Goal: Task Accomplishment & Management: Manage account settings

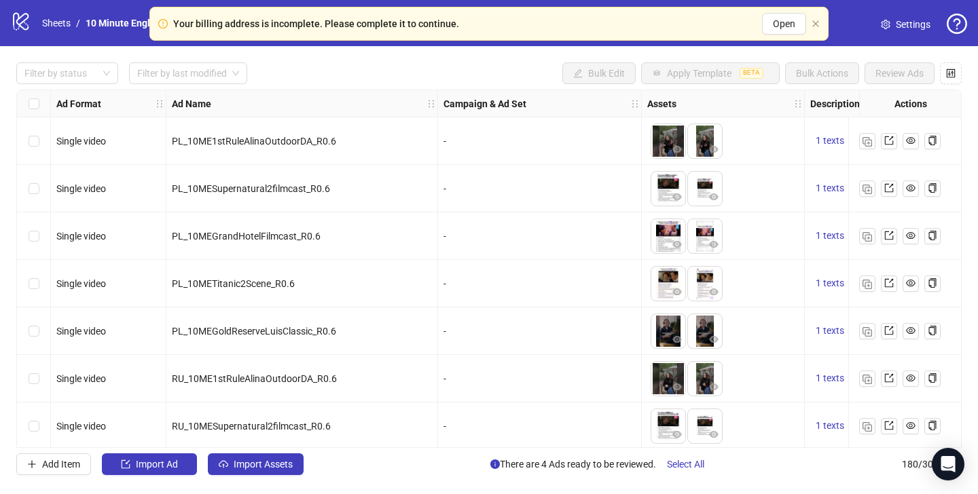
click at [820, 39] on div "Your billing address is incomplete. Please complete it to continue. Open" at bounding box center [488, 24] width 679 height 34
click at [817, 24] on icon "close" at bounding box center [815, 23] width 6 height 6
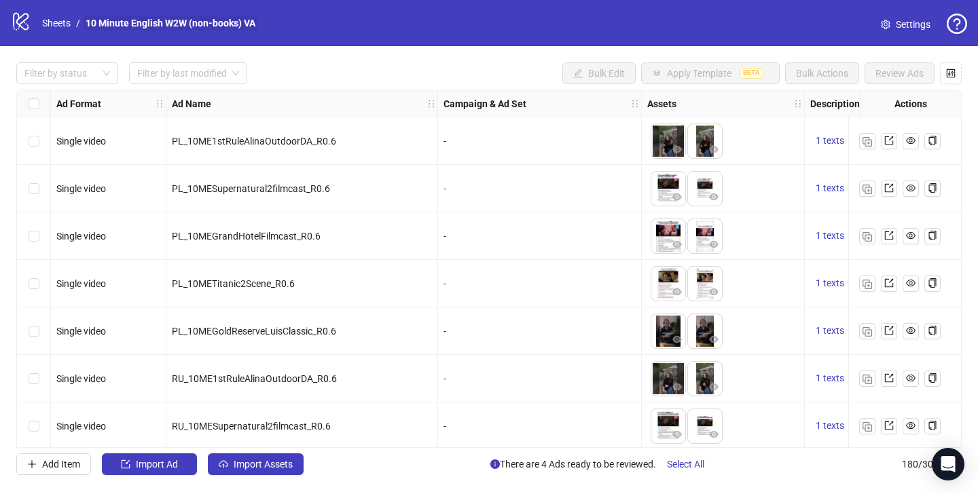
click at [227, 21] on link "10 Minute English W2W (non-books) VA" at bounding box center [170, 23] width 175 height 15
click at [132, 22] on link "10 Minute English W2W (non-books) VA" at bounding box center [170, 23] width 175 height 15
click at [46, 20] on link "Sheets" at bounding box center [56, 23] width 34 height 15
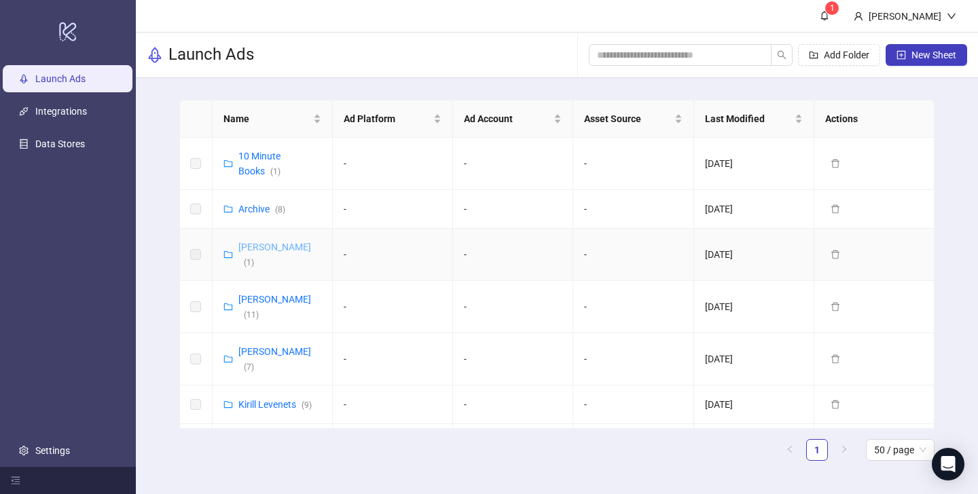
click at [253, 250] on link "Vasilii Albul ( 1 )" at bounding box center [274, 255] width 73 height 26
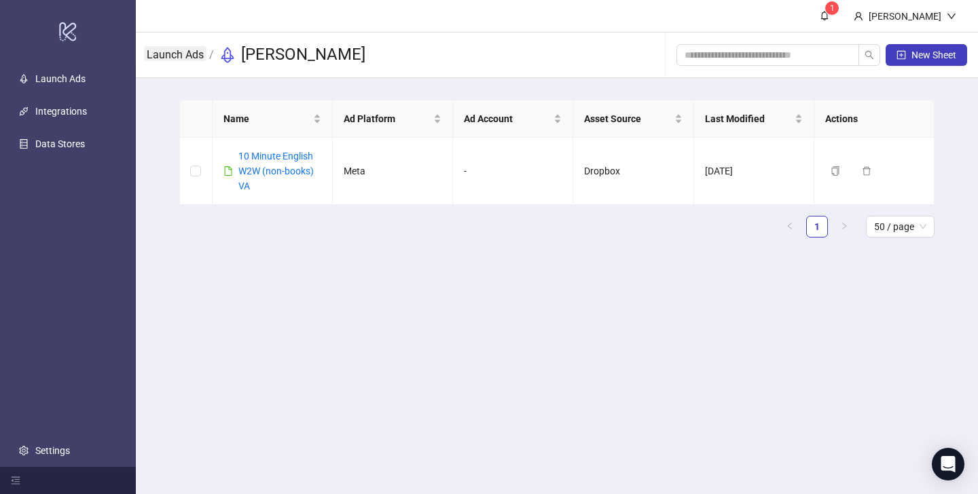
click at [174, 54] on link "Launch Ads" at bounding box center [175, 53] width 62 height 15
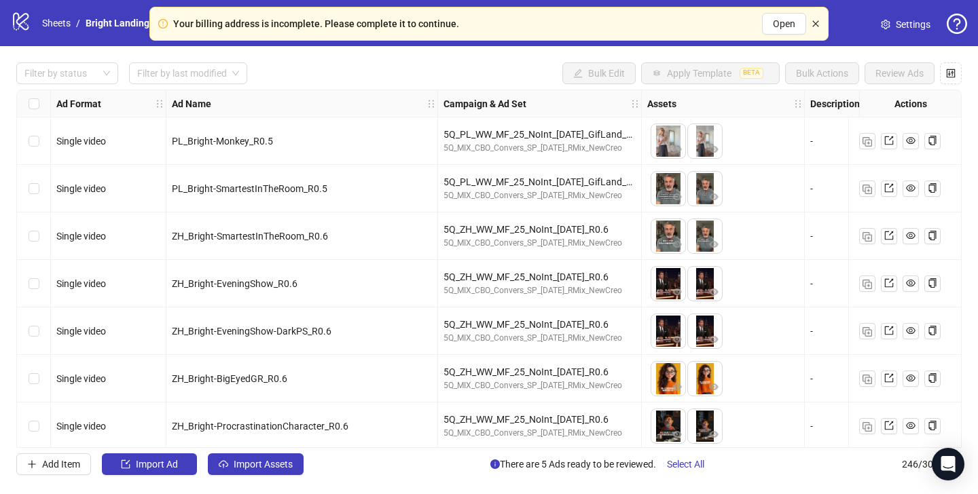
click at [817, 24] on icon "close" at bounding box center [815, 24] width 8 height 8
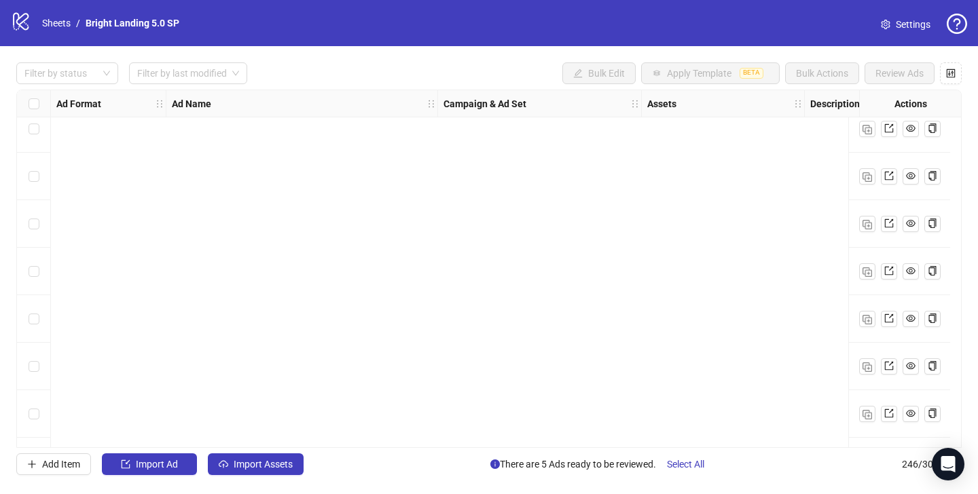
scroll to position [11369, 0]
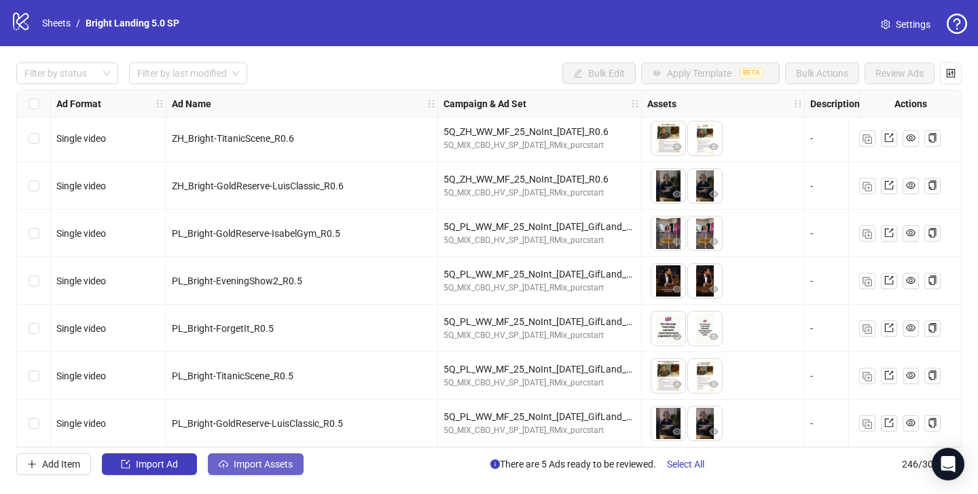
click at [255, 464] on span "Import Assets" at bounding box center [263, 464] width 59 height 11
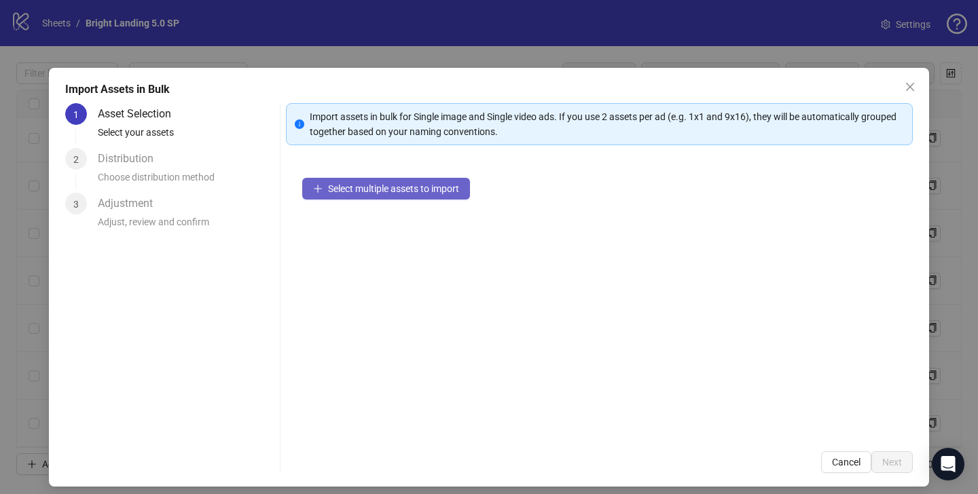
click at [398, 187] on span "Select multiple assets to import" at bounding box center [393, 188] width 131 height 11
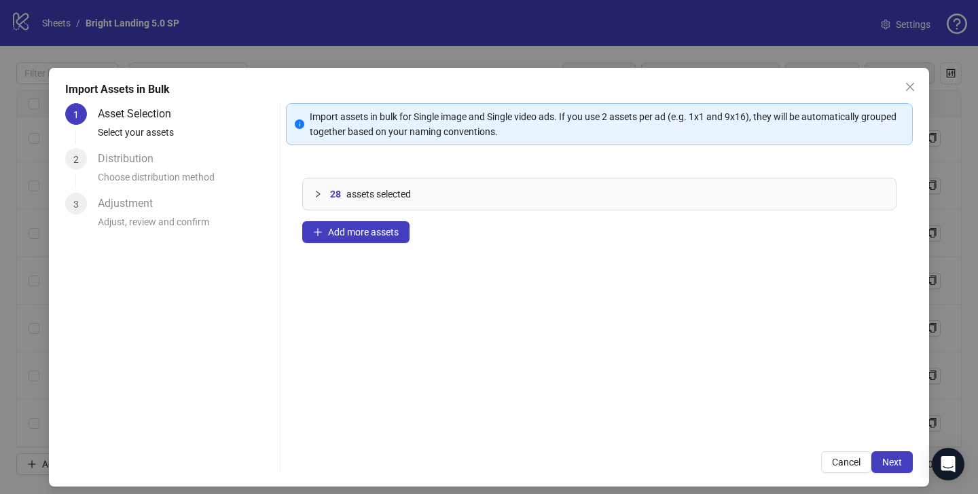
click at [316, 191] on icon "collapsed" at bounding box center [318, 194] width 4 height 7
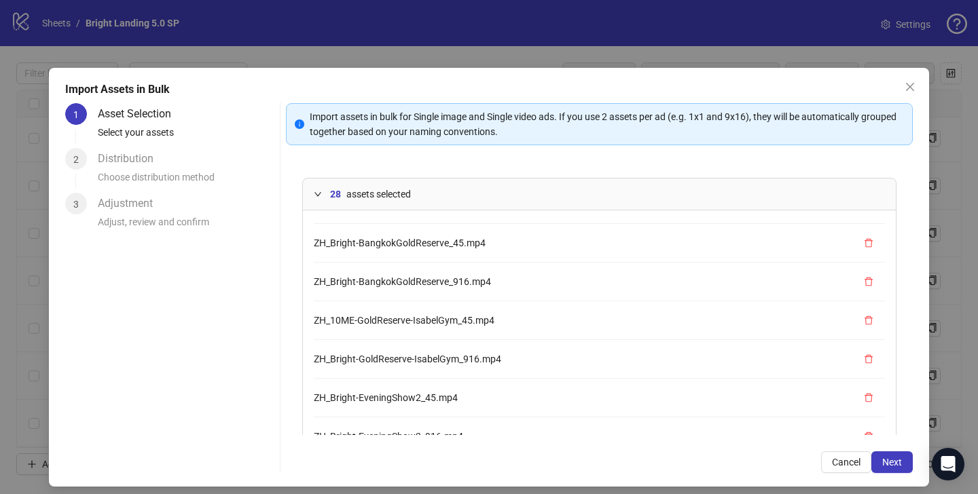
scroll to position [80, 0]
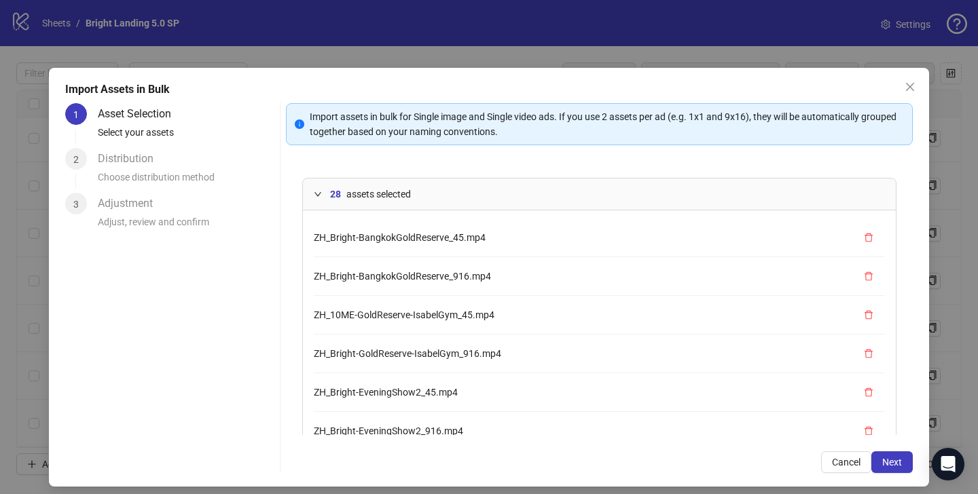
click at [316, 315] on span "ZH_10ME-GoldReserve-IsabelGym_45.mp4" at bounding box center [404, 315] width 181 height 11
drag, startPoint x: 314, startPoint y: 316, endPoint x: 493, endPoint y: 316, distance: 179.3
click at [493, 316] on span "ZH_10ME-GoldReserve-IsabelGym_45.mp4" at bounding box center [404, 315] width 181 height 11
copy span "ZH_10ME-GoldReserve-IsabelGym_45.mp4"
drag, startPoint x: 316, startPoint y: 355, endPoint x: 504, endPoint y: 361, distance: 188.2
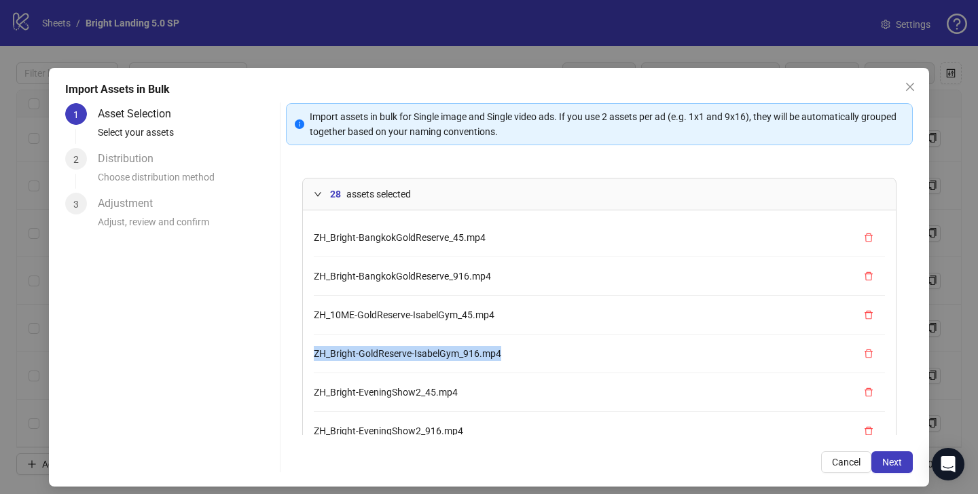
click at [504, 361] on li "ZH_Bright-GoldReserve-IsabelGym_916.mp4" at bounding box center [599, 354] width 571 height 39
copy span "ZH_Bright-GoldReserve-IsabelGym_916.mp4"
click at [868, 323] on button "button" at bounding box center [869, 315] width 22 height 22
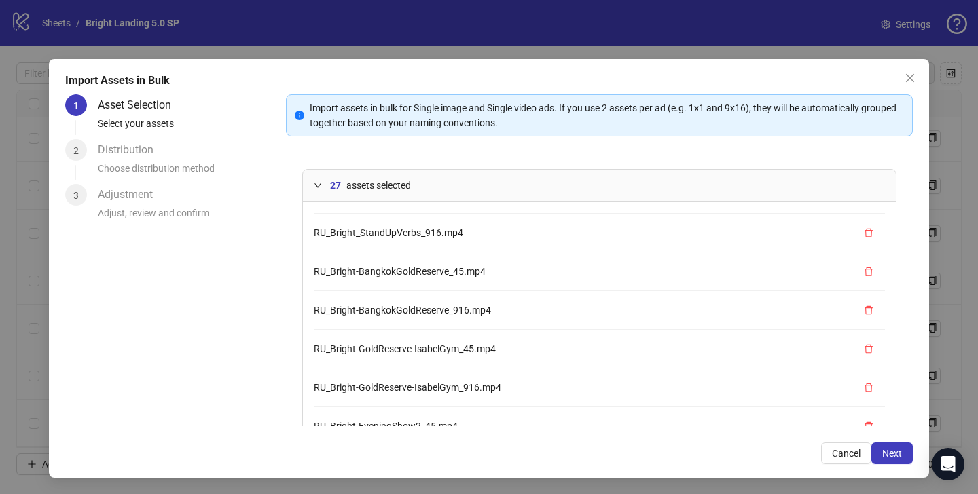
scroll to position [118, 0]
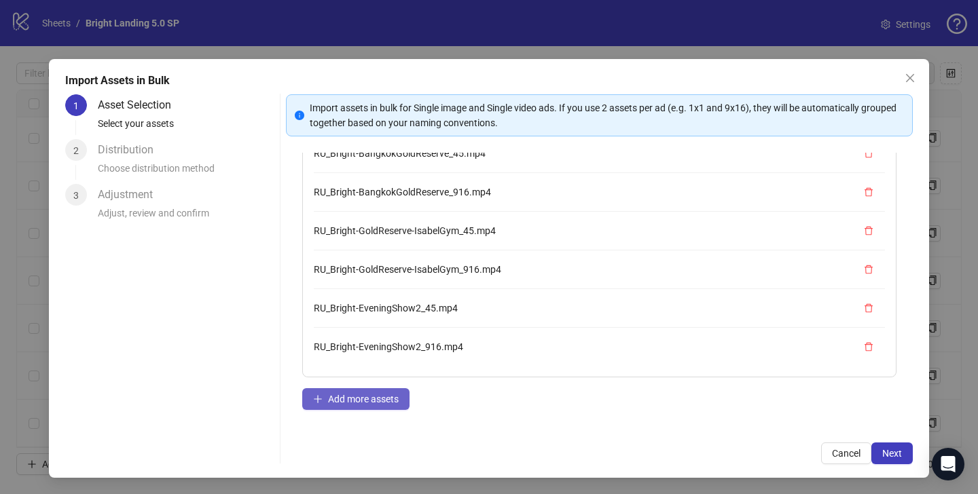
click at [364, 395] on span "Add more assets" at bounding box center [363, 399] width 71 height 11
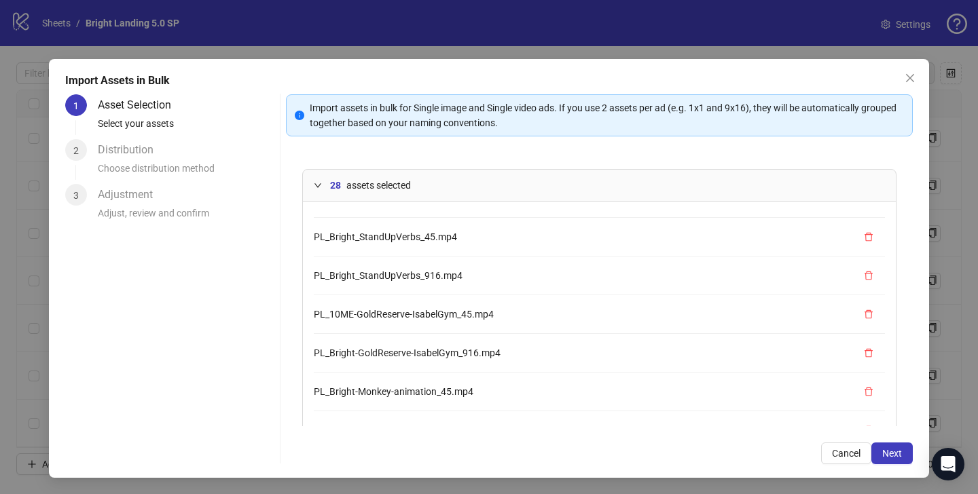
scroll to position [270, 0]
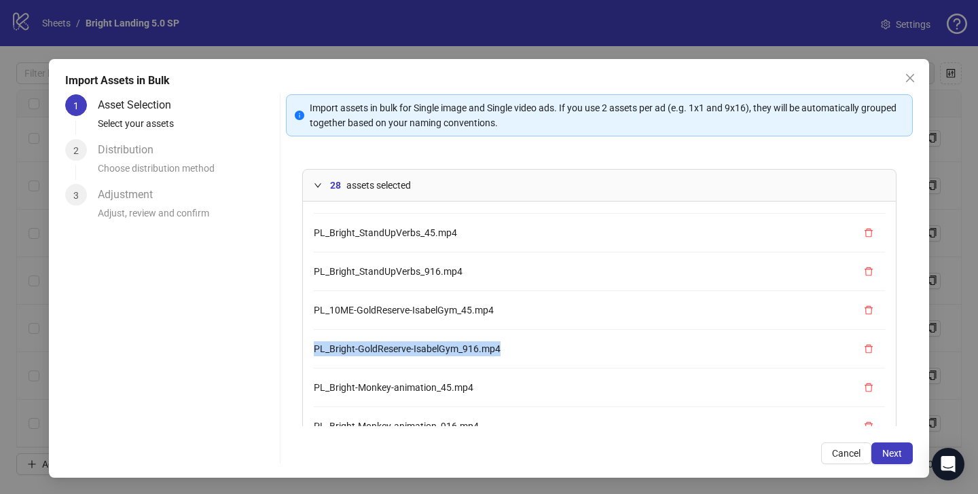
drag, startPoint x: 314, startPoint y: 350, endPoint x: 520, endPoint y: 358, distance: 206.6
click at [521, 358] on li "PL_Bright-GoldReserve-IsabelGym_916.mp4" at bounding box center [599, 349] width 571 height 39
copy span "PL_Bright-GoldReserve-IsabelGym_916.mp4"
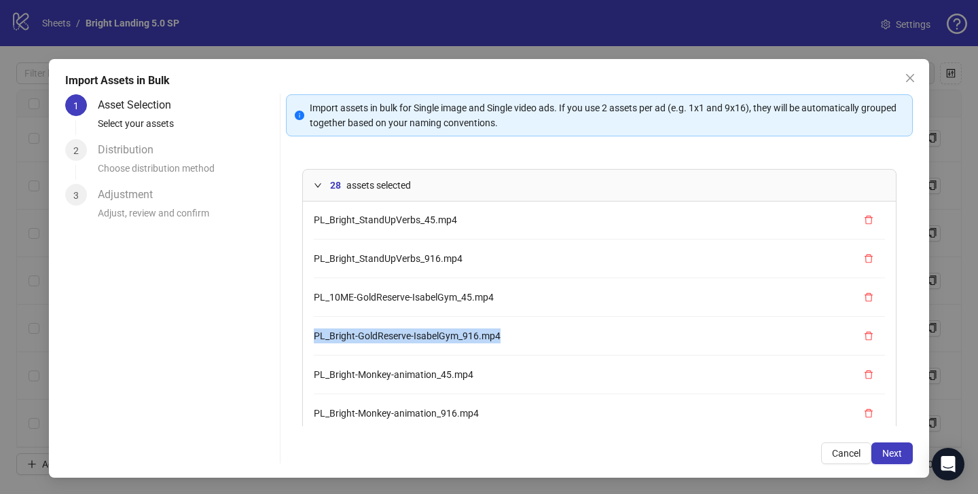
scroll to position [283, 0]
click at [864, 295] on icon "delete" at bounding box center [869, 297] width 10 height 10
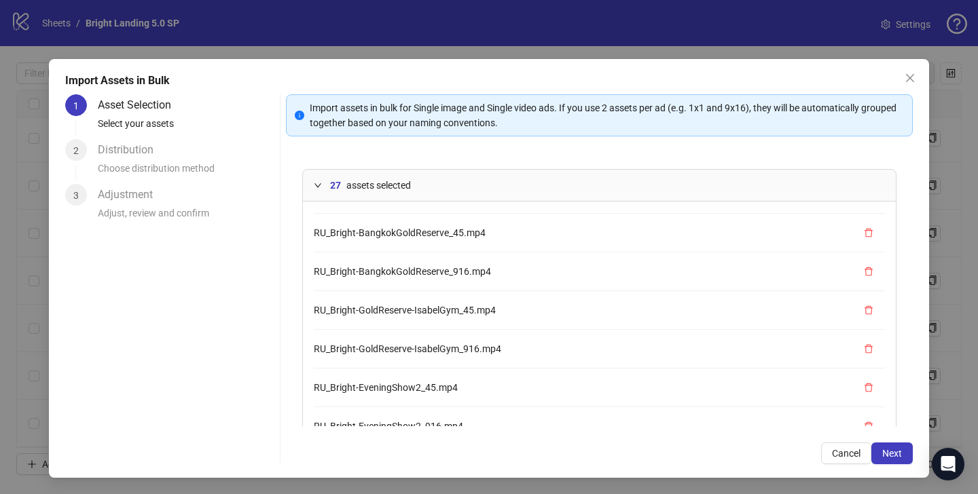
scroll to position [118, 0]
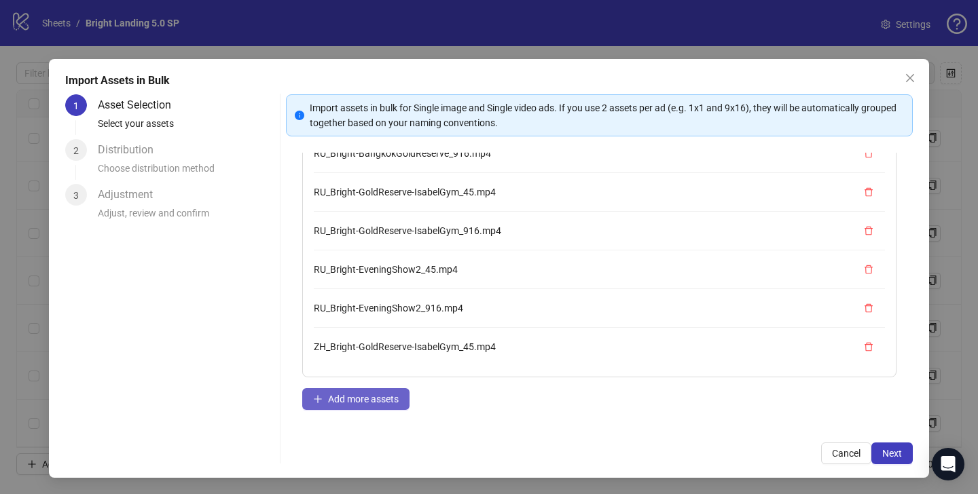
click at [369, 405] on button "Add more assets" at bounding box center [355, 399] width 107 height 22
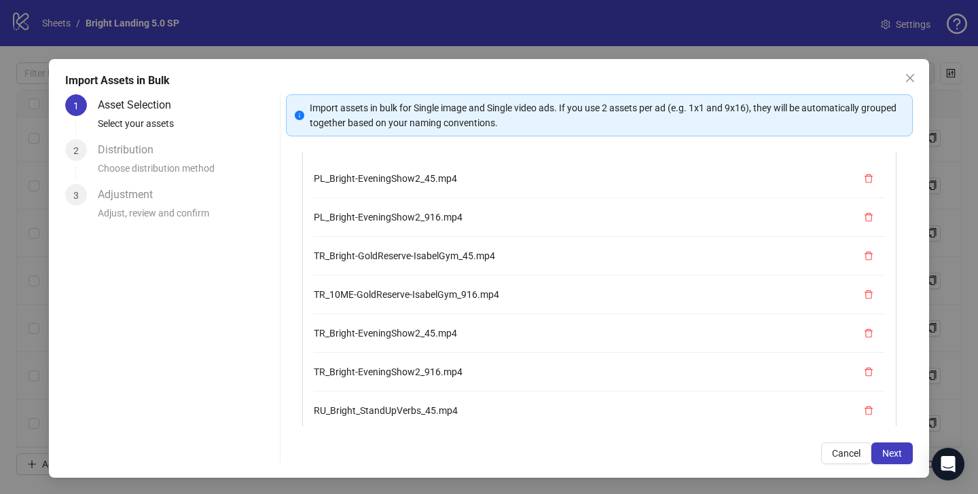
scroll to position [467, 0]
drag, startPoint x: 498, startPoint y: 253, endPoint x: 312, endPoint y: 253, distance: 186.7
click at [310, 253] on div "ZH_Bright_StandUpVerbs_45.mp4 ZH_Bright_StandUpVerbs_916.mp4 ZH_Bright-BangkokG…" at bounding box center [599, 296] width 593 height 293
copy span "TR_Bright-GoldReserve-IsabelGym_45.mp4"
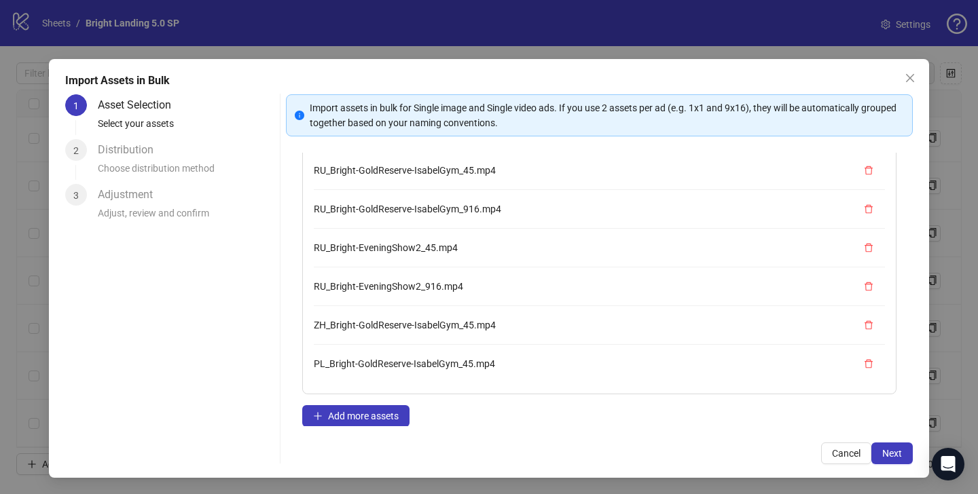
scroll to position [118, 0]
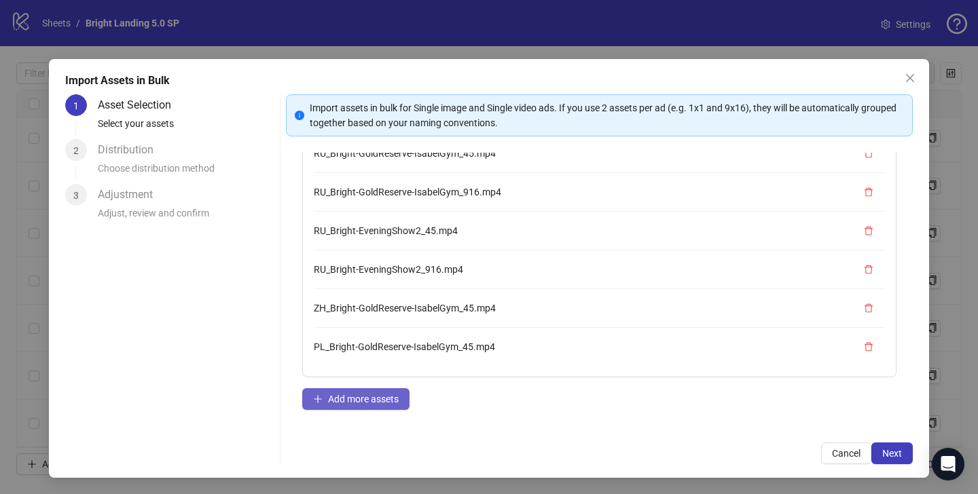
click at [370, 390] on button "Add more assets" at bounding box center [355, 399] width 107 height 22
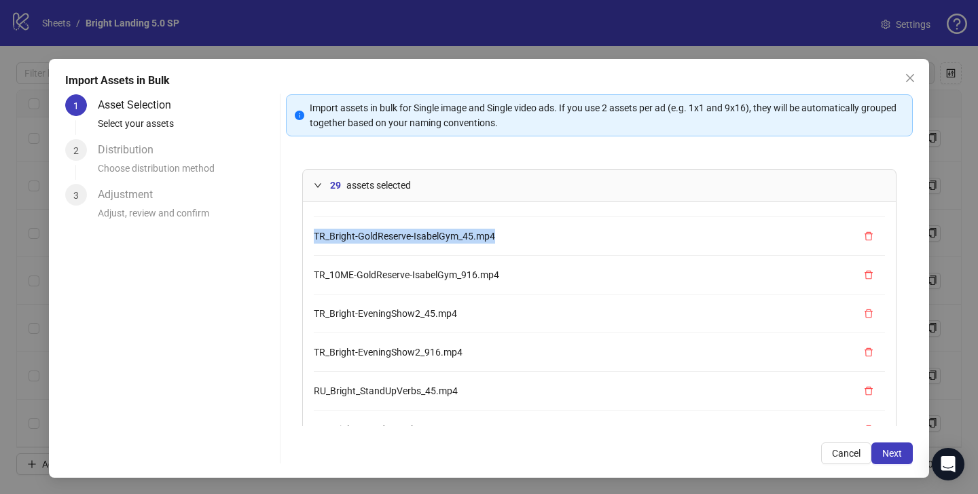
scroll to position [549, 0]
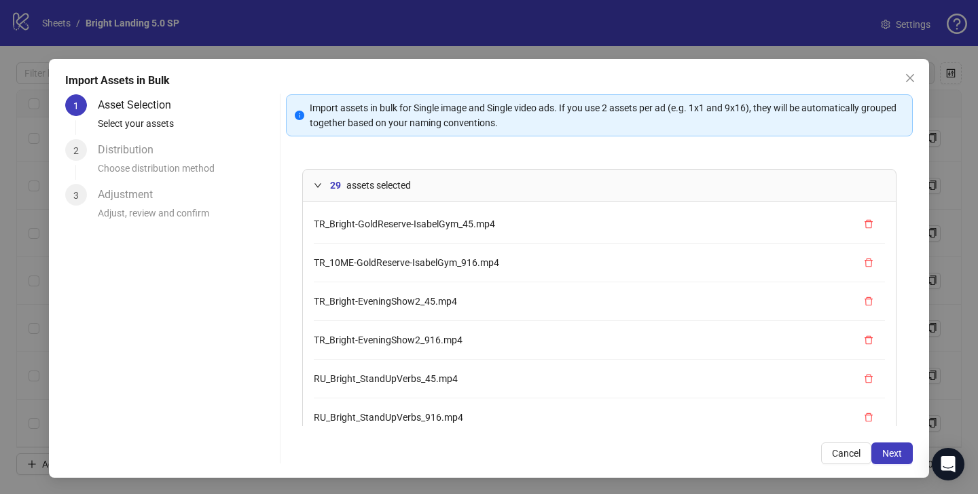
click at [452, 267] on span "TR_10ME-GoldReserve-IsabelGym_916.mp4" at bounding box center [406, 262] width 185 height 11
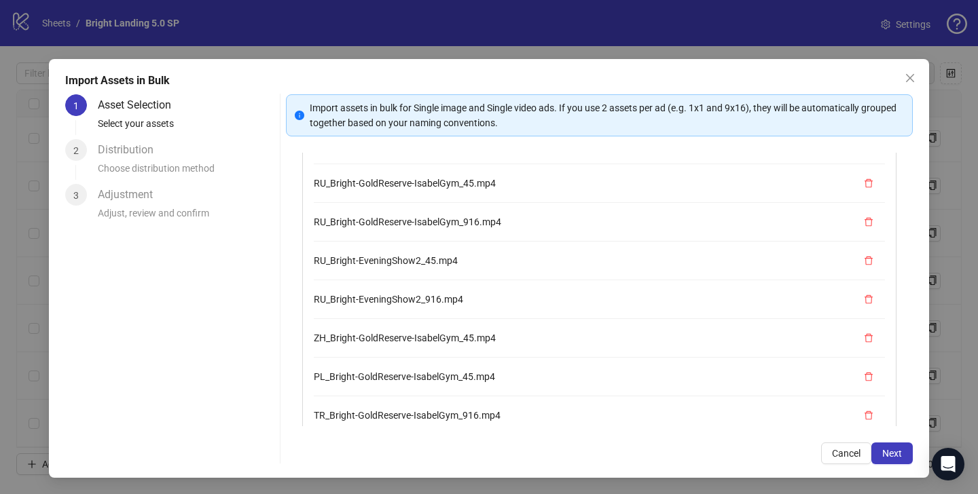
scroll to position [69, 0]
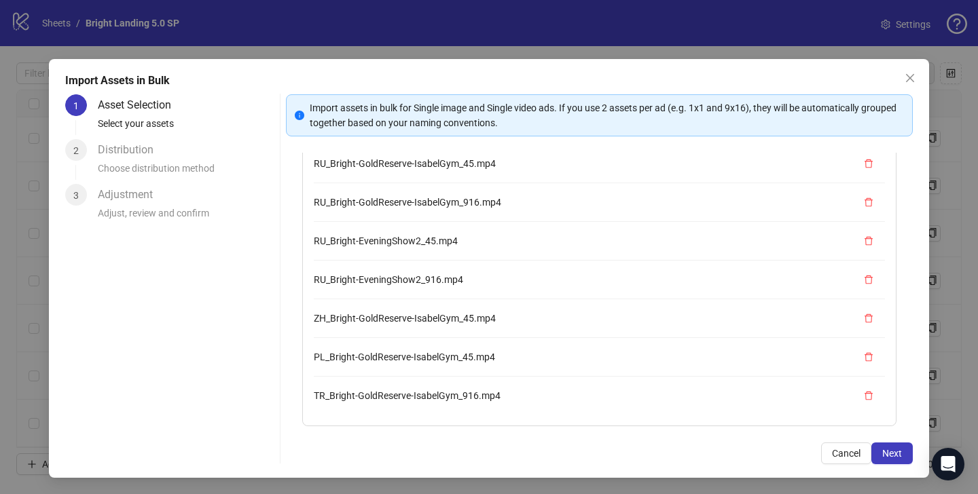
click at [123, 156] on div "Distribution" at bounding box center [131, 150] width 67 height 22
click at [902, 441] on div "Import assets in bulk for Single image and Single video ads. If you use 2 asset…" at bounding box center [599, 279] width 627 height 370
click at [891, 460] on button "Next" at bounding box center [891, 454] width 41 height 22
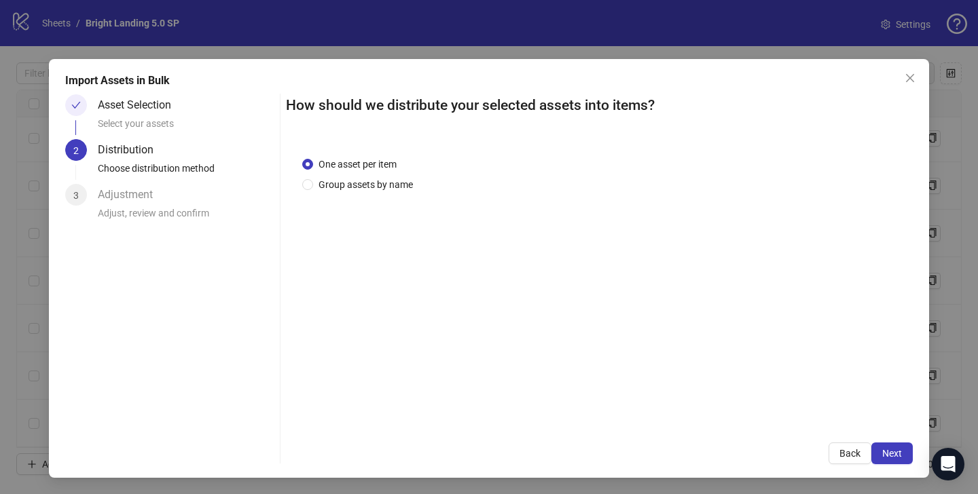
click at [120, 108] on div "Asset Selection" at bounding box center [140, 105] width 84 height 22
click at [71, 100] on div at bounding box center [76, 105] width 22 height 22
click at [850, 462] on button "Back" at bounding box center [849, 454] width 43 height 22
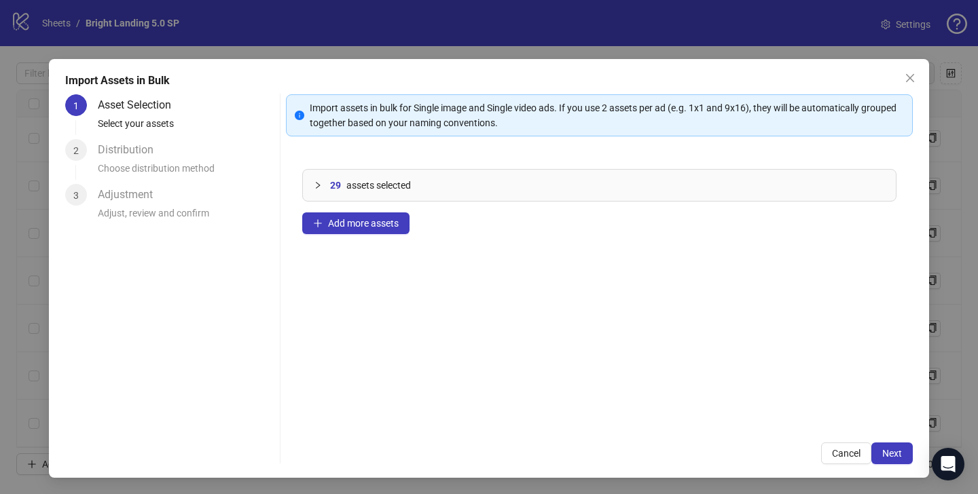
click at [321, 186] on icon "collapsed" at bounding box center [318, 185] width 8 height 8
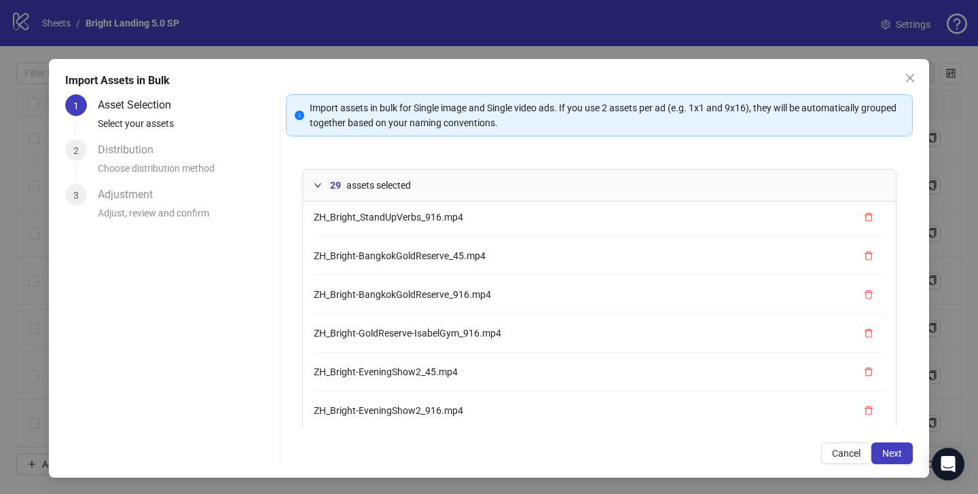
scroll to position [56, 0]
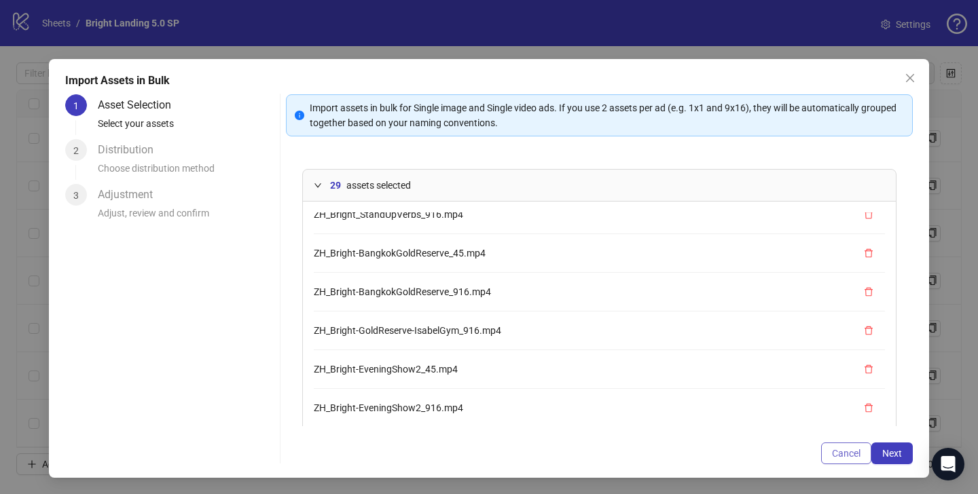
click at [851, 456] on span "Cancel" at bounding box center [846, 453] width 29 height 11
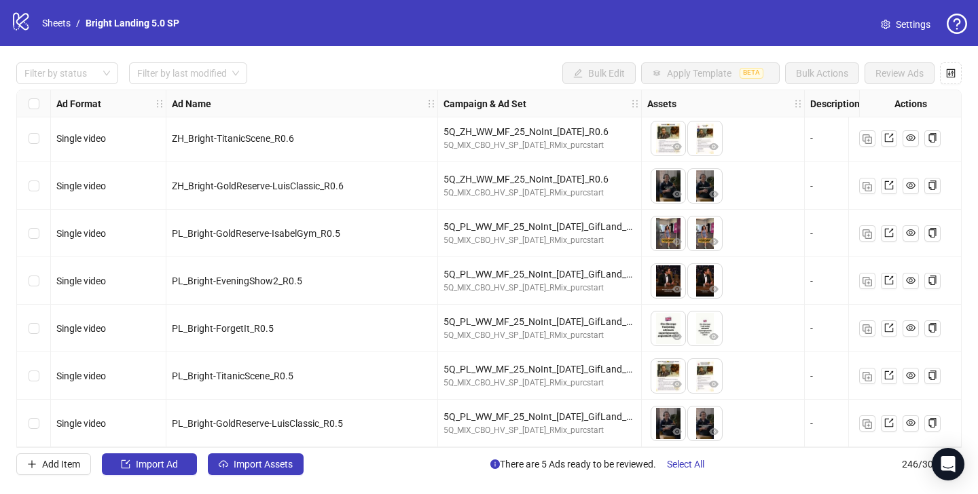
scroll to position [0, 0]
click at [244, 463] on span "Import Assets" at bounding box center [263, 464] width 59 height 11
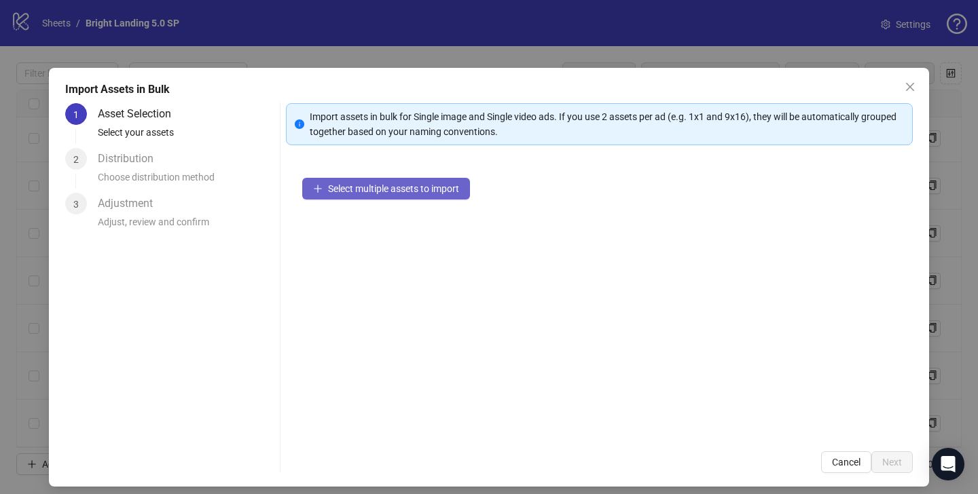
click at [420, 187] on span "Select multiple assets to import" at bounding box center [393, 188] width 131 height 11
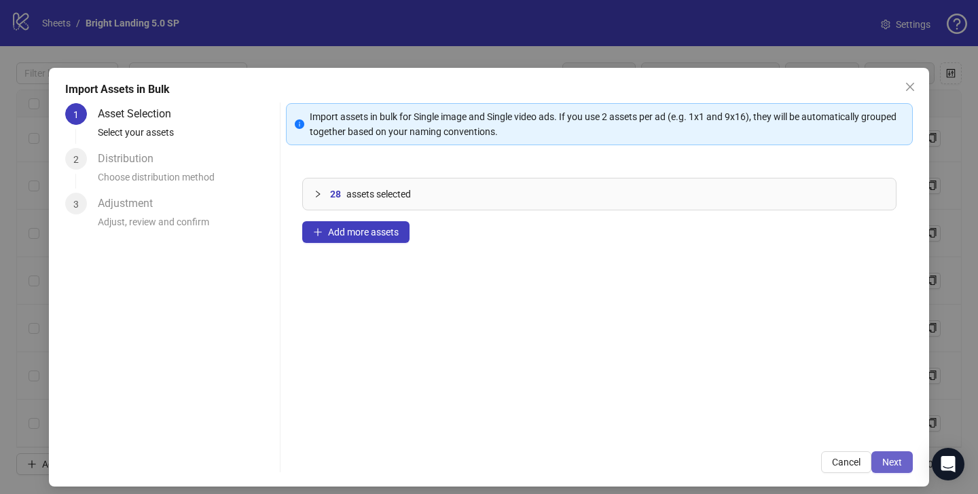
click at [893, 456] on button "Next" at bounding box center [891, 463] width 41 height 22
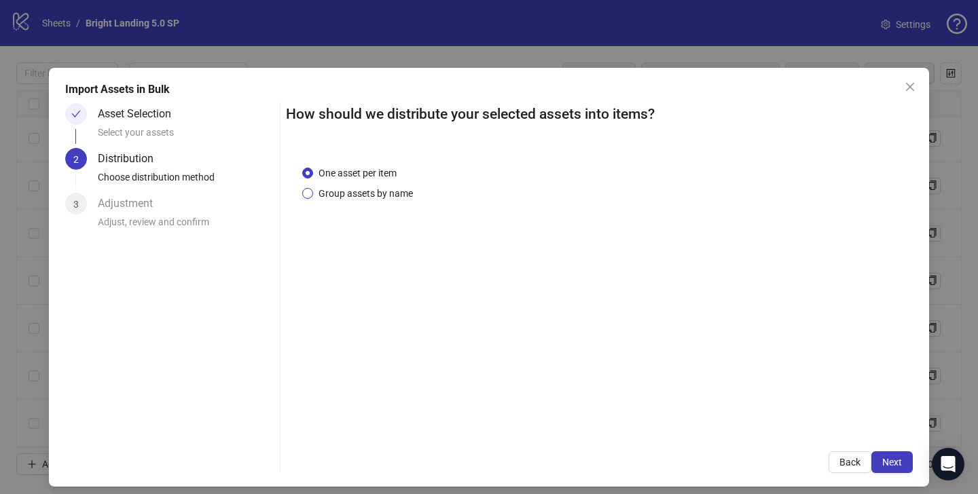
click at [337, 200] on span "Group assets by name" at bounding box center [365, 193] width 105 height 15
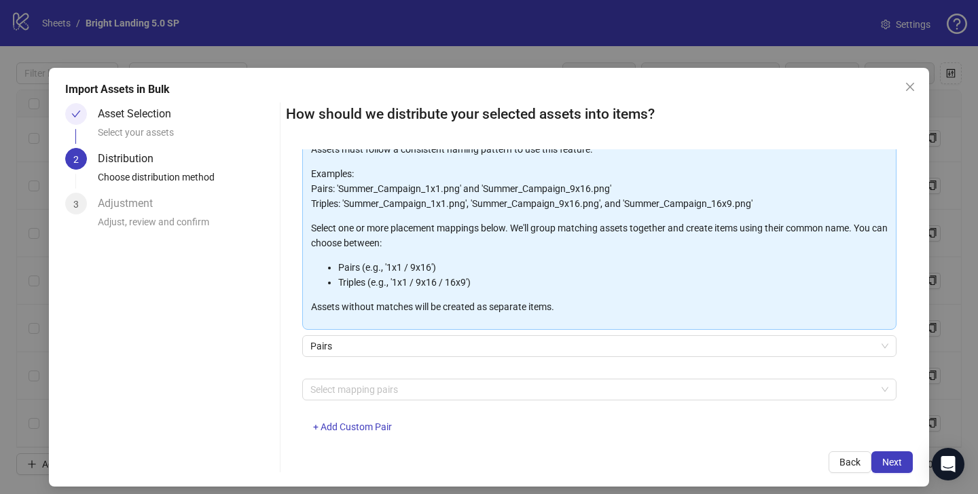
scroll to position [111, 0]
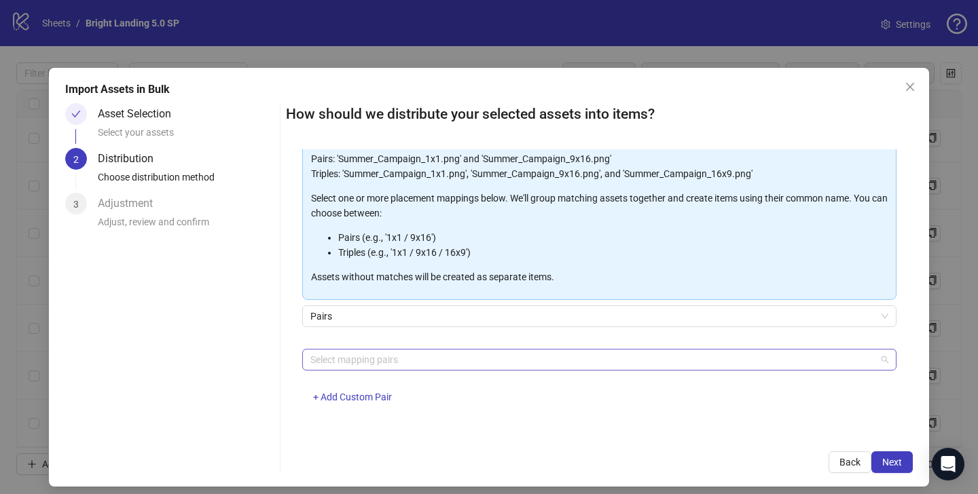
click at [382, 352] on div at bounding box center [592, 359] width 574 height 19
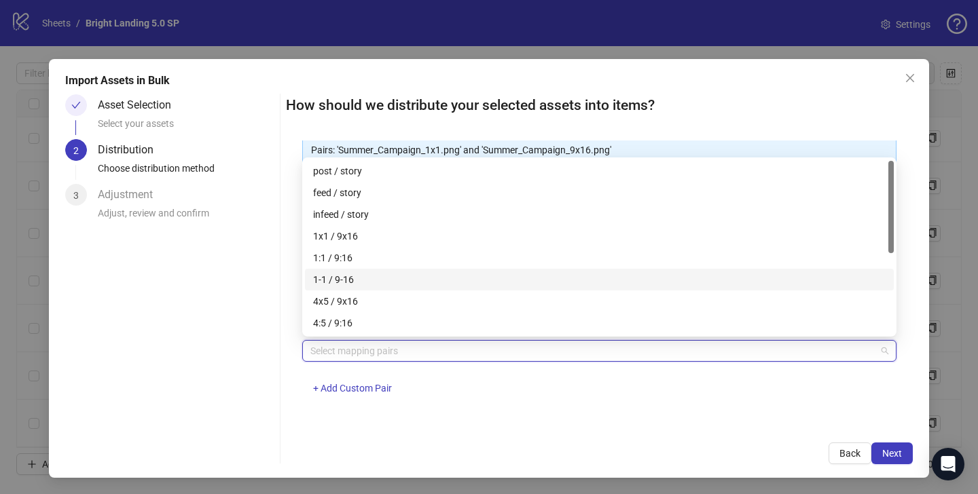
scroll to position [152, 0]
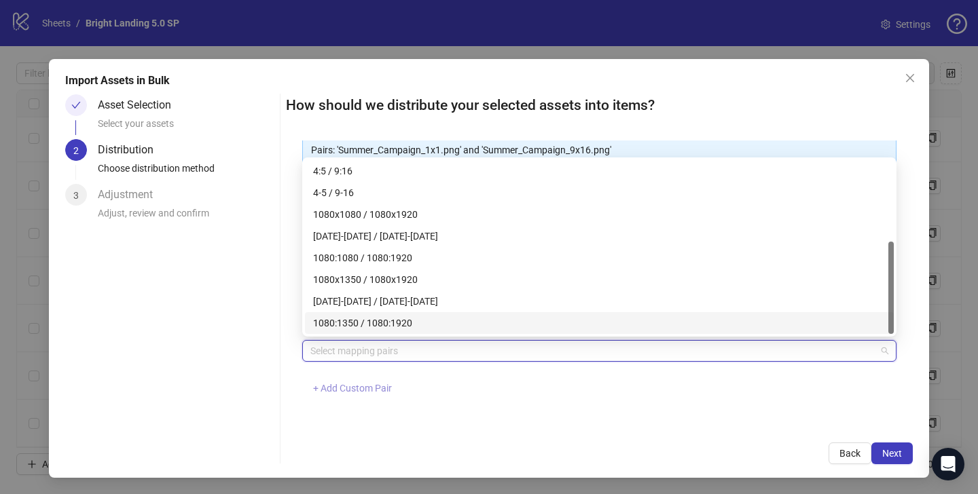
click at [374, 386] on span "+ Add Custom Pair" at bounding box center [352, 388] width 79 height 11
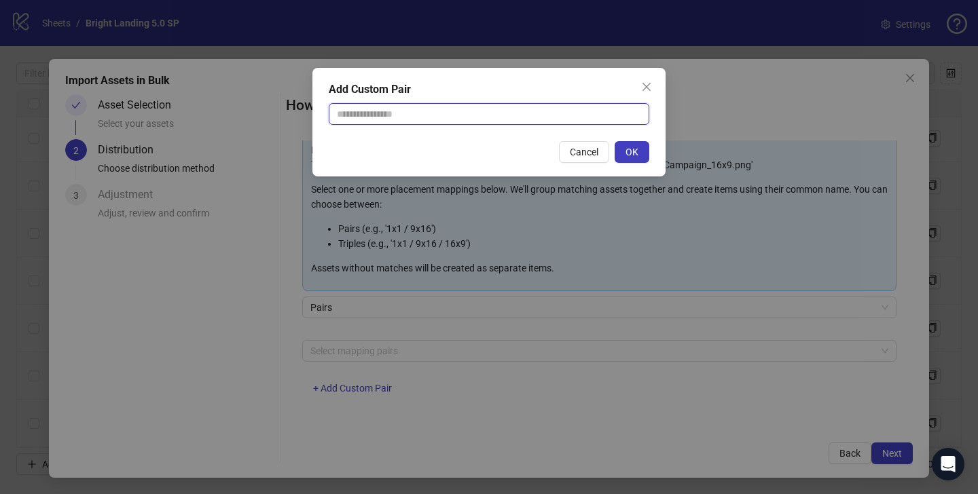
click at [409, 107] on input "text" at bounding box center [489, 114] width 321 height 22
type input "******"
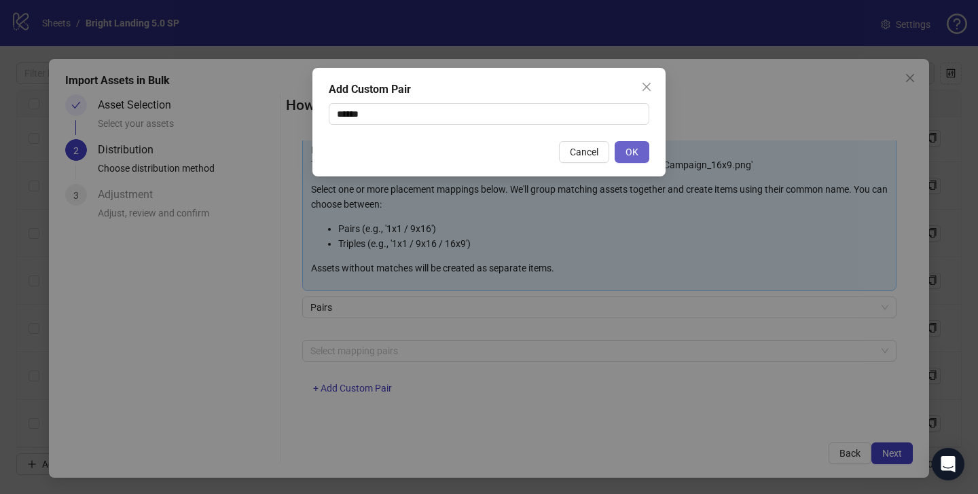
click at [638, 160] on button "OK" at bounding box center [632, 152] width 35 height 22
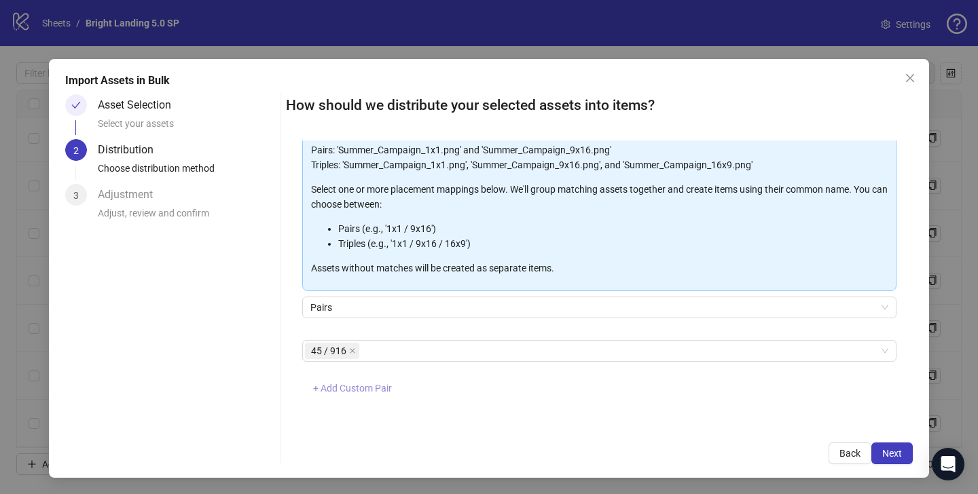
click at [353, 391] on span "+ Add Custom Pair" at bounding box center [352, 388] width 79 height 11
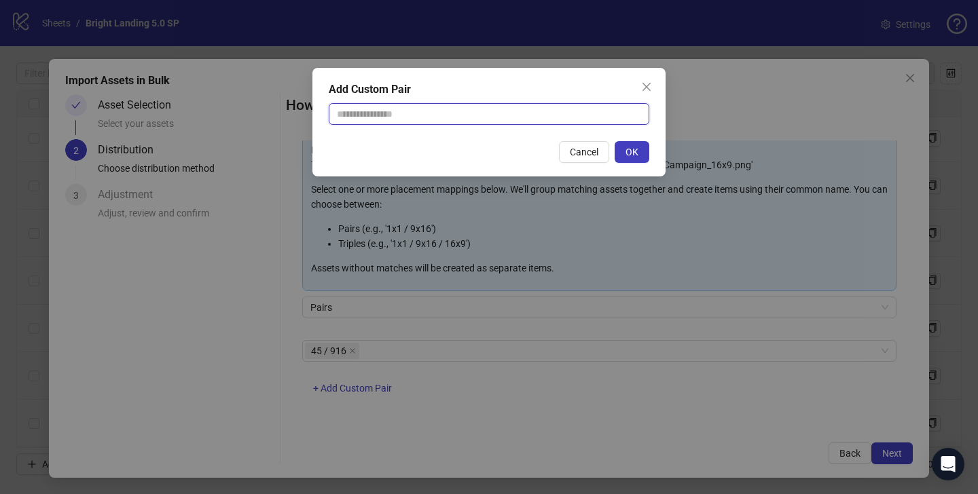
click at [428, 120] on input "text" at bounding box center [489, 114] width 321 height 22
type input "******"
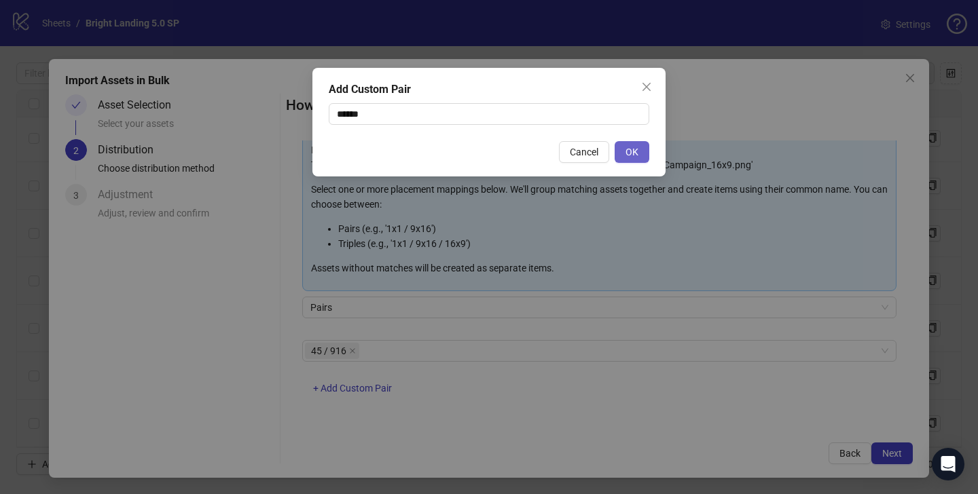
click at [632, 149] on span "OK" at bounding box center [631, 152] width 13 height 11
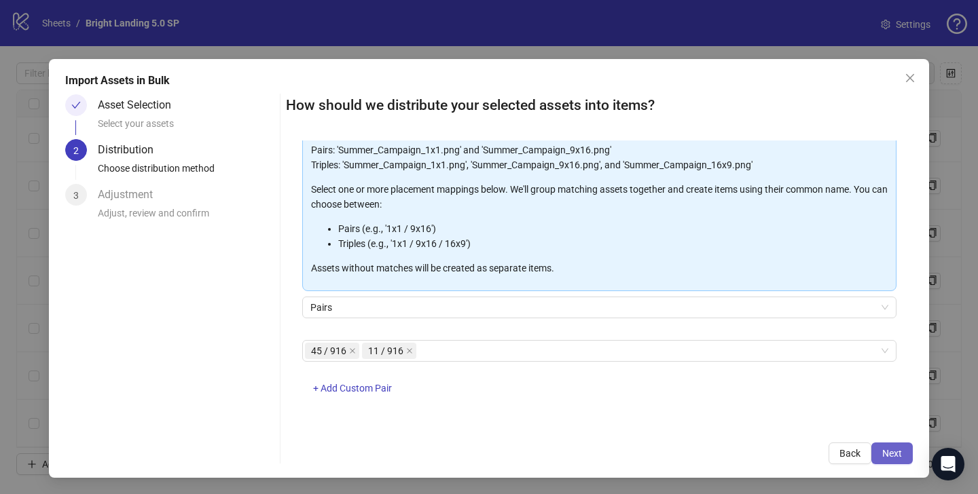
click at [887, 445] on button "Next" at bounding box center [891, 454] width 41 height 22
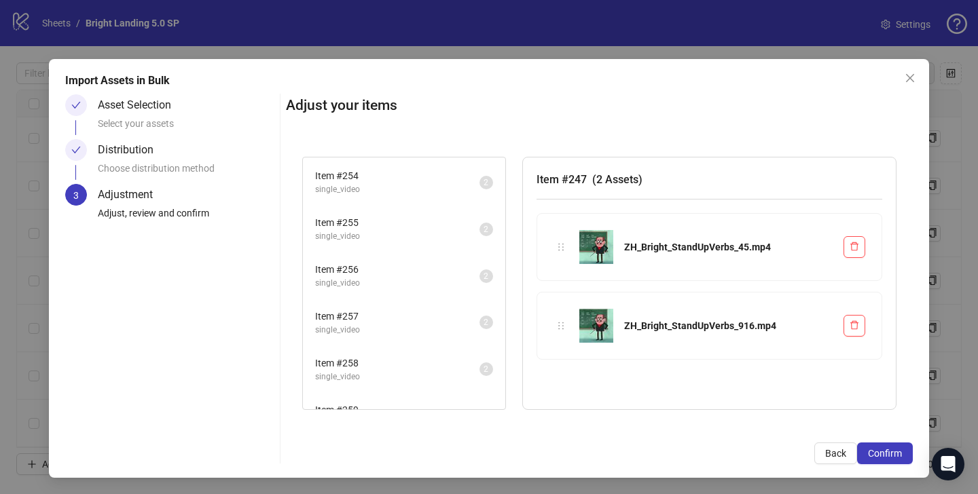
scroll to position [402, 0]
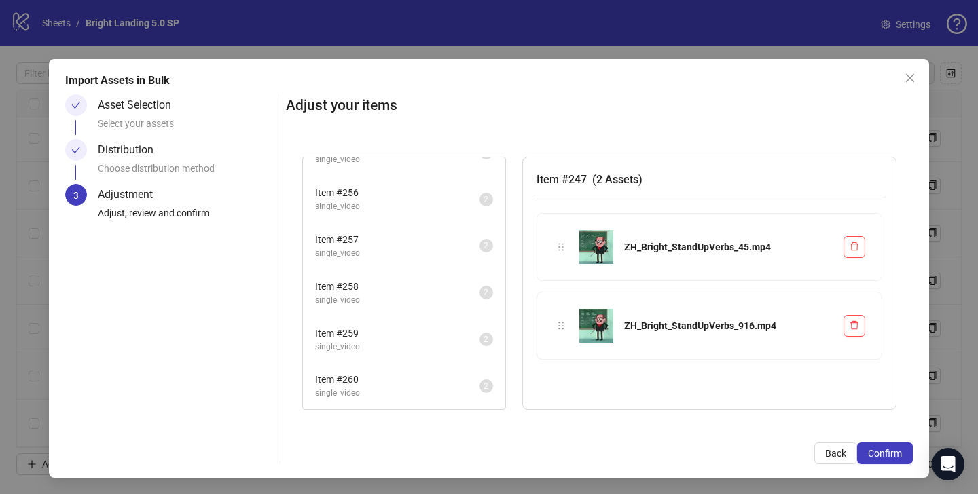
click at [398, 348] on span "single_video" at bounding box center [397, 347] width 164 height 13
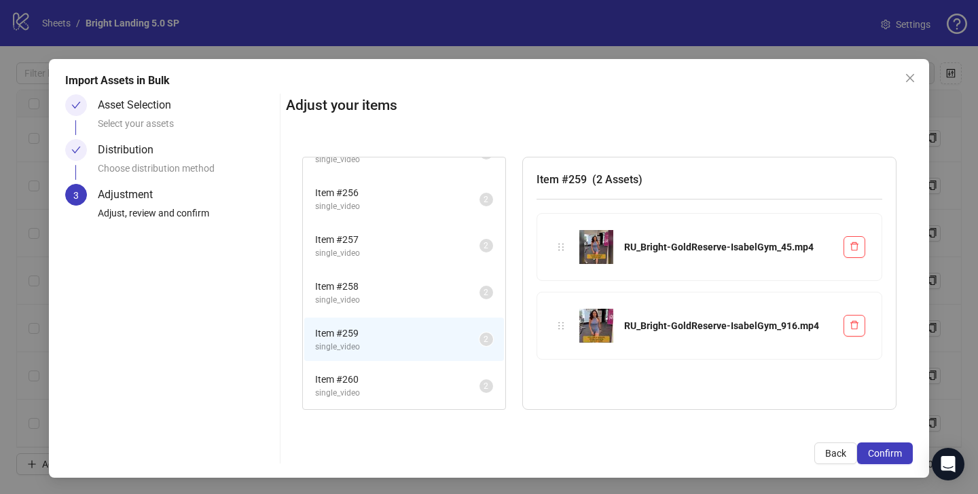
click at [388, 388] on span "single_video" at bounding box center [397, 393] width 164 height 13
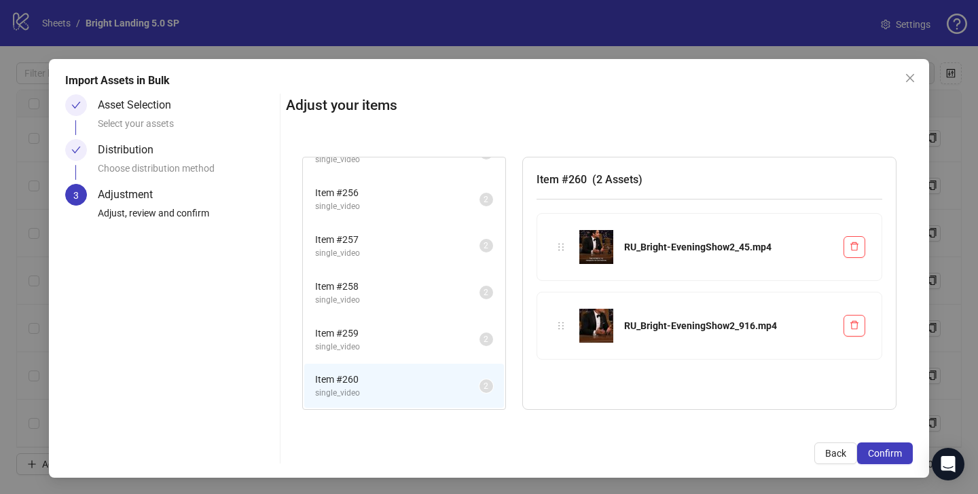
click at [388, 258] on span "single_video" at bounding box center [397, 253] width 164 height 13
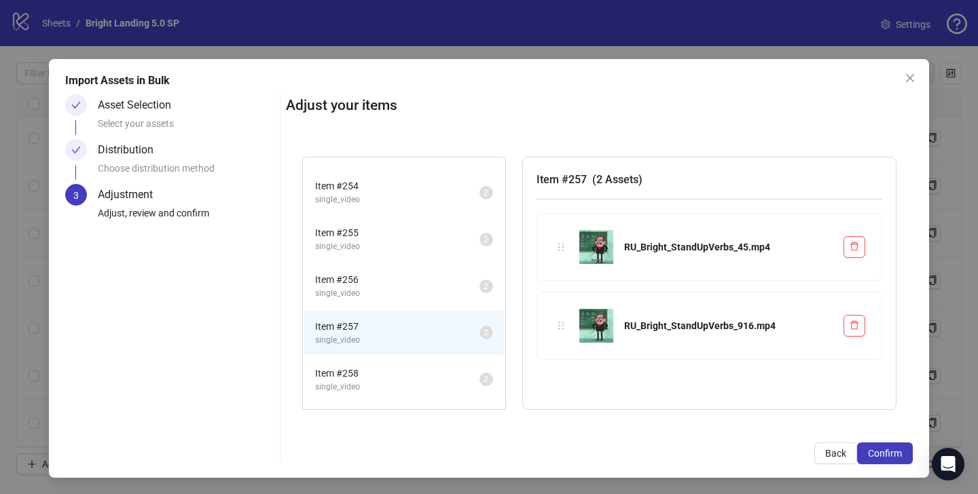
click at [388, 258] on li "Item # 255 single_video 2" at bounding box center [404, 239] width 200 height 44
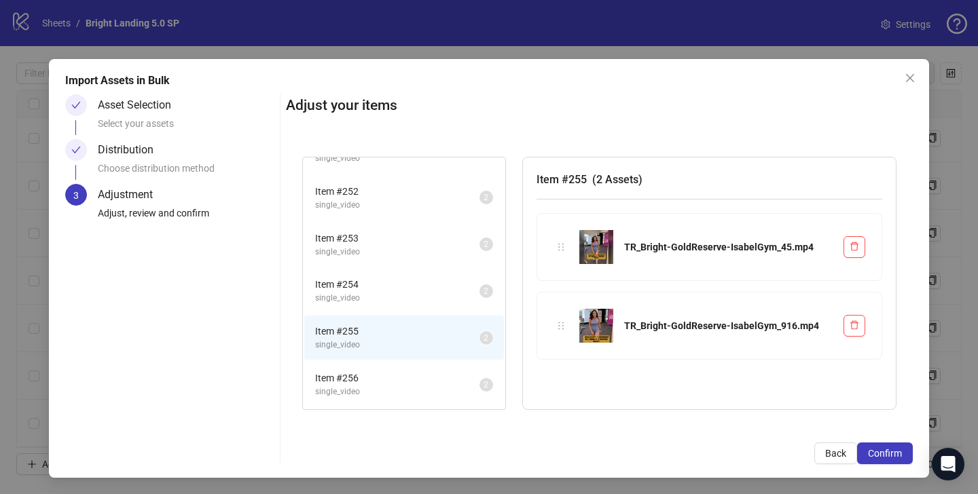
scroll to position [216, 0]
click at [388, 259] on li "Item # 253 single_video 2" at bounding box center [404, 245] width 200 height 44
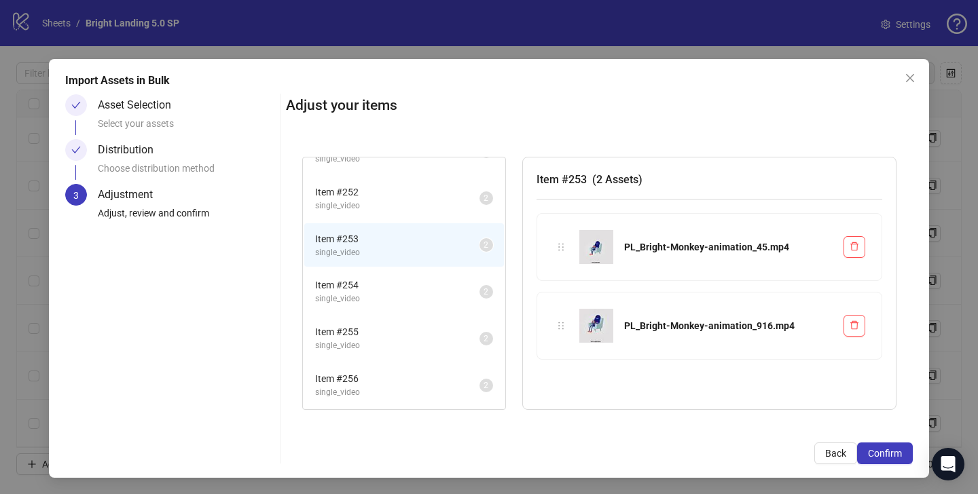
click at [378, 291] on span "Item # 254" at bounding box center [397, 285] width 164 height 15
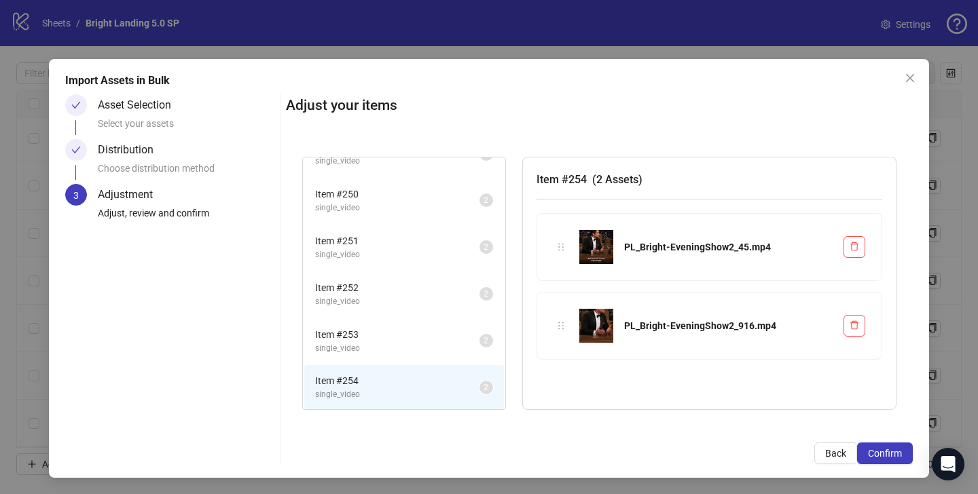
click at [378, 291] on span "Item # 252" at bounding box center [397, 287] width 164 height 15
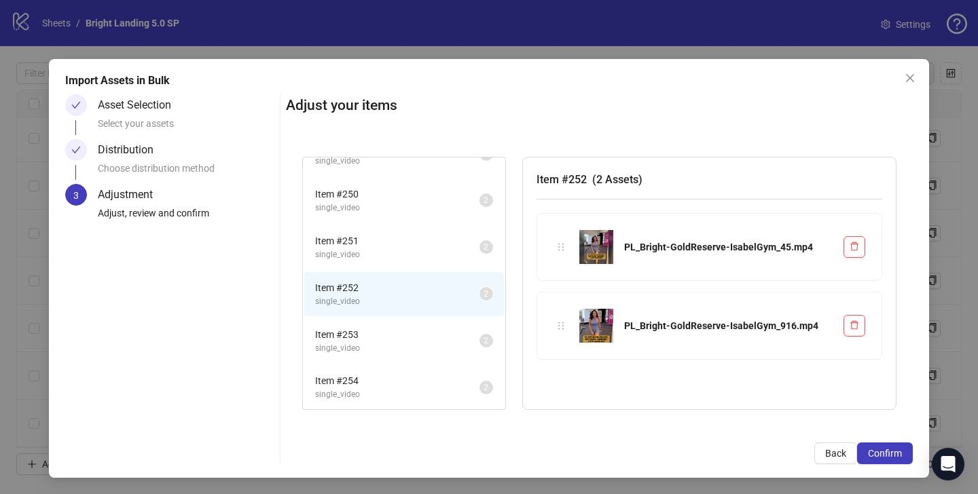
scroll to position [29, 0]
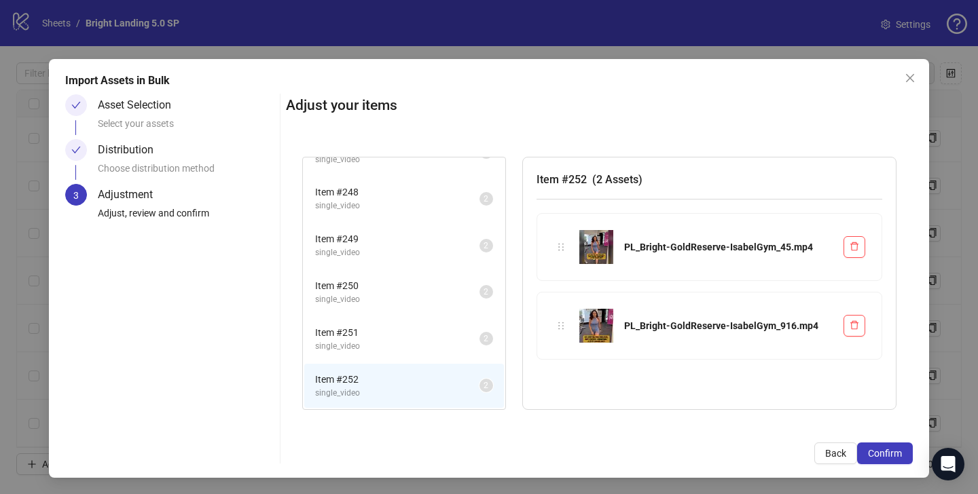
click at [378, 291] on span "Item # 250" at bounding box center [397, 285] width 164 height 15
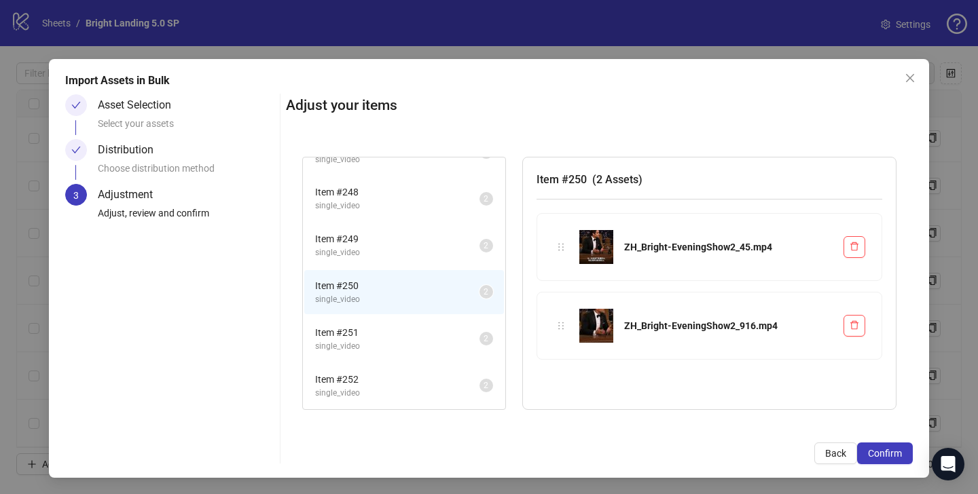
click at [366, 184] on li "Item # 248 single_video 2" at bounding box center [404, 199] width 200 height 44
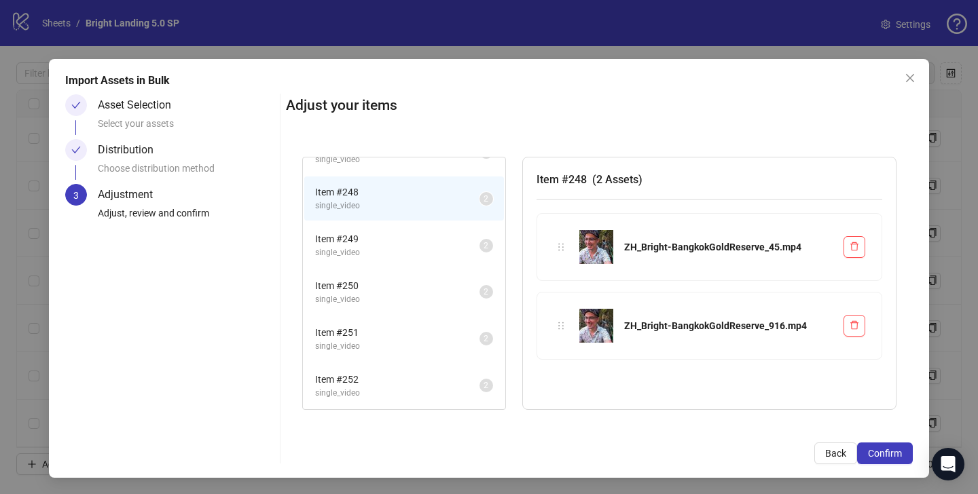
scroll to position [0, 0]
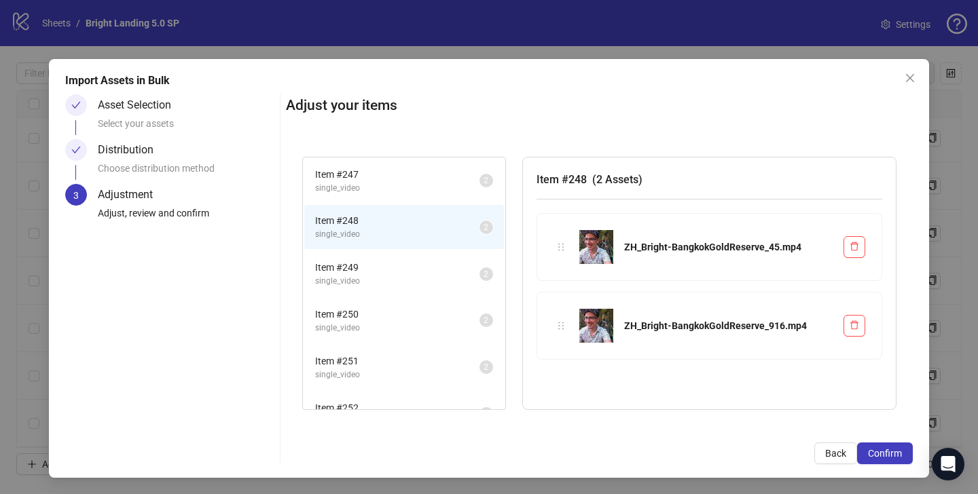
click at [367, 185] on span "single_video" at bounding box center [397, 188] width 164 height 13
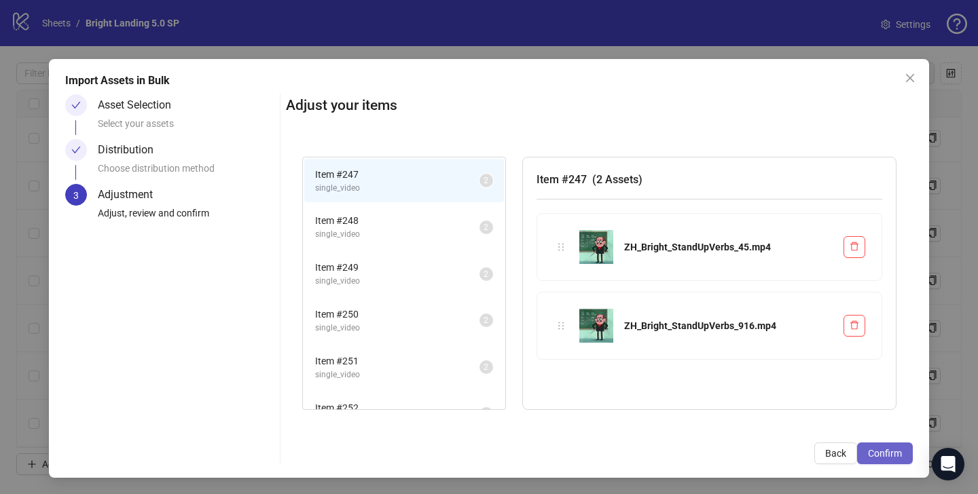
click at [894, 457] on span "Confirm" at bounding box center [885, 453] width 34 height 11
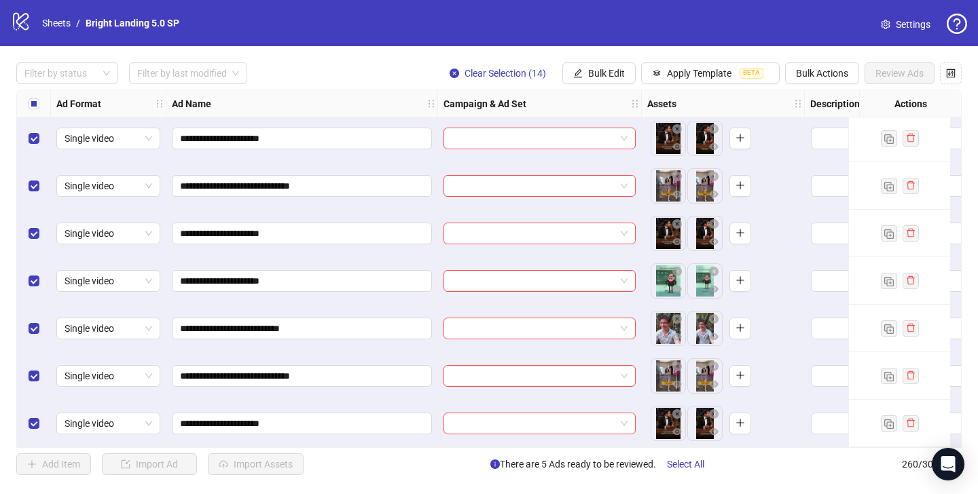
click at [92, 85] on div "**********" at bounding box center [489, 268] width 978 height 445
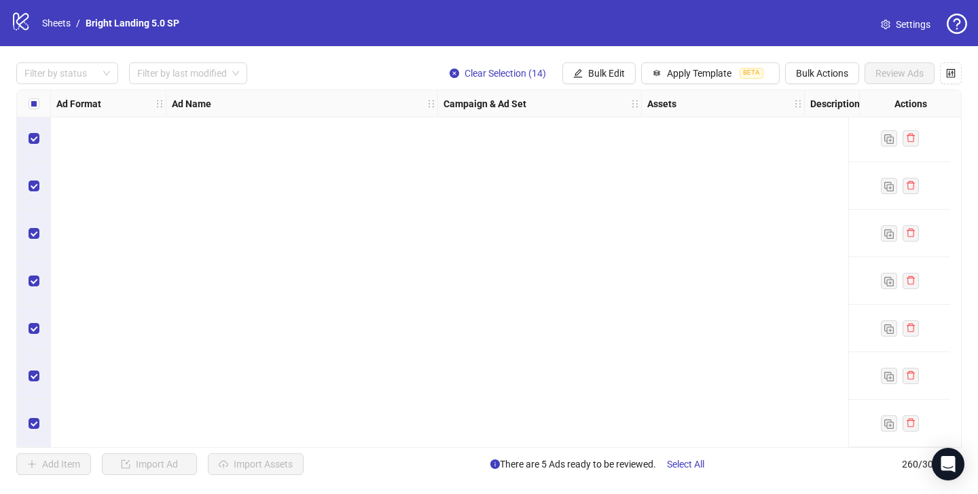
scroll to position [11539, 0]
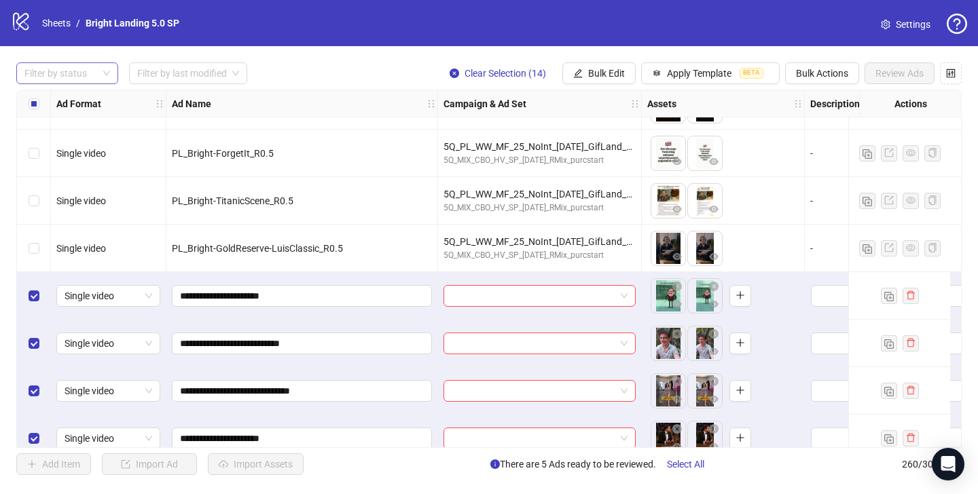
click at [98, 77] on div at bounding box center [60, 73] width 82 height 19
click at [89, 101] on div "Draft" at bounding box center [67, 101] width 80 height 15
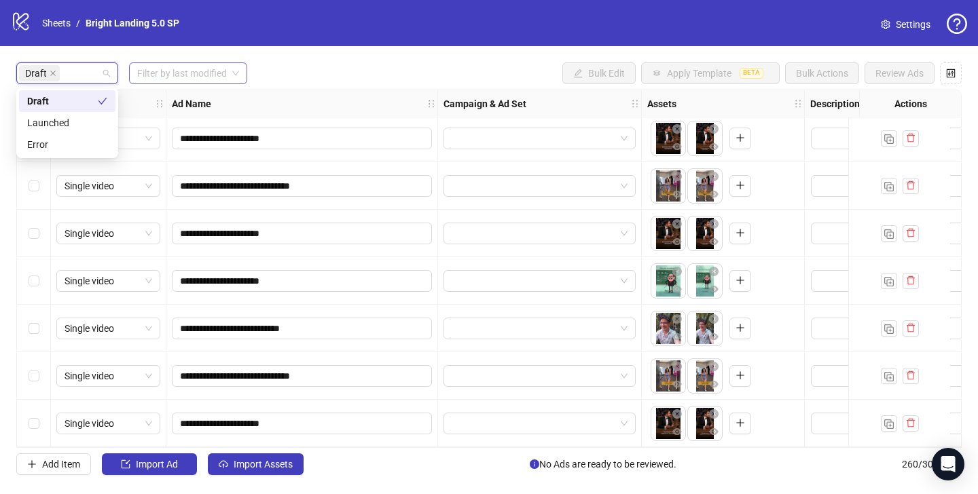
scroll to position [388, 0]
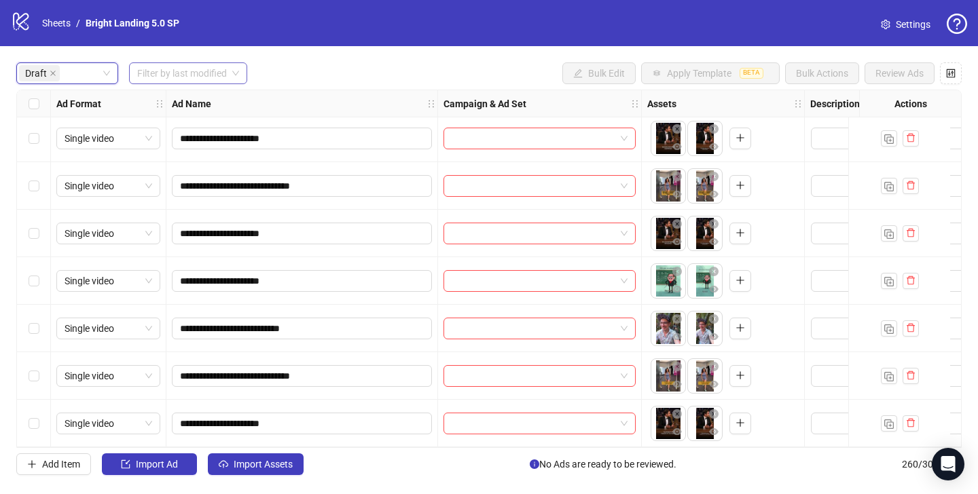
click at [189, 72] on input "search" at bounding box center [182, 73] width 90 height 20
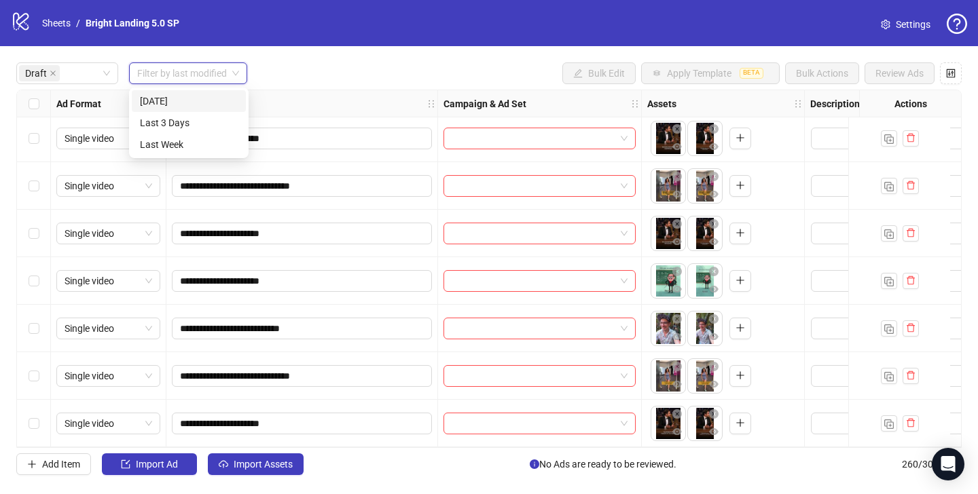
click at [185, 100] on div "[DATE]" at bounding box center [189, 101] width 98 height 15
click at [271, 74] on div "Draft [DATE] [DATE] Bulk Edit Apply Template BETA Bulk Actions Review Ads" at bounding box center [488, 73] width 945 height 22
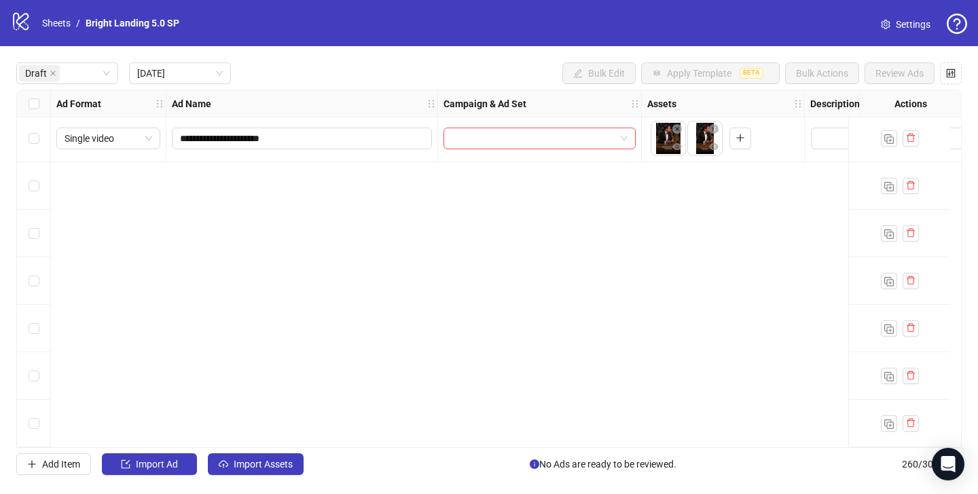
scroll to position [0, 0]
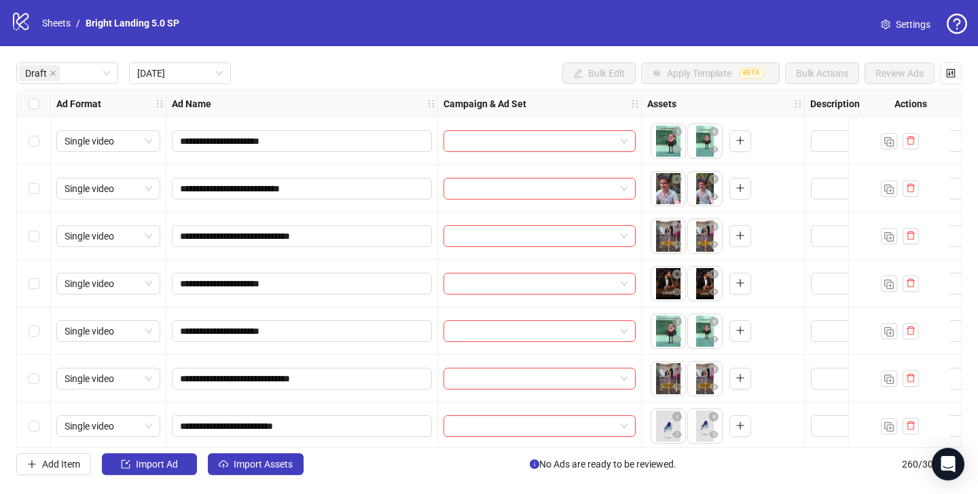
click at [40, 143] on div "Select row 1" at bounding box center [34, 141] width 34 height 48
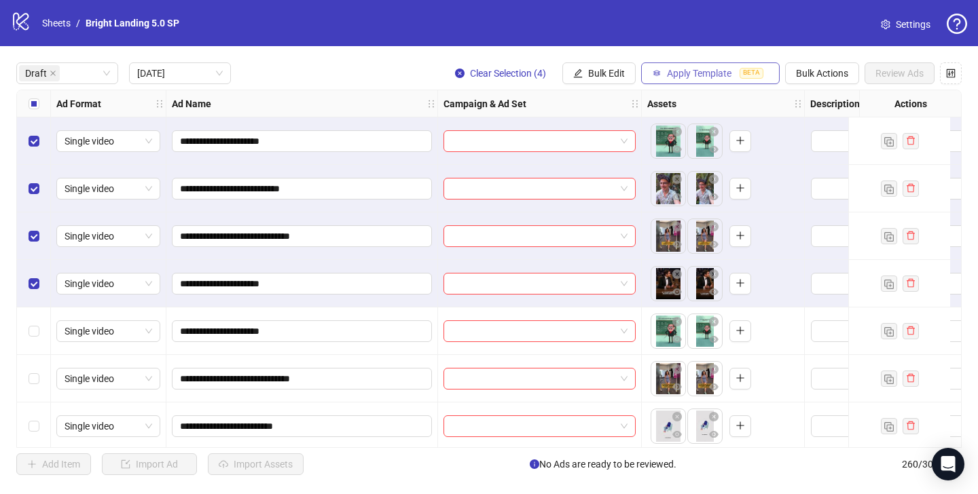
click at [713, 65] on button "Apply Template BETA" at bounding box center [710, 73] width 139 height 22
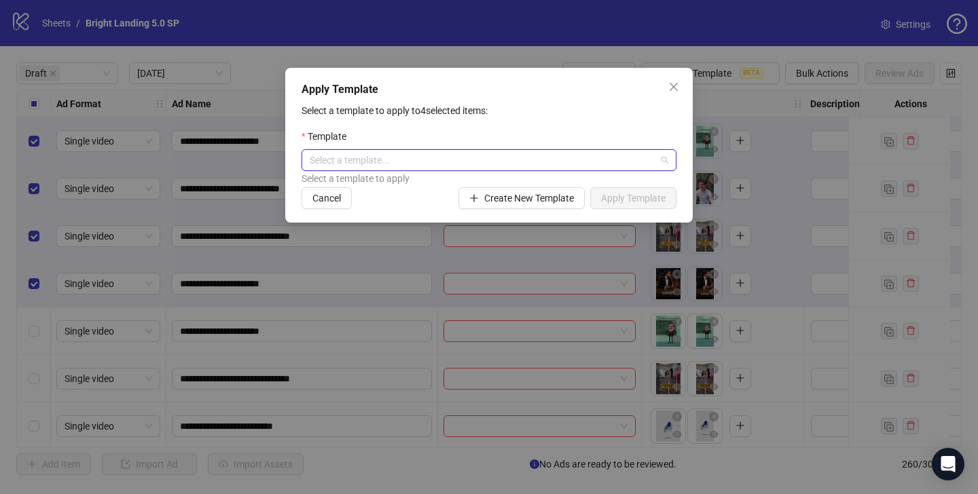
click at [504, 170] on input "search" at bounding box center [483, 160] width 346 height 20
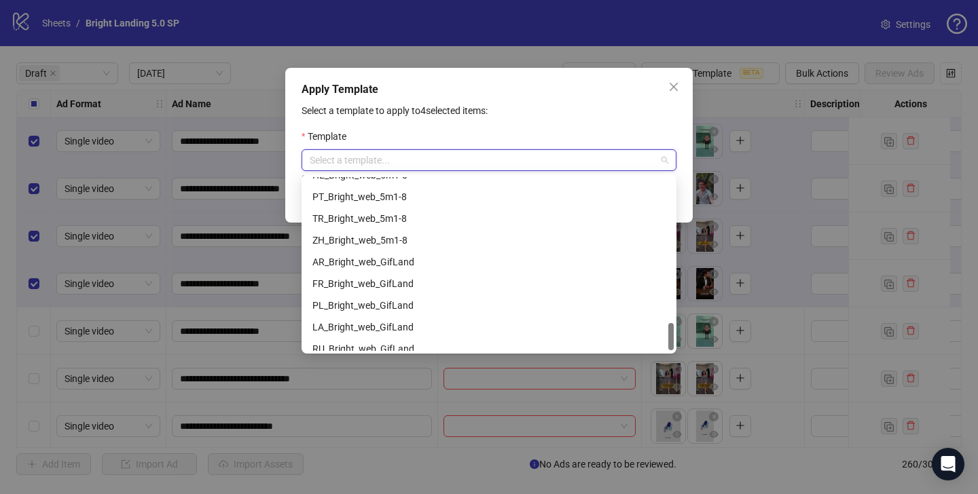
scroll to position [913, 0]
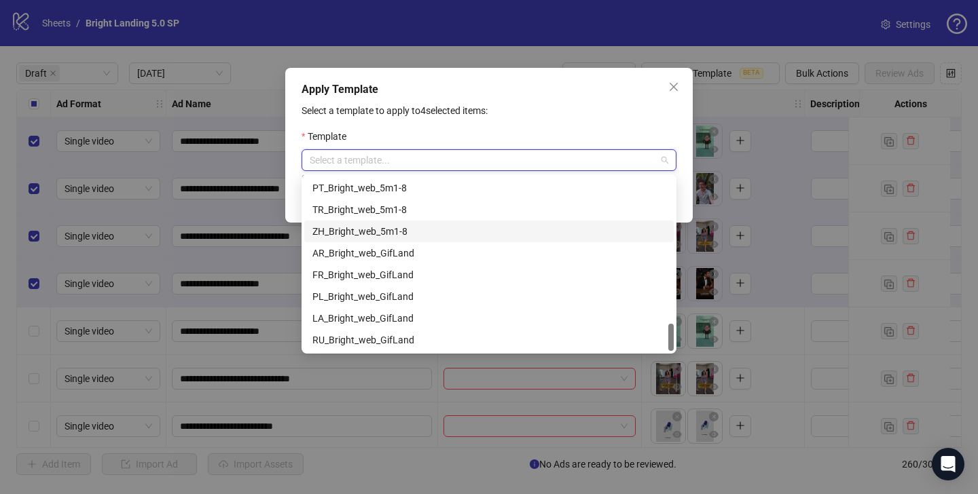
click at [443, 229] on div "ZH_Bright_web_5m1-8" at bounding box center [488, 231] width 353 height 15
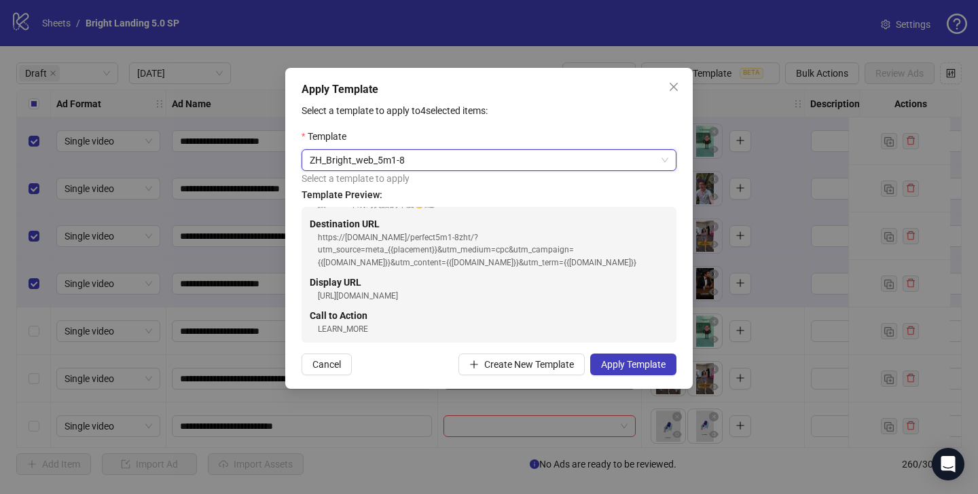
scroll to position [181, 0]
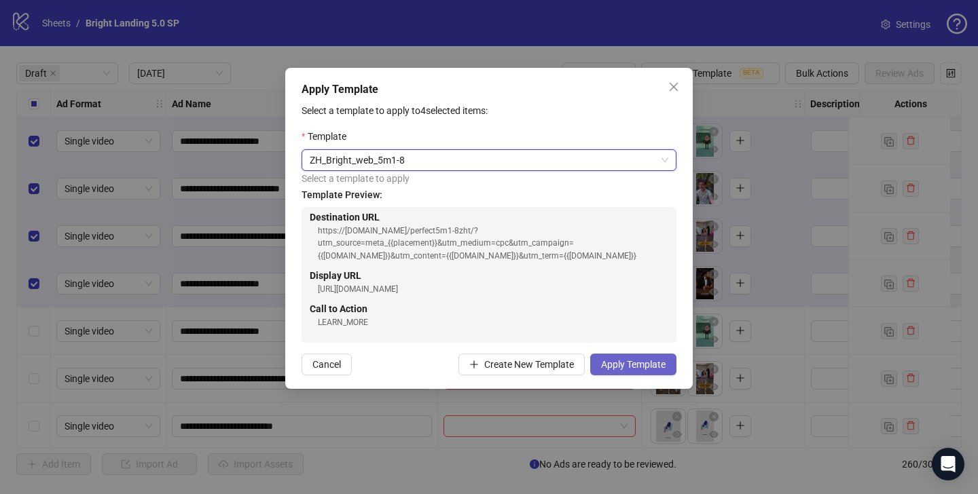
click at [615, 372] on button "Apply Template" at bounding box center [633, 365] width 86 height 22
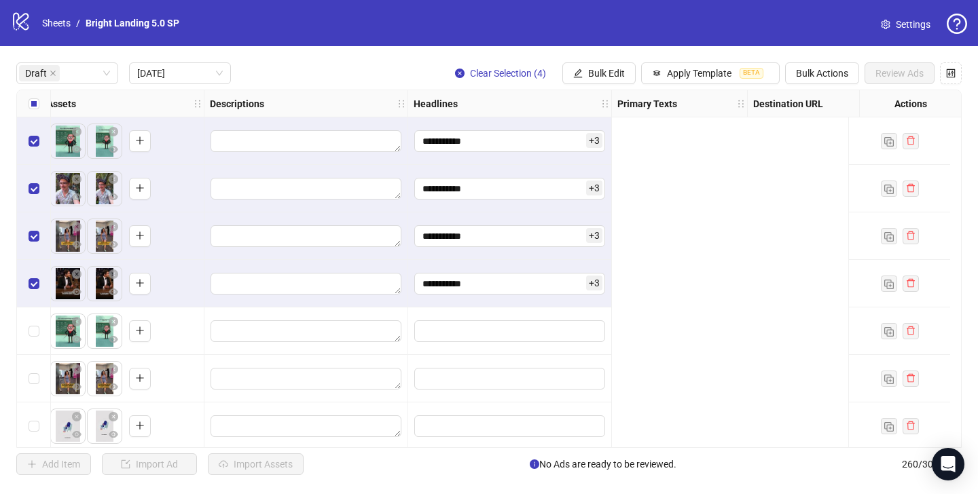
scroll to position [0, 0]
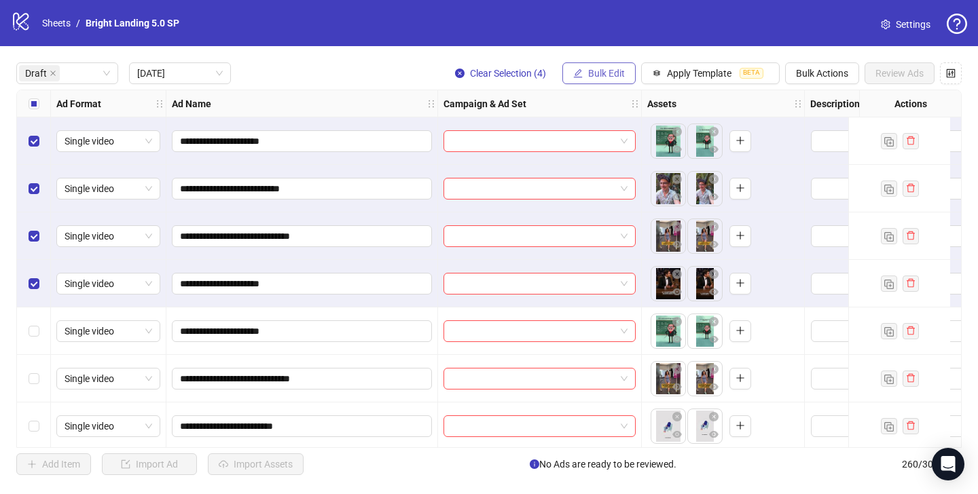
click at [600, 62] on button "Bulk Edit" at bounding box center [598, 73] width 73 height 22
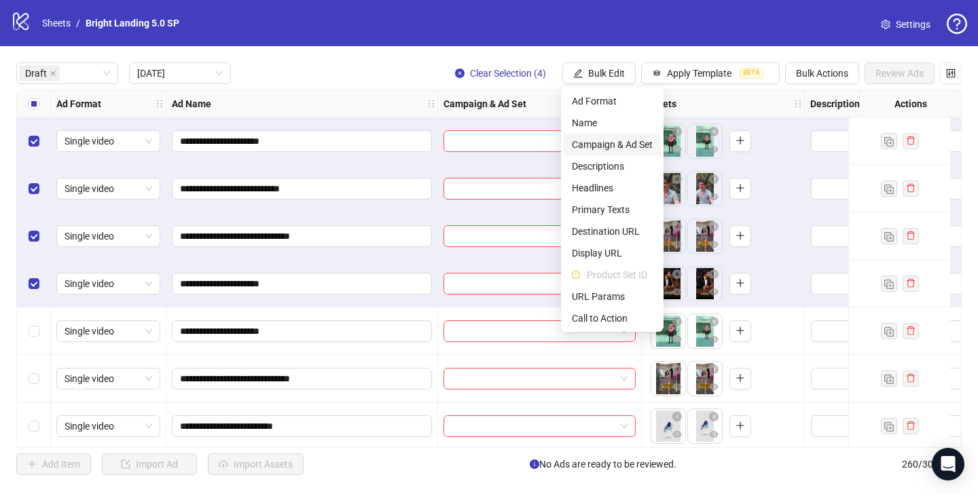
click at [604, 143] on span "Campaign & Ad Set" at bounding box center [612, 144] width 81 height 15
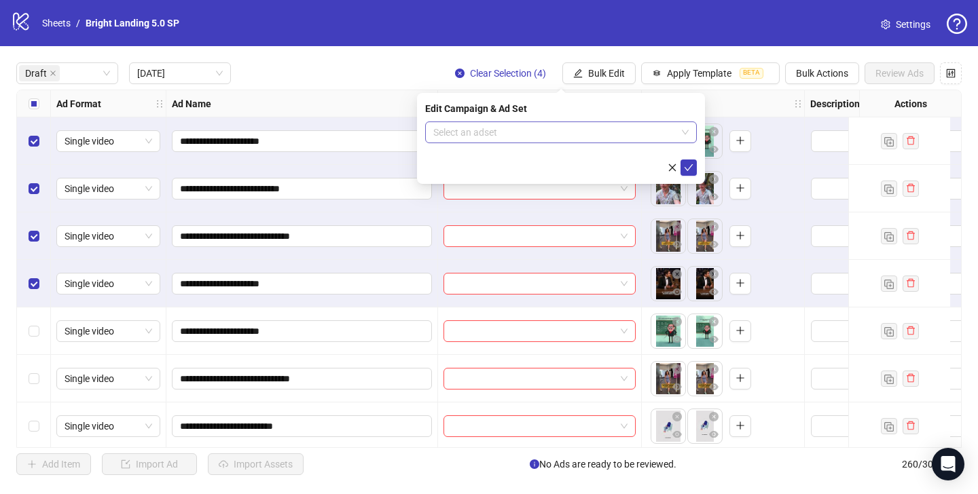
click at [591, 141] on input "search" at bounding box center [554, 132] width 243 height 20
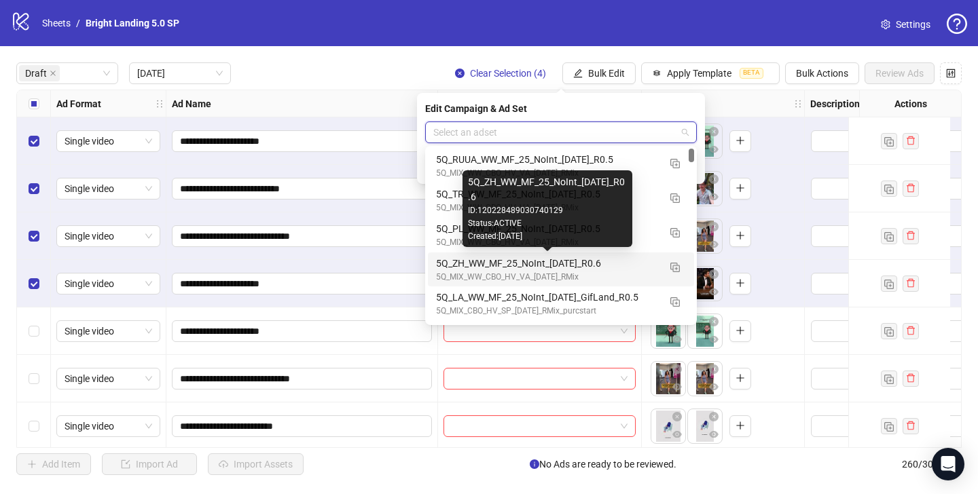
scroll to position [17, 0]
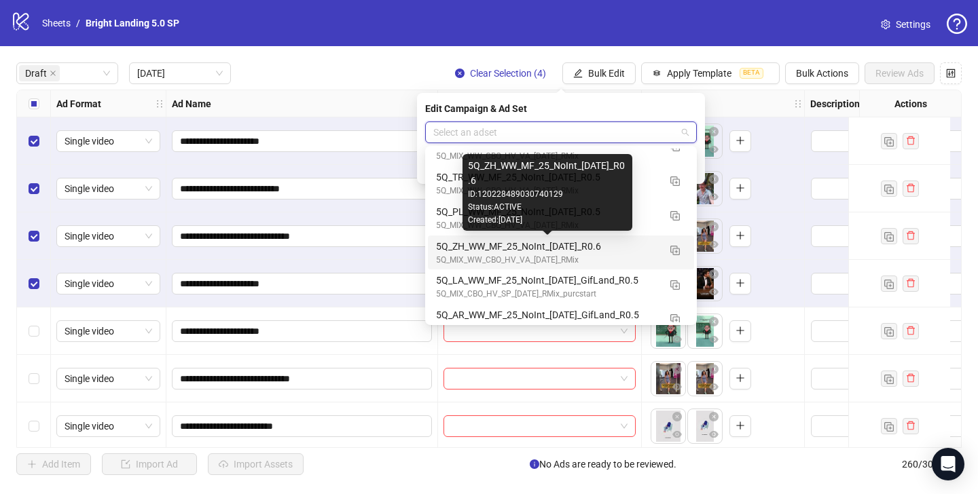
click at [596, 252] on div "5Q_ZH_WW_MF_25_NoInt_[DATE]_R0.6" at bounding box center [547, 246] width 223 height 15
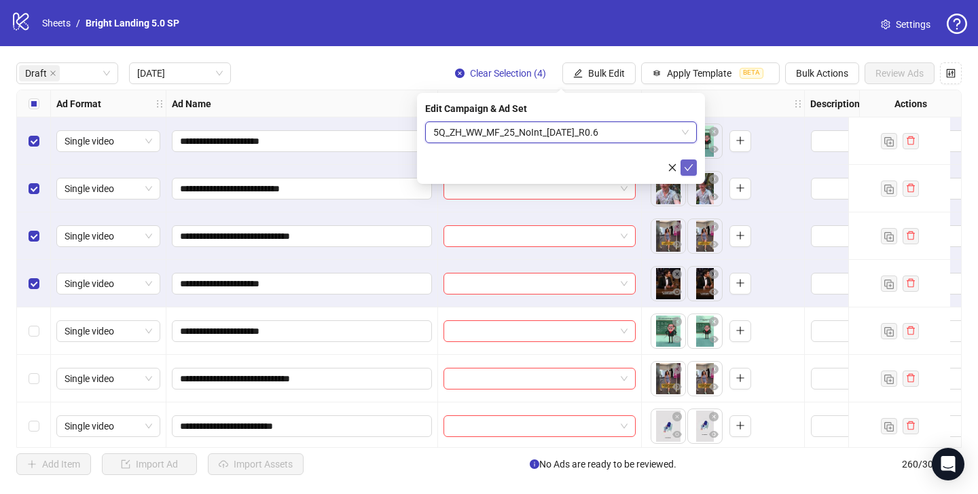
click at [688, 160] on button "submit" at bounding box center [688, 168] width 16 height 16
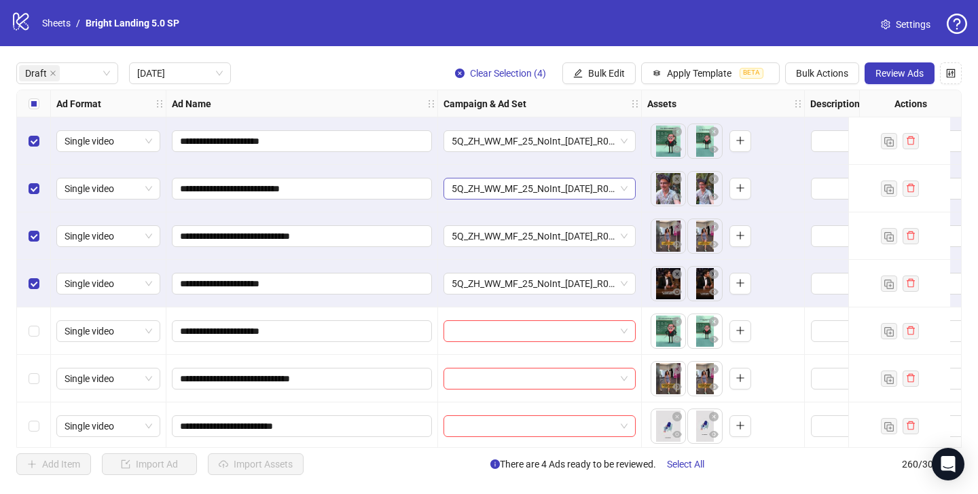
click at [581, 195] on span "5Q_ZH_WW_MF_25_NoInt_[DATE]_R0.6" at bounding box center [540, 189] width 176 height 20
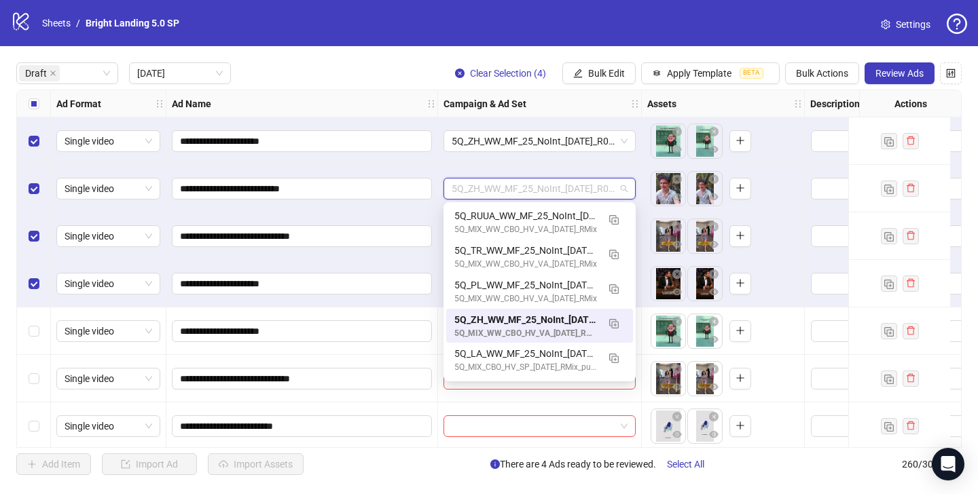
click at [414, 116] on div "Ad Name" at bounding box center [302, 103] width 272 height 27
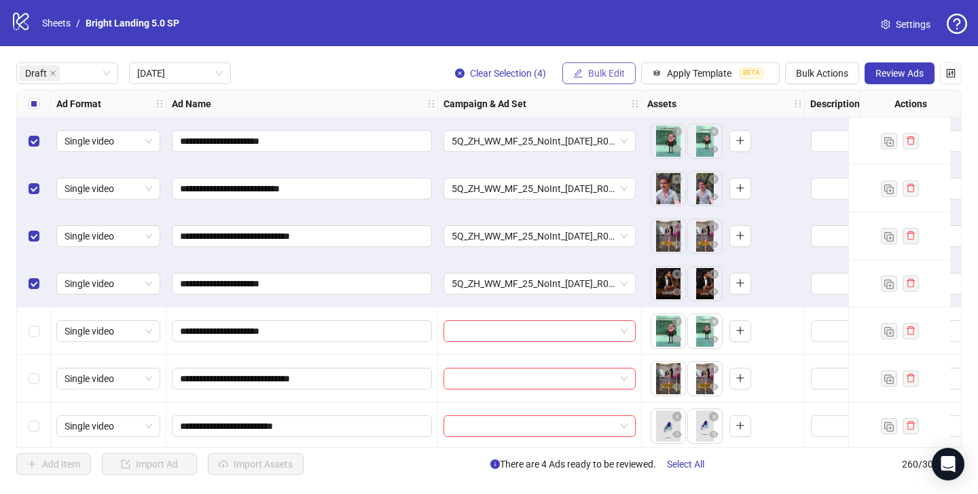
click at [619, 70] on span "Bulk Edit" at bounding box center [606, 73] width 37 height 11
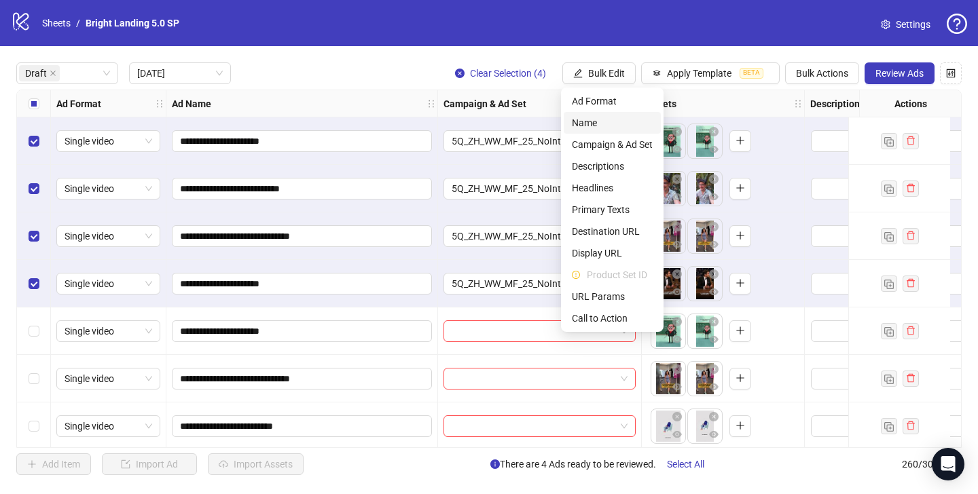
click at [604, 125] on span "Name" at bounding box center [612, 122] width 81 height 15
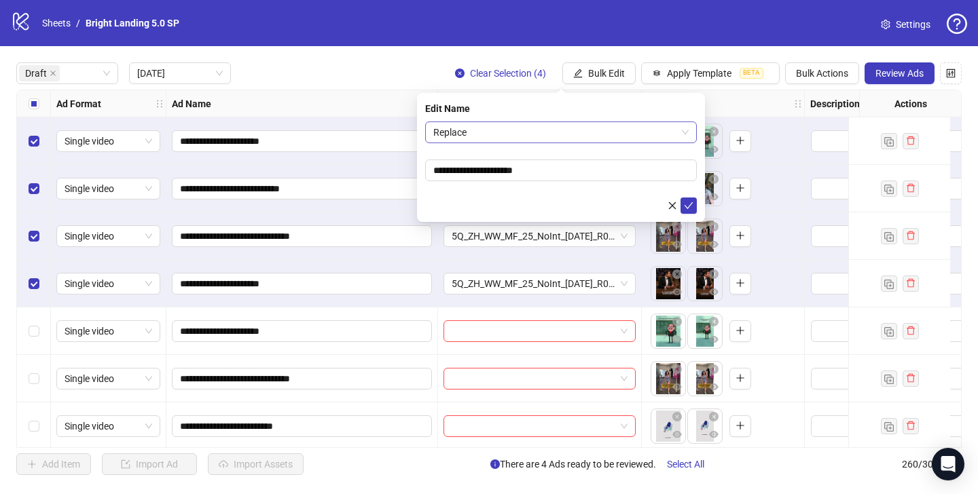
click at [538, 136] on span "Replace" at bounding box center [560, 132] width 255 height 20
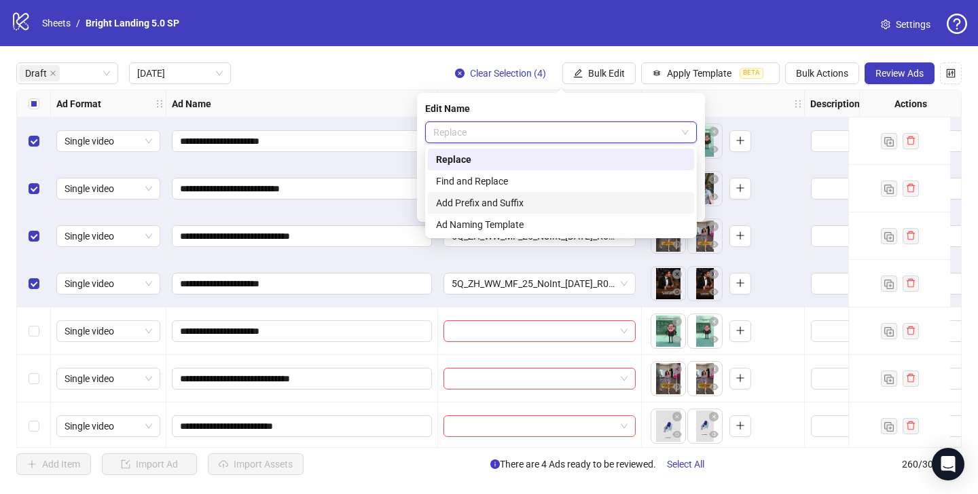
click at [529, 207] on div "Add Prefix and Suffix" at bounding box center [561, 203] width 250 height 15
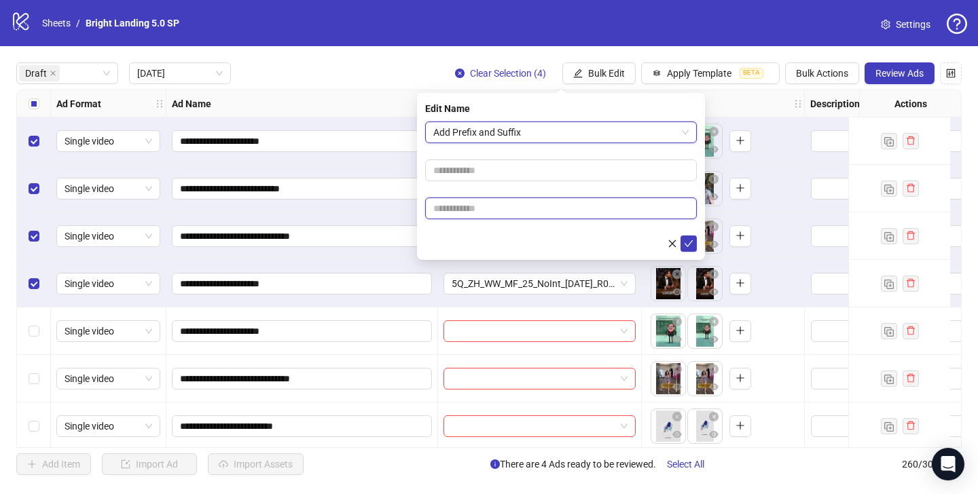
click at [533, 210] on input "text" at bounding box center [561, 209] width 272 height 22
type input "****"
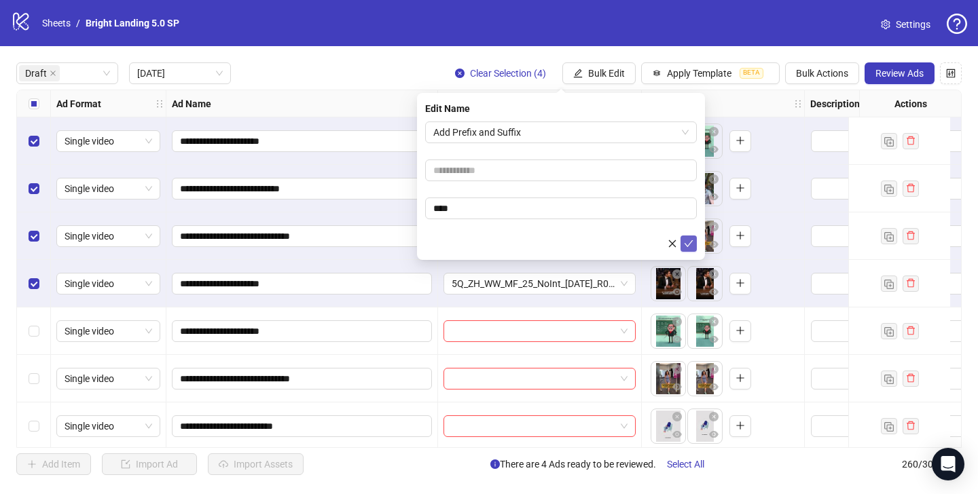
click at [695, 244] on button "submit" at bounding box center [688, 244] width 16 height 16
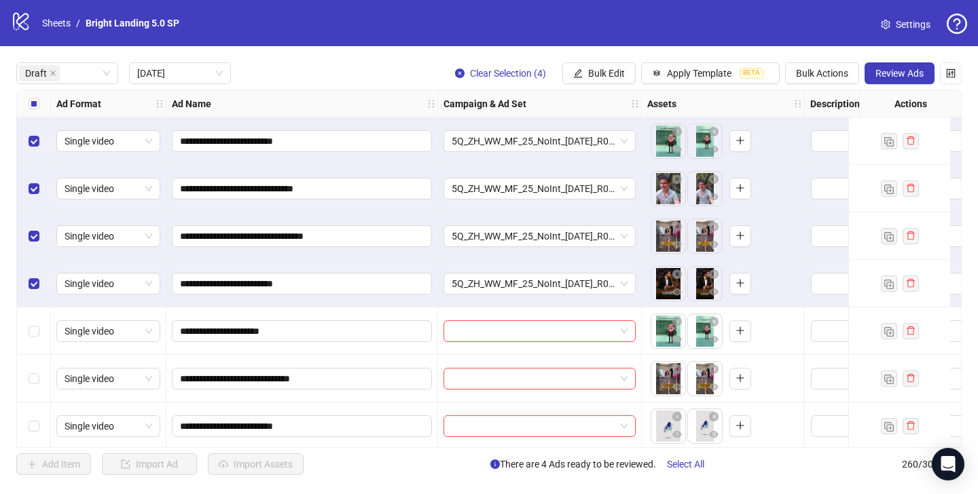
click at [340, 103] on div "Ad Name" at bounding box center [302, 103] width 272 height 27
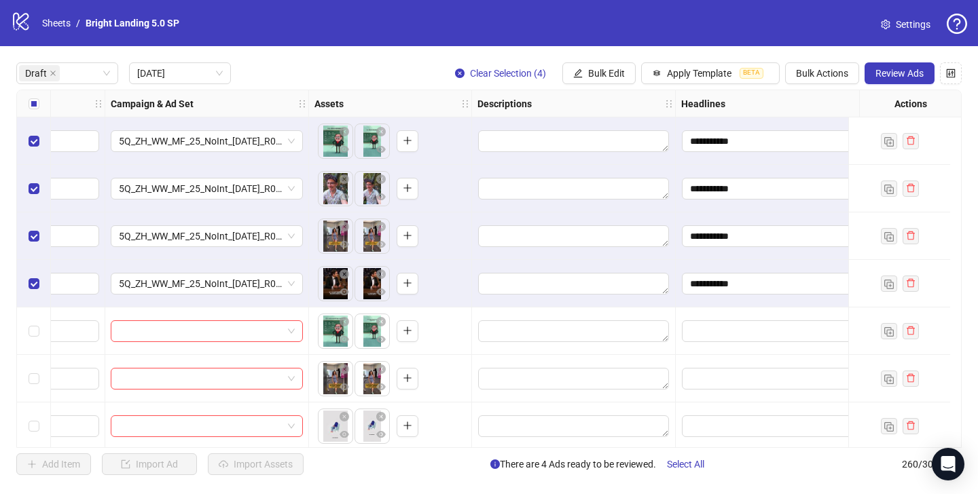
scroll to position [0, 0]
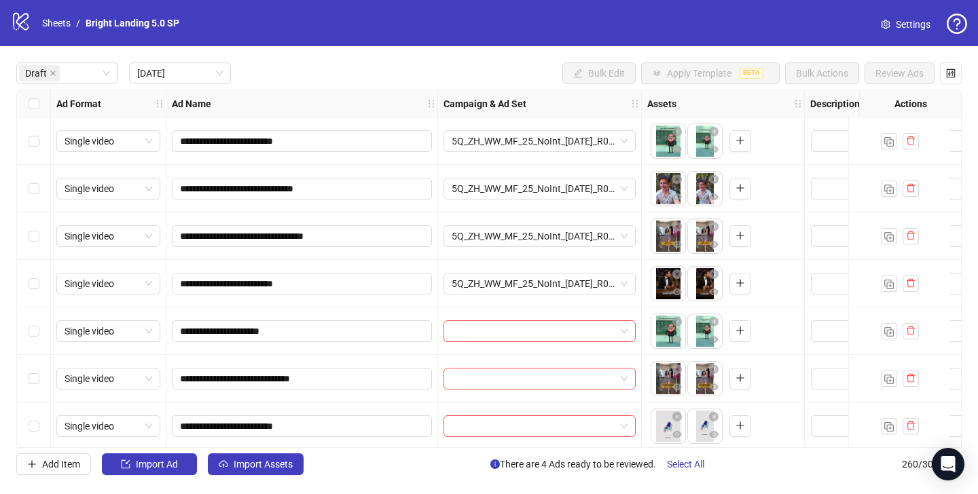
click at [41, 330] on div "Select row 5" at bounding box center [34, 332] width 34 height 48
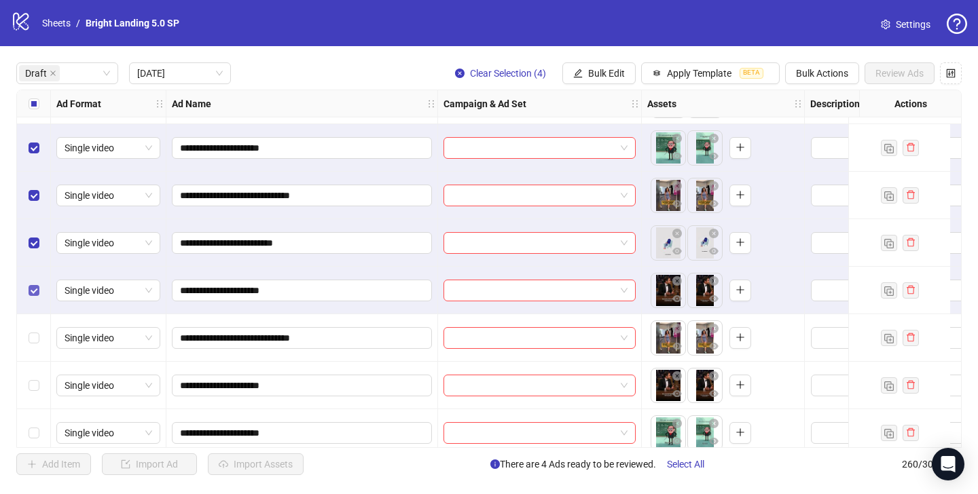
scroll to position [125, 0]
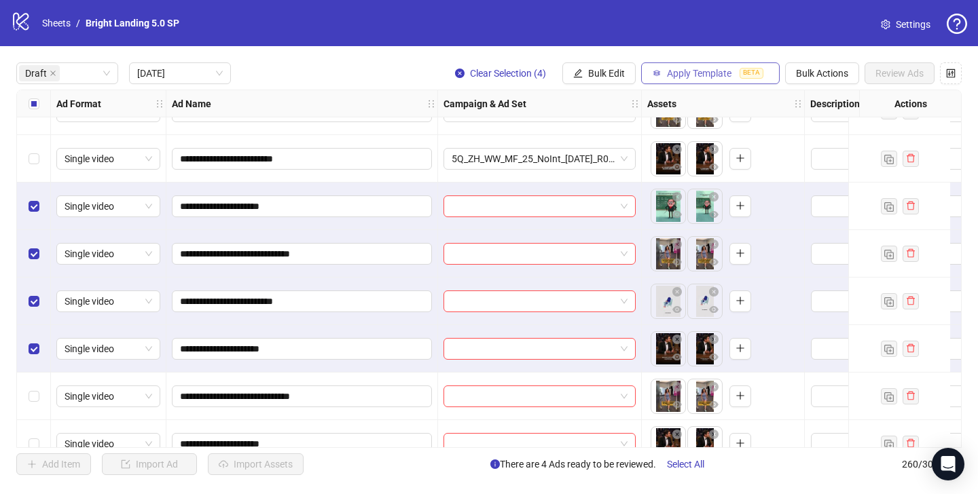
click at [680, 67] on button "Apply Template BETA" at bounding box center [710, 73] width 139 height 22
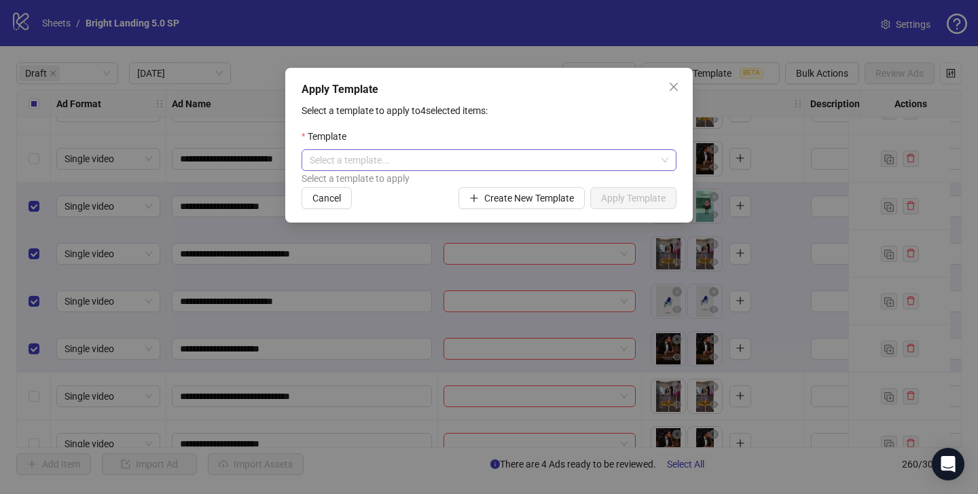
click at [546, 156] on input "search" at bounding box center [483, 160] width 346 height 20
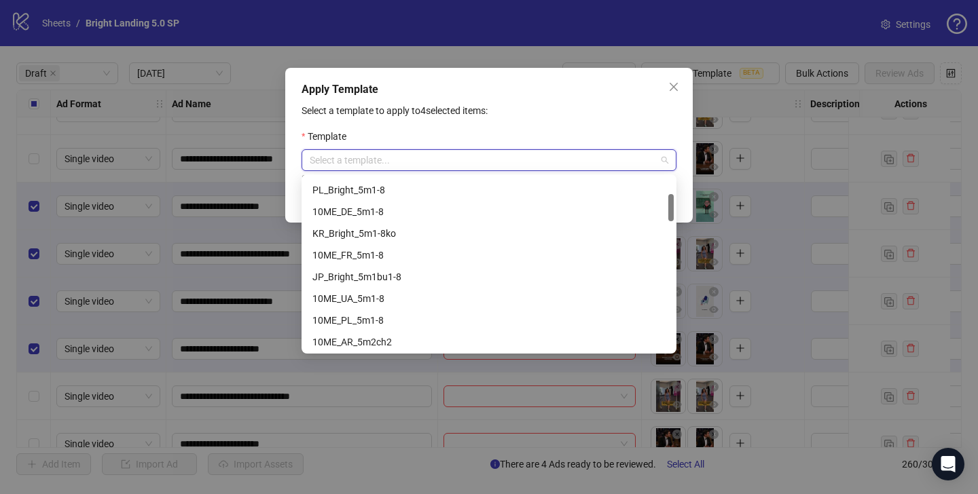
scroll to position [98, 0]
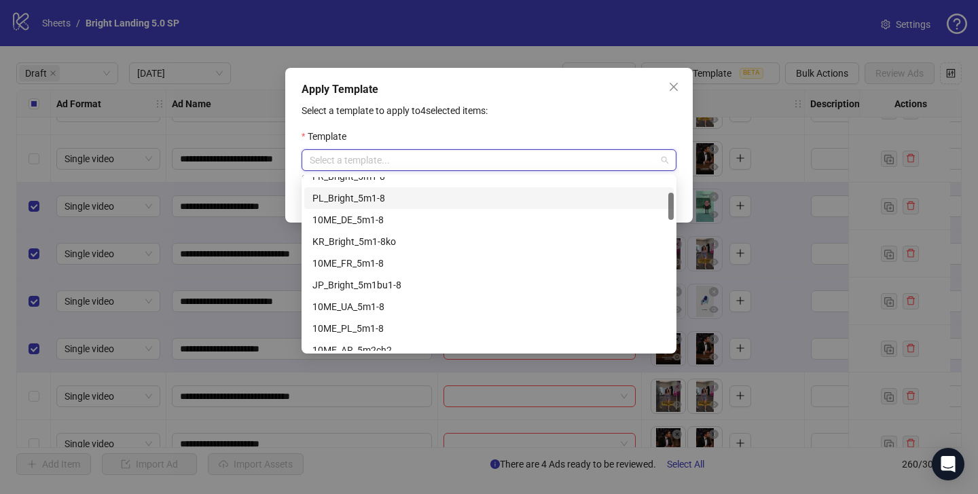
click at [460, 204] on div "PL_Bright_5m1-8" at bounding box center [488, 198] width 353 height 15
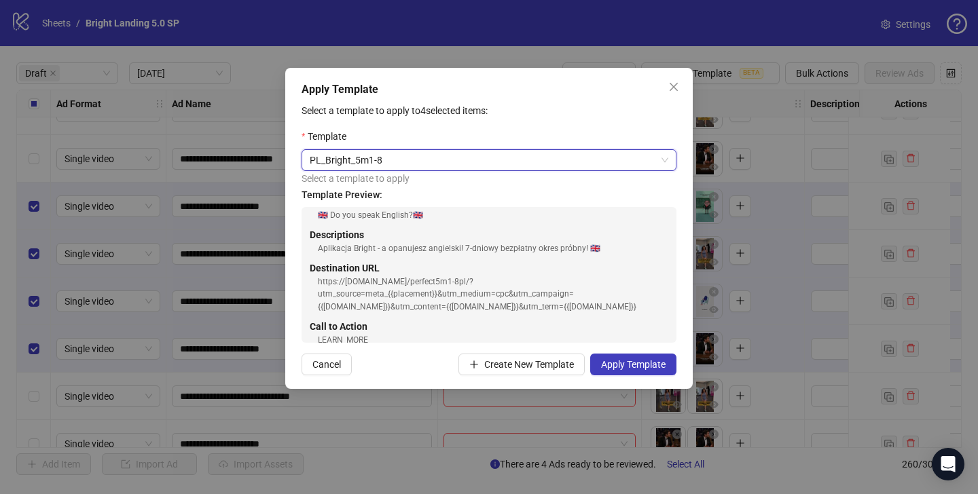
scroll to position [260, 0]
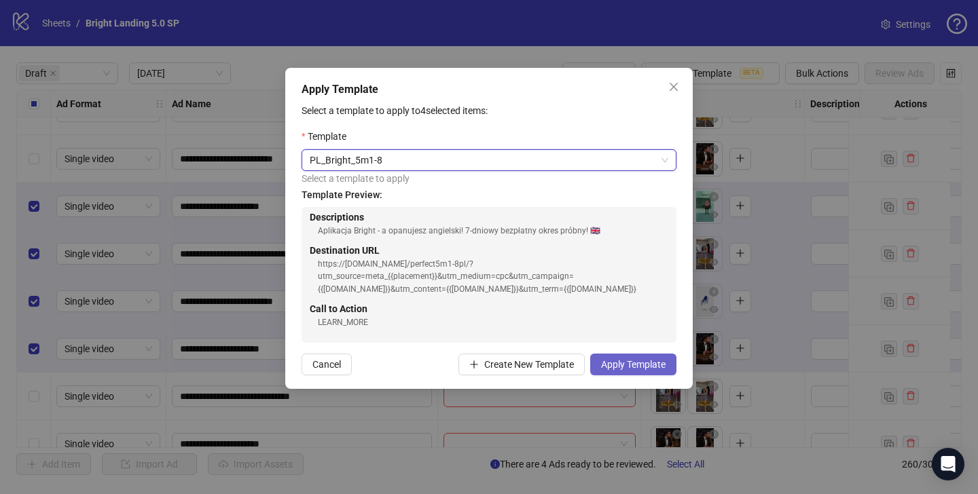
click at [642, 363] on span "Apply Template" at bounding box center [633, 364] width 65 height 11
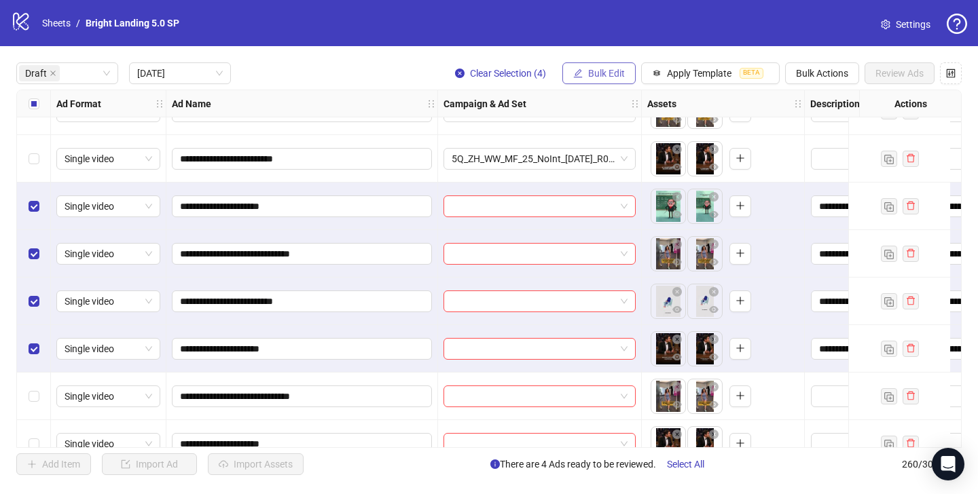
click at [615, 73] on span "Bulk Edit" at bounding box center [606, 73] width 37 height 11
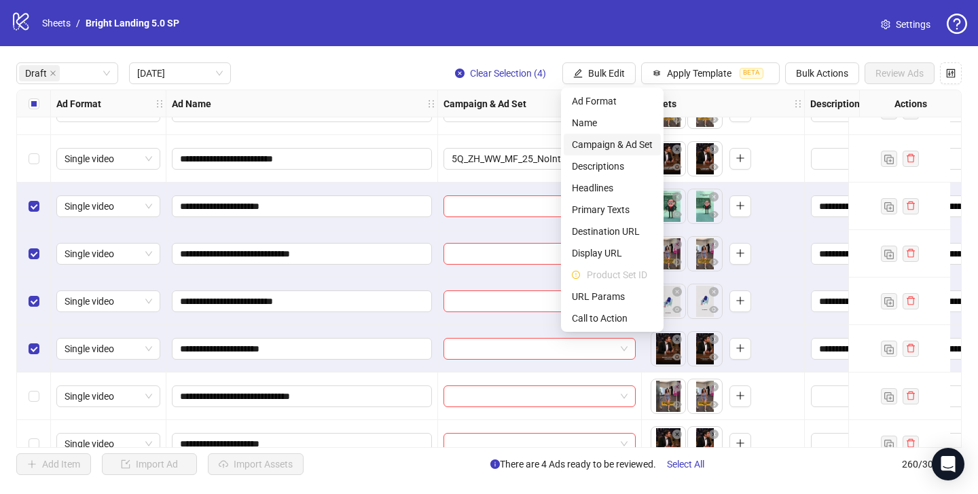
click at [616, 147] on span "Campaign & Ad Set" at bounding box center [612, 144] width 81 height 15
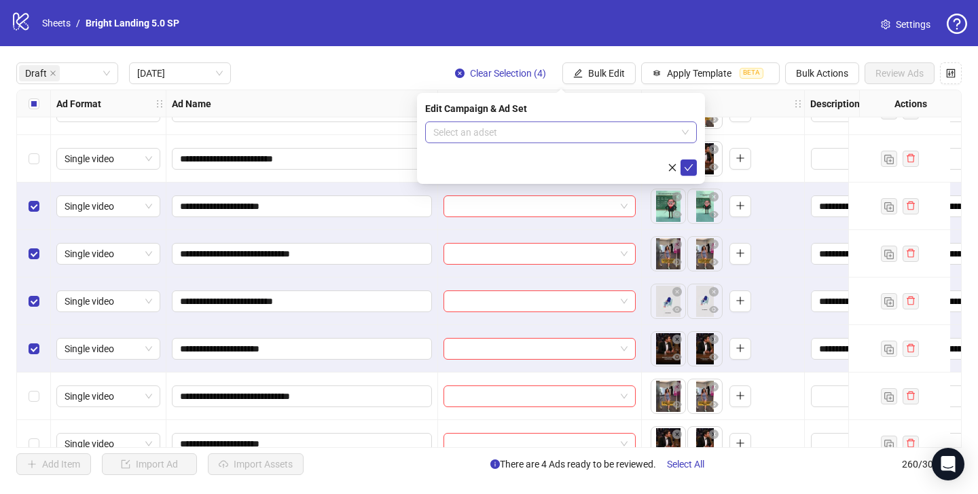
click at [604, 131] on input "search" at bounding box center [554, 132] width 243 height 20
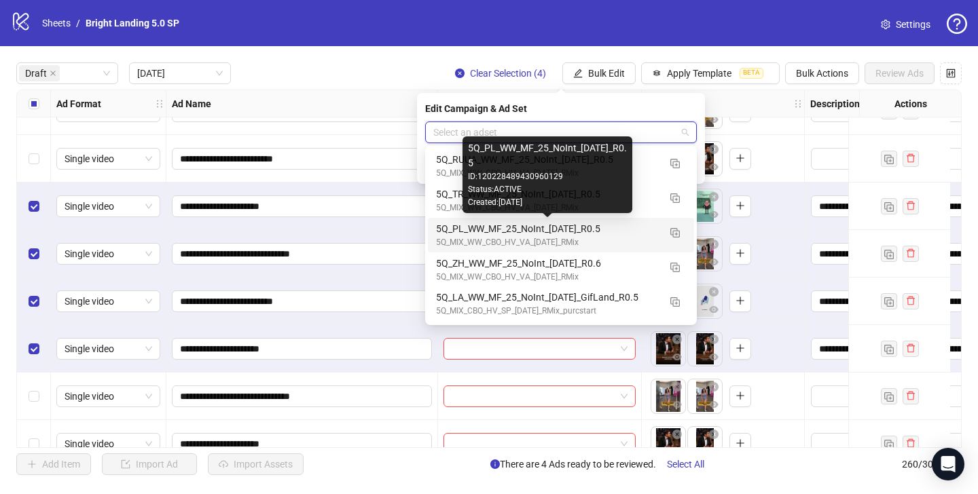
click at [588, 228] on div "5Q_PL_WW_MF_25_NoInt_[DATE]_R0.5" at bounding box center [547, 228] width 223 height 15
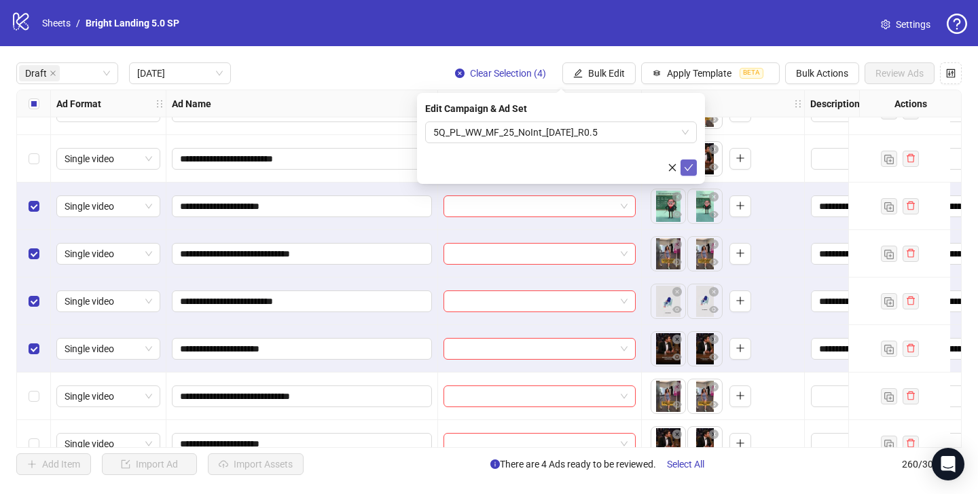
click at [693, 172] on span "submit" at bounding box center [689, 167] width 10 height 11
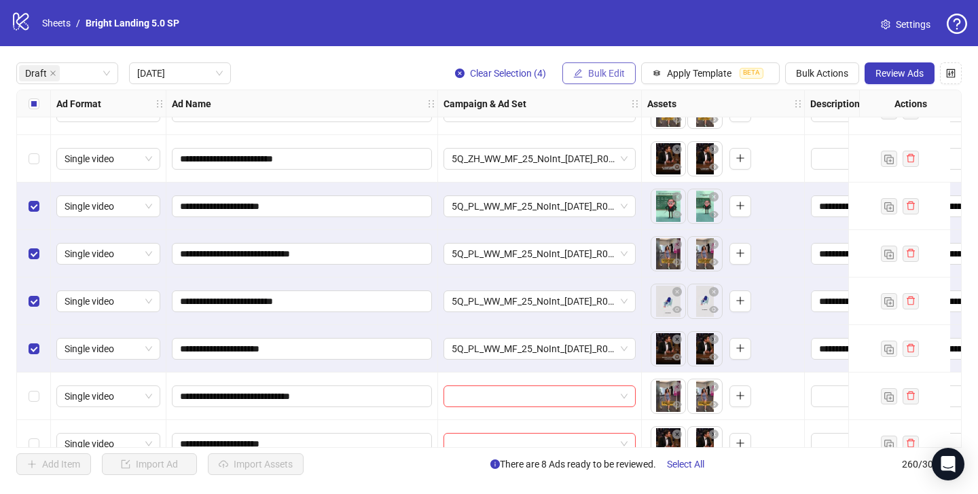
click at [618, 69] on span "Bulk Edit" at bounding box center [606, 73] width 37 height 11
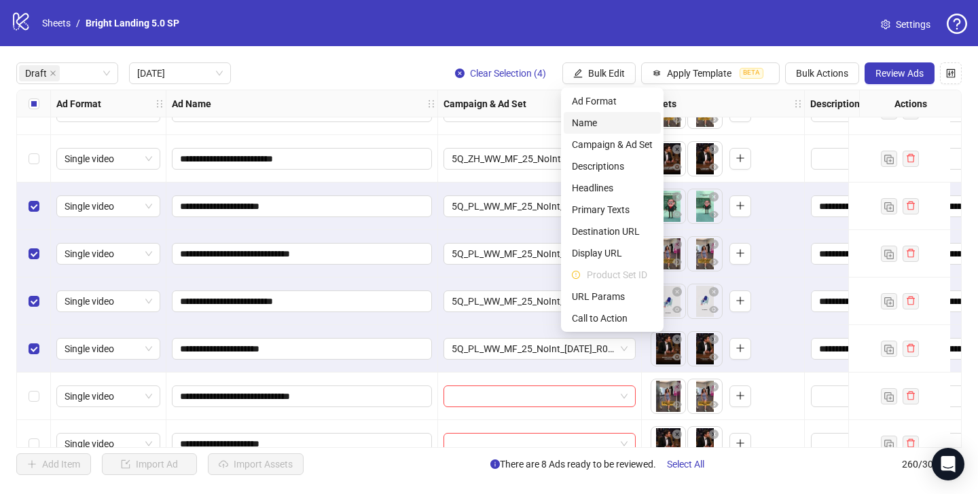
click at [609, 126] on span "Name" at bounding box center [612, 122] width 81 height 15
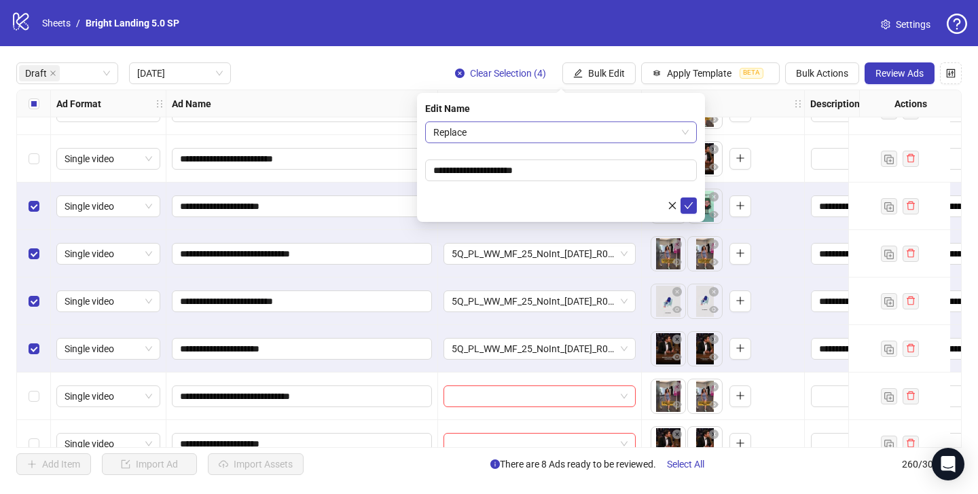
click at [560, 127] on span "Replace" at bounding box center [560, 132] width 255 height 20
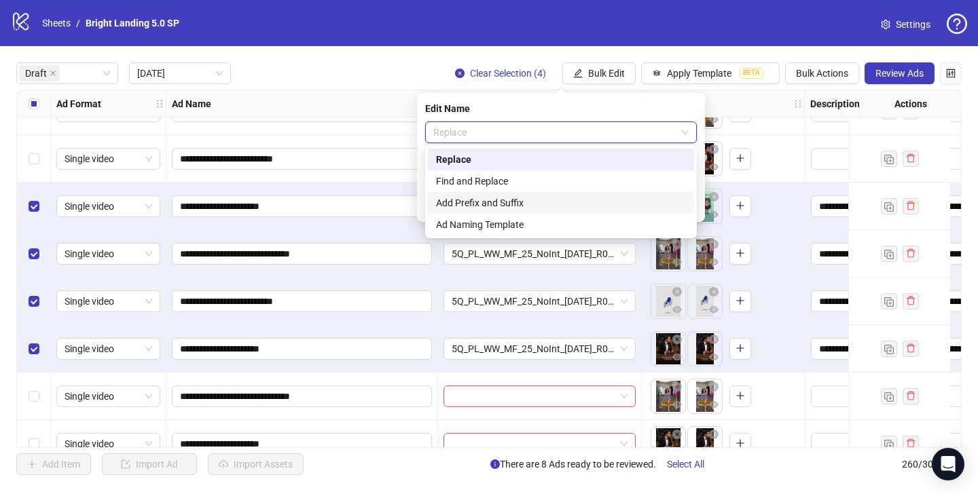
click at [539, 196] on div "Add Prefix and Suffix" at bounding box center [561, 203] width 250 height 15
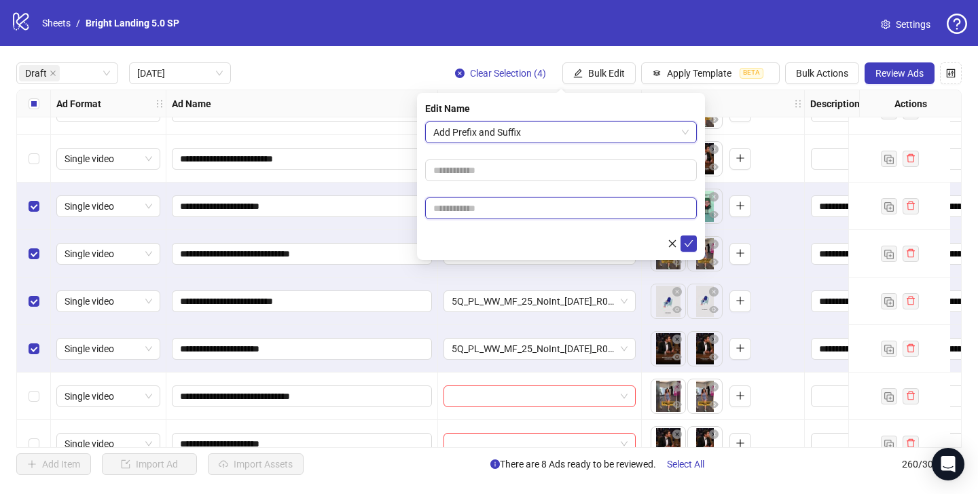
click at [543, 205] on input "text" at bounding box center [561, 209] width 272 height 22
type input "****"
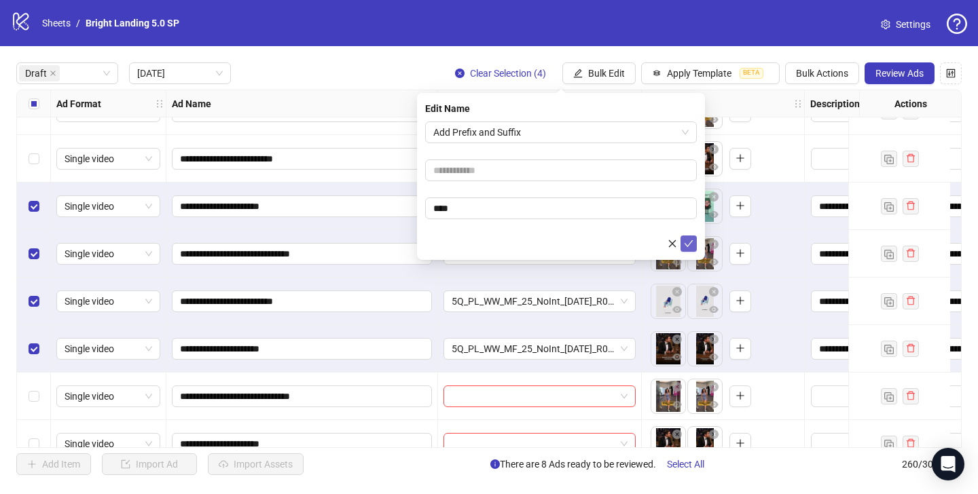
click at [687, 241] on icon "check" at bounding box center [689, 244] width 10 height 10
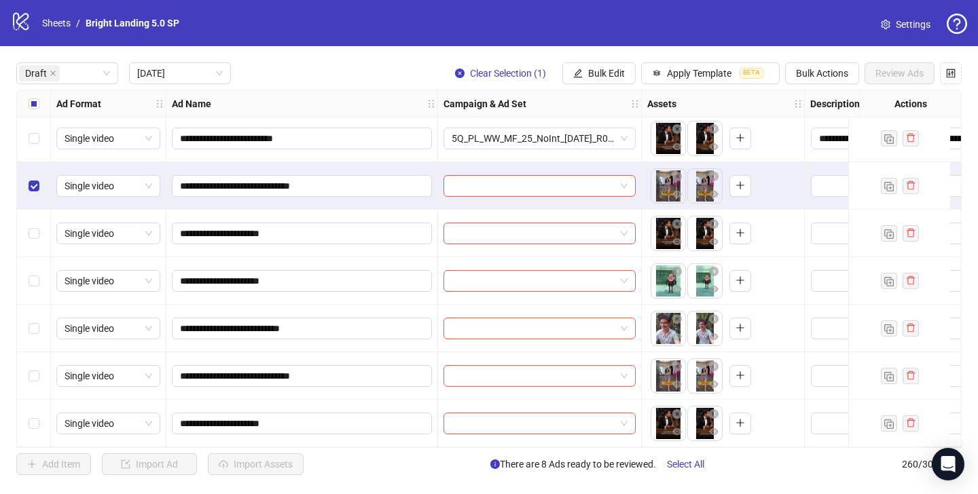
scroll to position [298, 0]
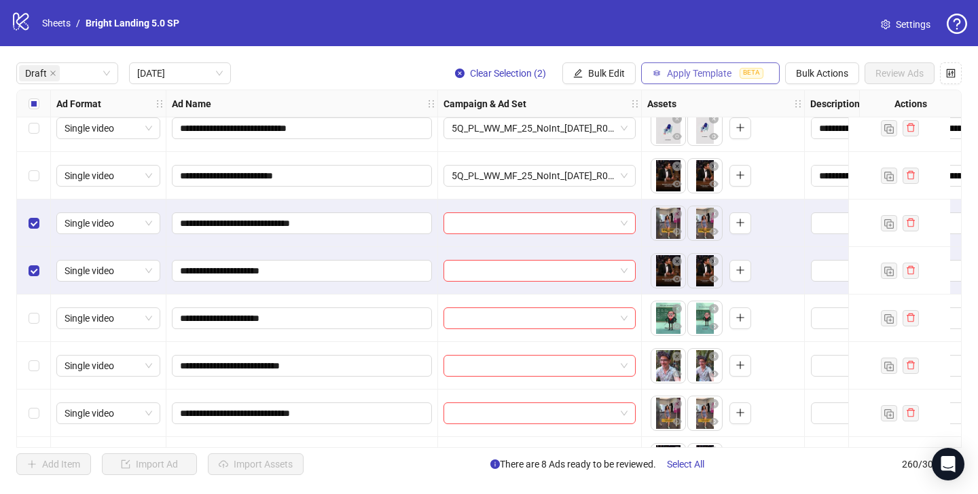
click at [709, 70] on span "Apply Template" at bounding box center [699, 73] width 65 height 11
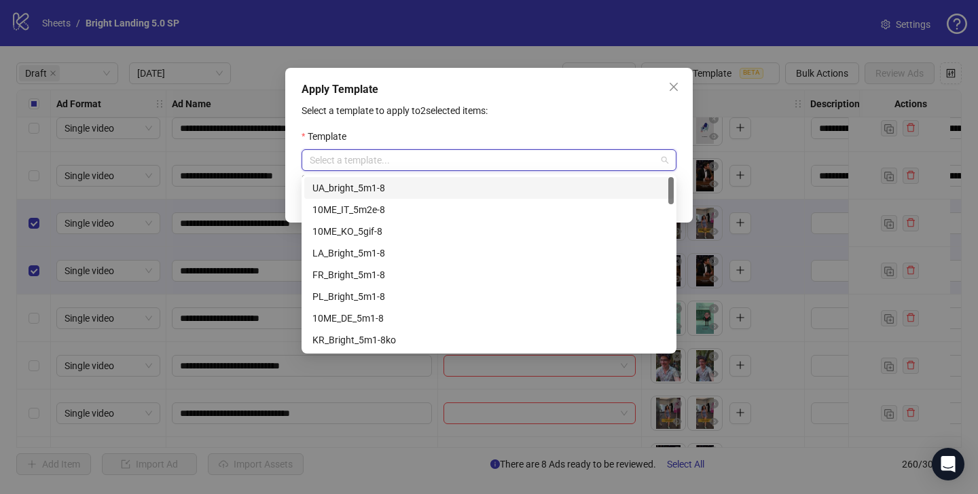
click at [563, 158] on input "search" at bounding box center [483, 160] width 346 height 20
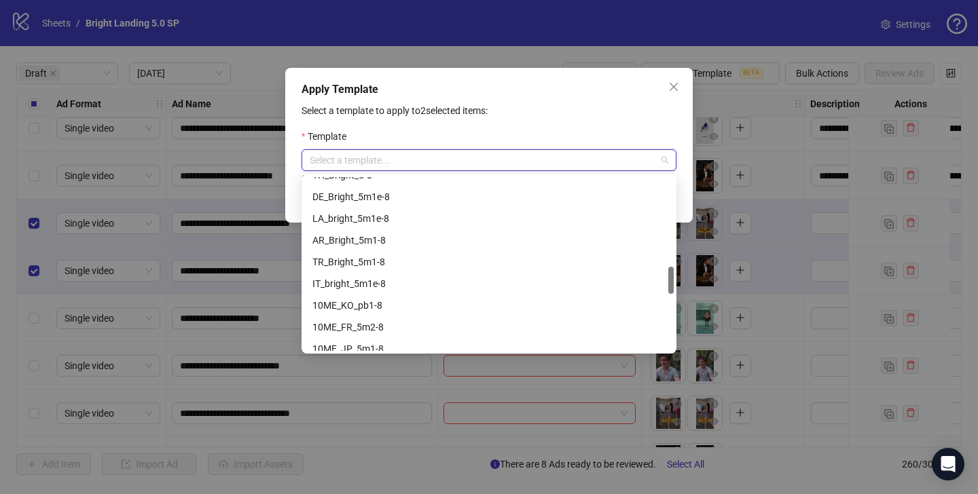
scroll to position [560, 0]
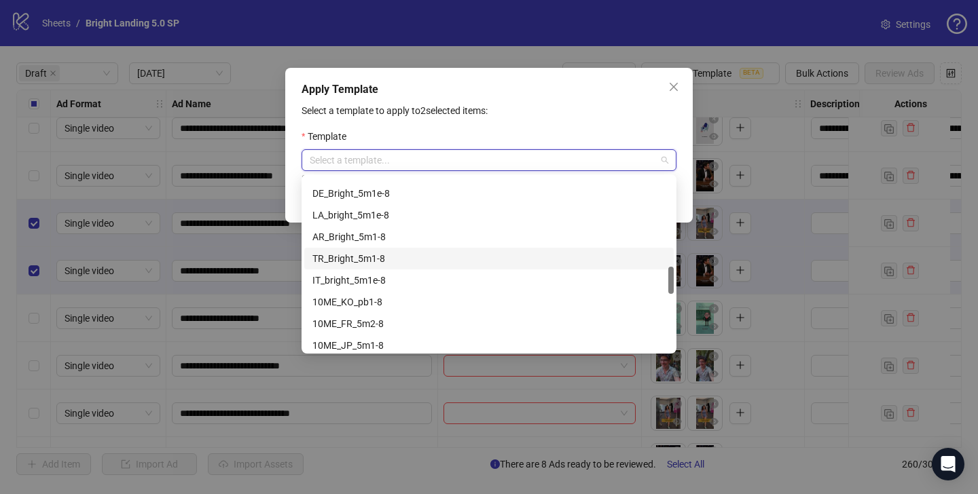
click at [441, 260] on div "TR_Bright_5m1-8" at bounding box center [488, 258] width 353 height 15
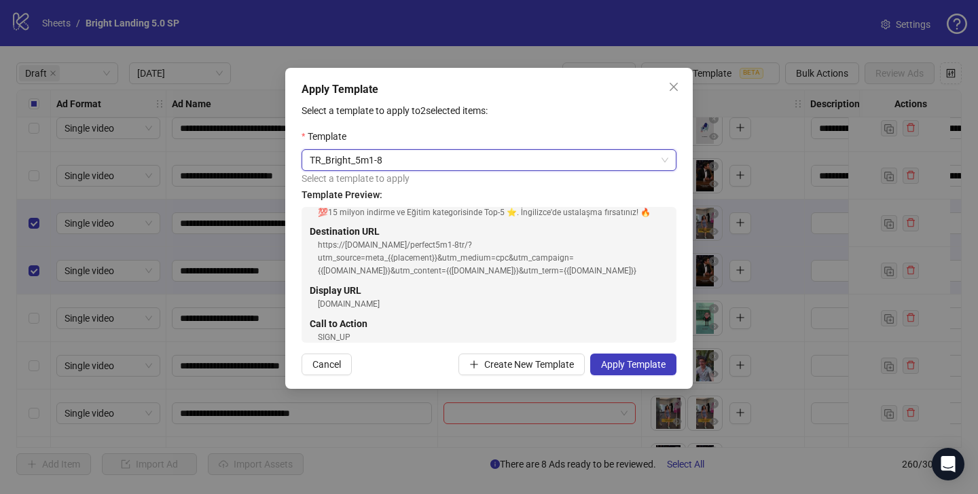
scroll to position [208, 0]
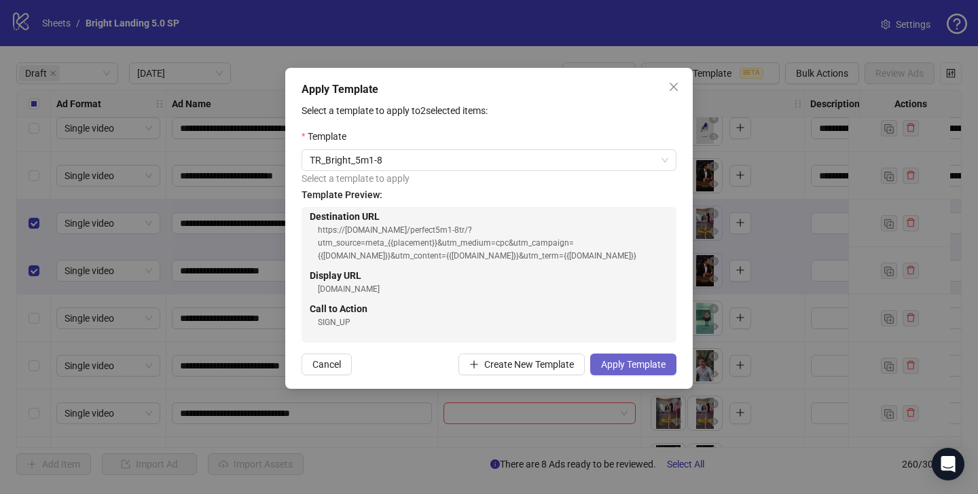
click at [643, 364] on span "Apply Template" at bounding box center [633, 364] width 65 height 11
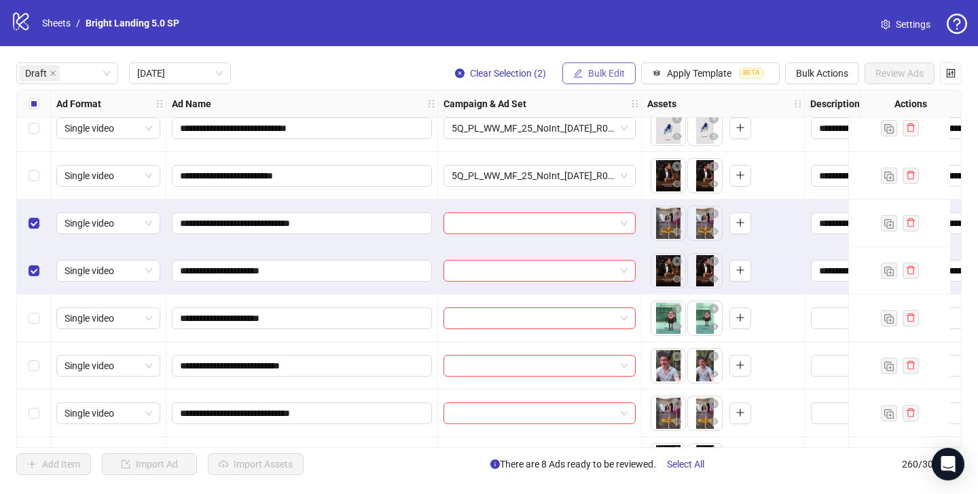
click at [591, 69] on span "Bulk Edit" at bounding box center [606, 73] width 37 height 11
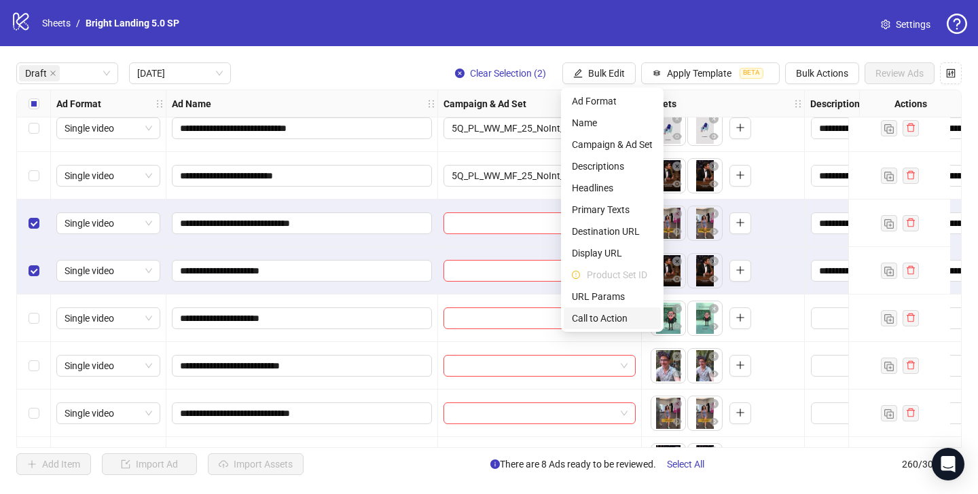
click at [613, 318] on span "Call to Action" at bounding box center [612, 318] width 81 height 15
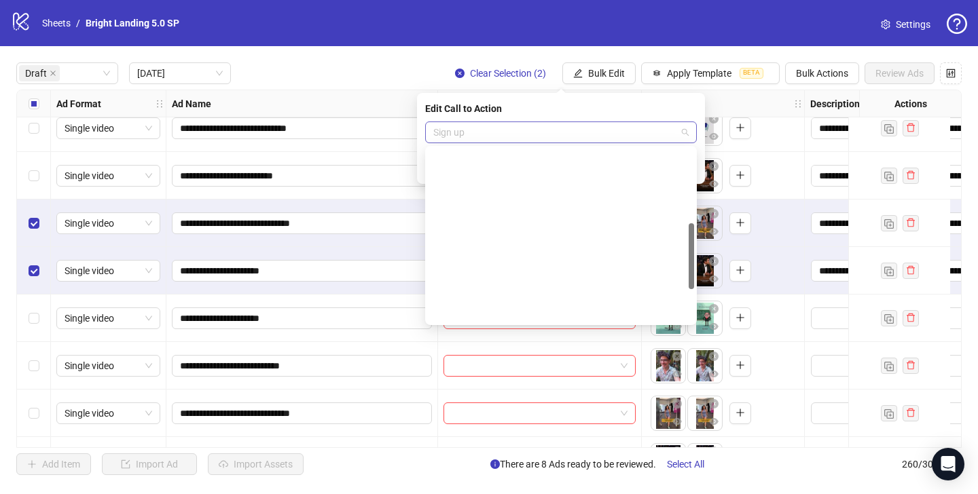
click at [554, 139] on span "Sign up" at bounding box center [560, 132] width 255 height 20
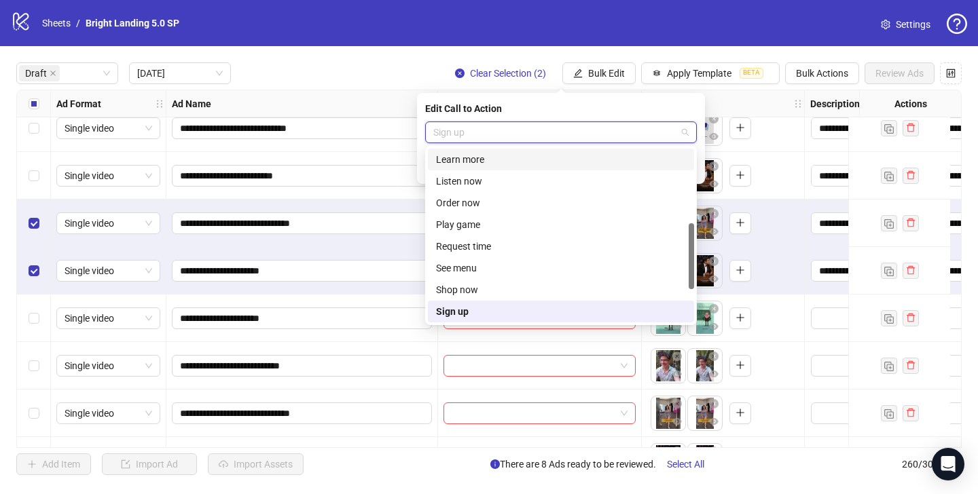
click at [545, 162] on div "Learn more" at bounding box center [561, 159] width 250 height 15
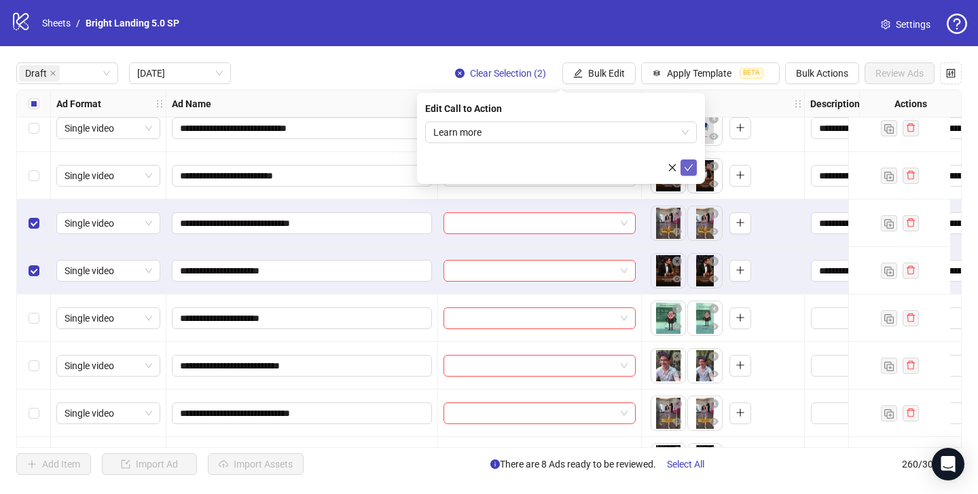
click at [692, 172] on span "submit" at bounding box center [689, 167] width 10 height 11
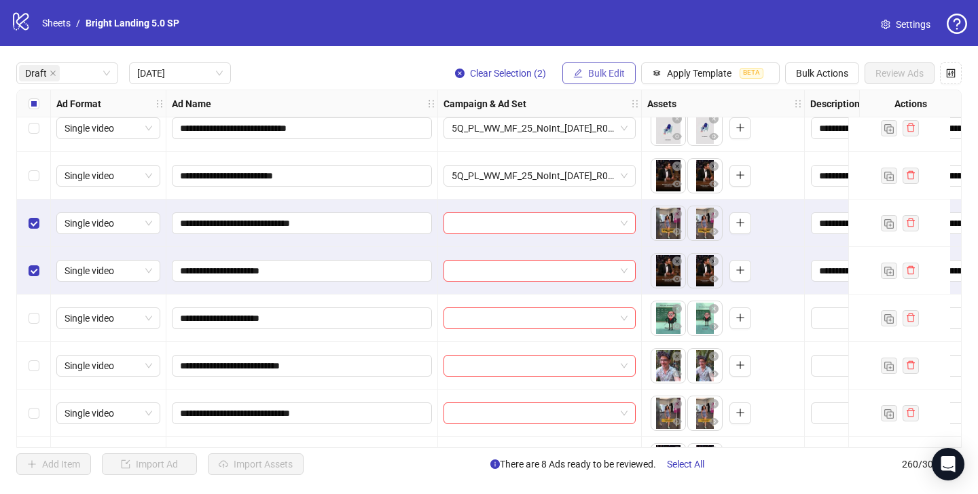
click at [604, 75] on span "Bulk Edit" at bounding box center [606, 73] width 37 height 11
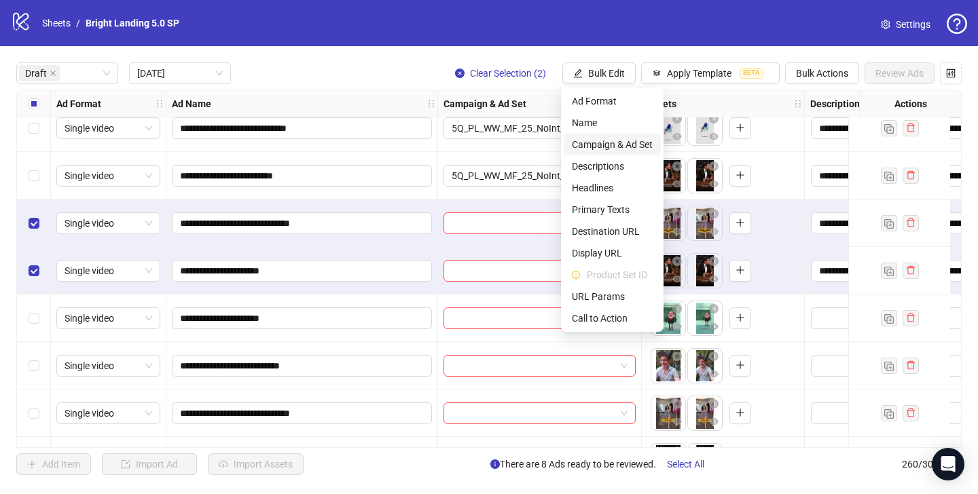
click at [607, 141] on span "Campaign & Ad Set" at bounding box center [612, 144] width 81 height 15
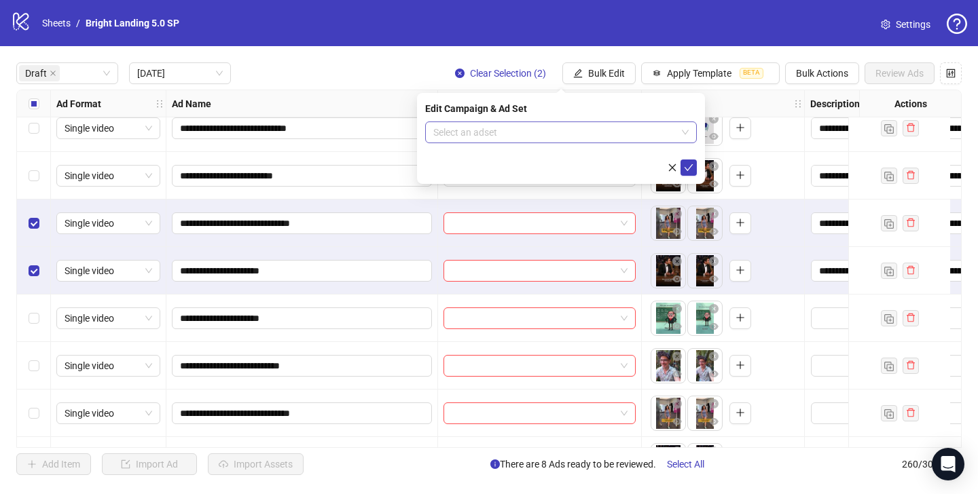
click at [570, 133] on input "search" at bounding box center [554, 132] width 243 height 20
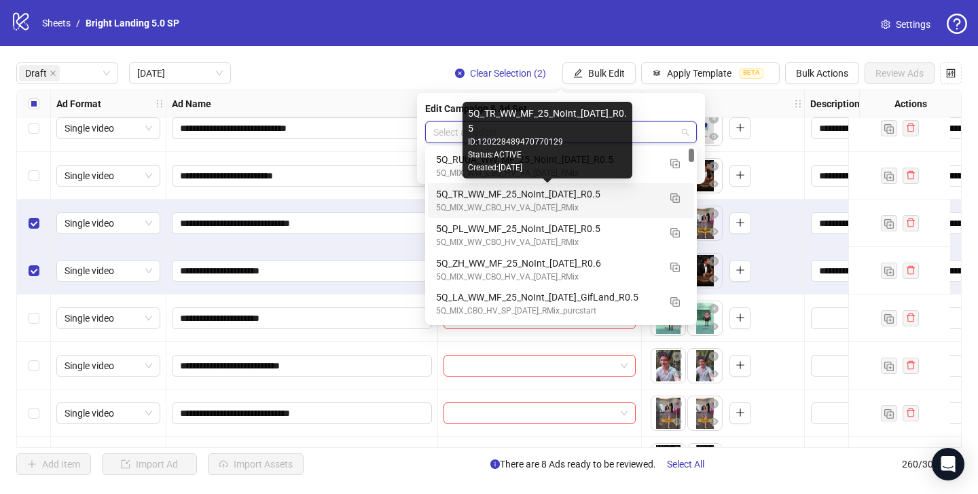
click at [542, 194] on div "5Q_TR_WW_MF_25_NoInt_[DATE]_R0.5" at bounding box center [547, 194] width 223 height 15
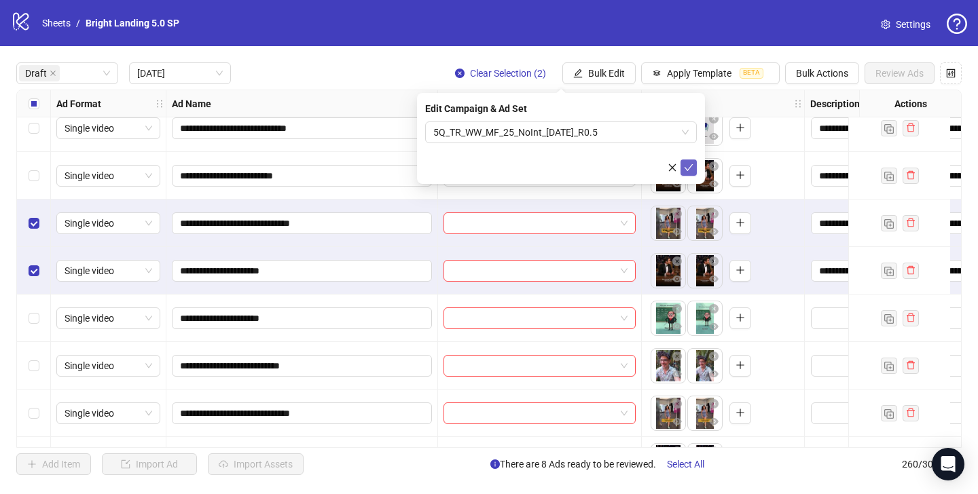
click at [691, 170] on icon "check" at bounding box center [689, 168] width 10 height 10
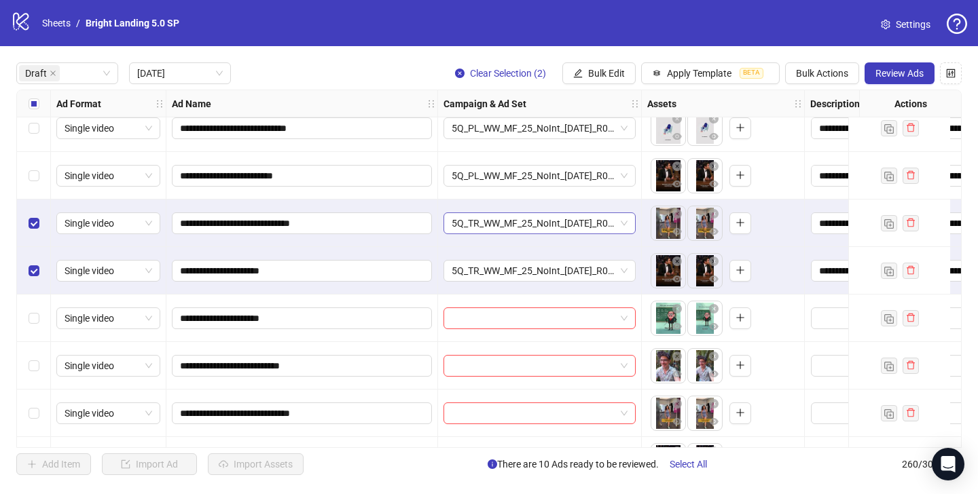
click at [515, 219] on span "5Q_TR_WW_MF_25_NoInt_[DATE]_R0.5" at bounding box center [540, 223] width 176 height 20
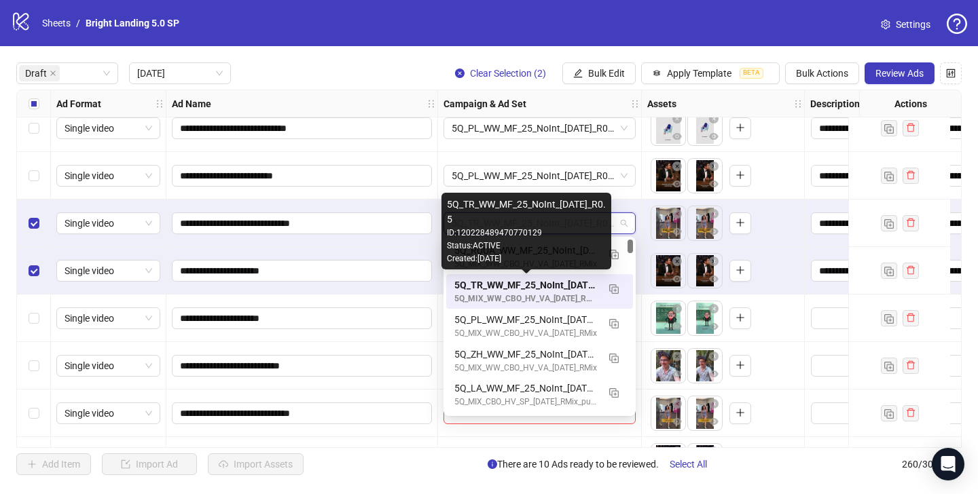
click at [515, 282] on div "5Q_TR_WW_MF_25_NoInt_[DATE]_R0.5" at bounding box center [525, 285] width 143 height 15
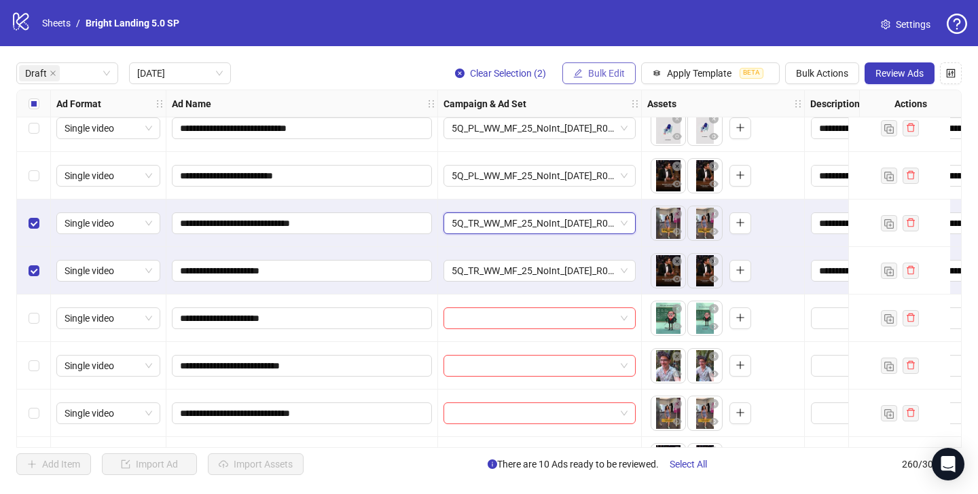
click at [608, 83] on button "Bulk Edit" at bounding box center [598, 73] width 73 height 22
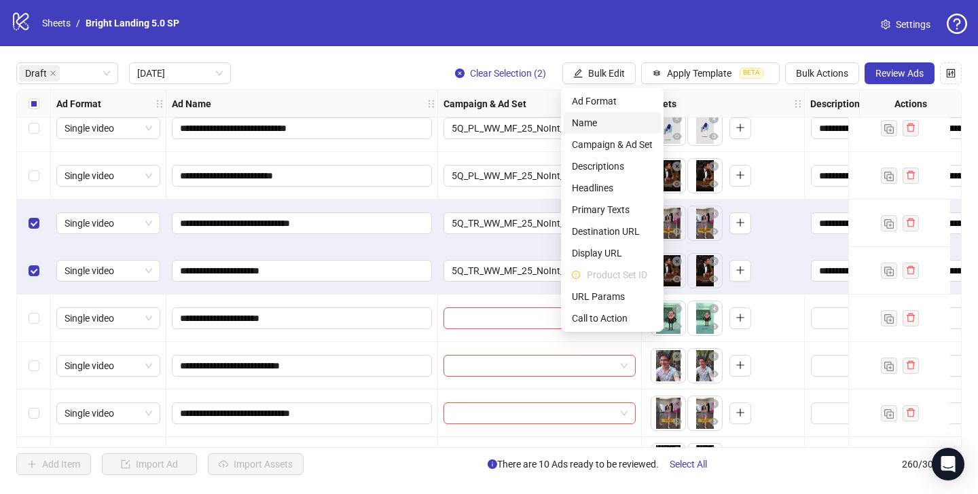
click at [606, 123] on span "Name" at bounding box center [612, 122] width 81 height 15
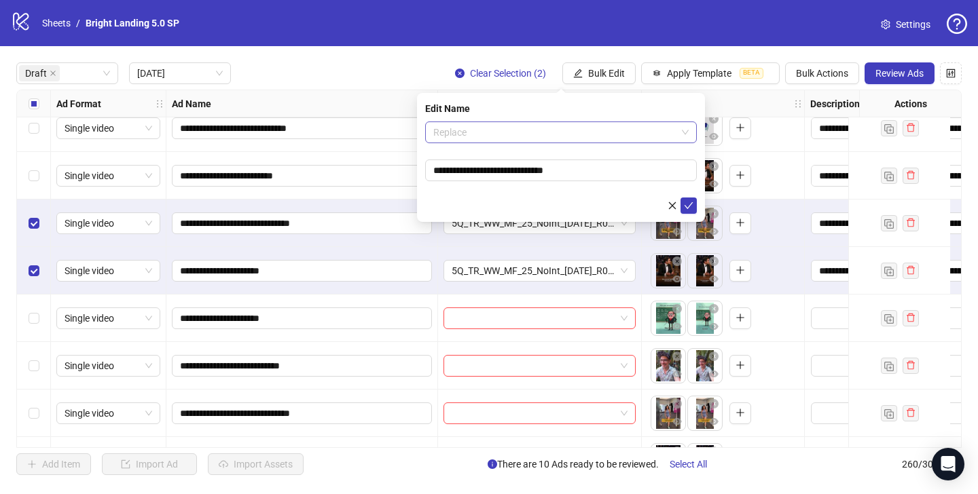
click at [557, 126] on span "Replace" at bounding box center [560, 132] width 255 height 20
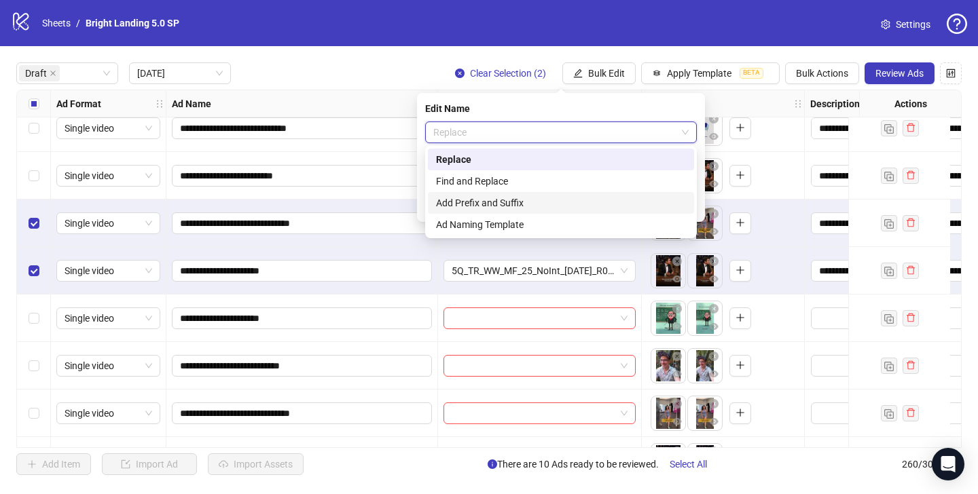
click at [537, 207] on div "Add Prefix and Suffix" at bounding box center [561, 203] width 250 height 15
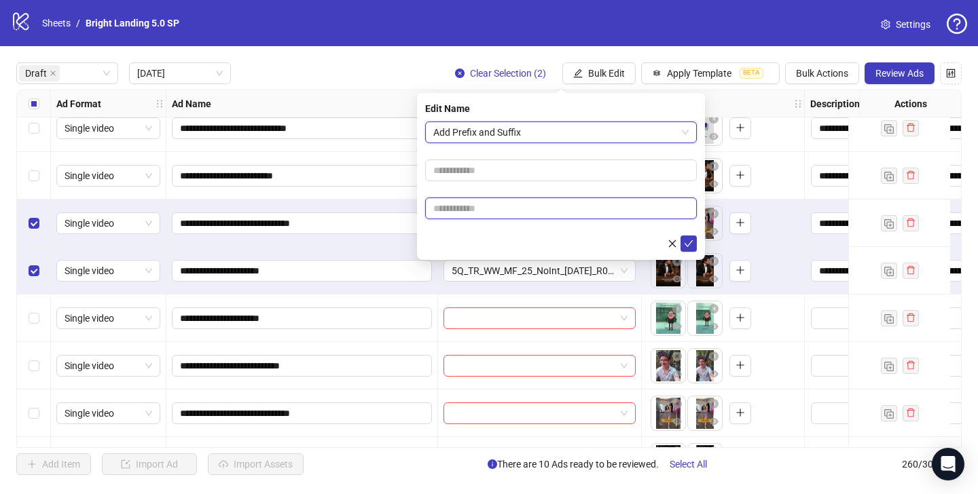
click at [538, 207] on input "text" at bounding box center [561, 209] width 272 height 22
type input "****"
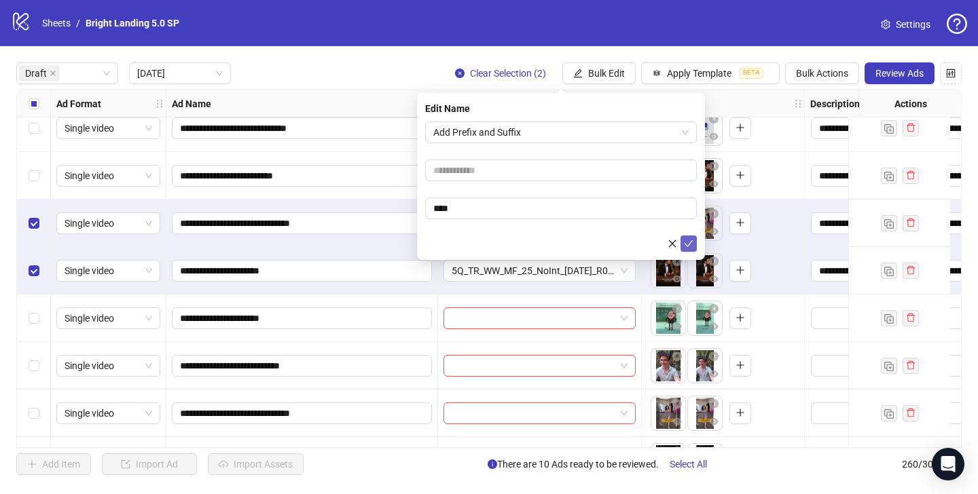
click at [684, 242] on icon "check" at bounding box center [689, 244] width 10 height 10
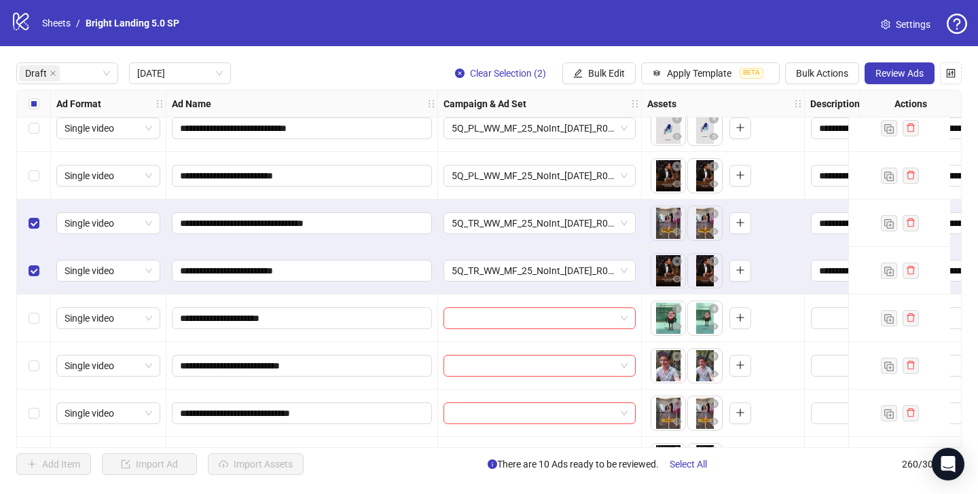
click at [32, 96] on label "Select all rows" at bounding box center [34, 103] width 11 height 15
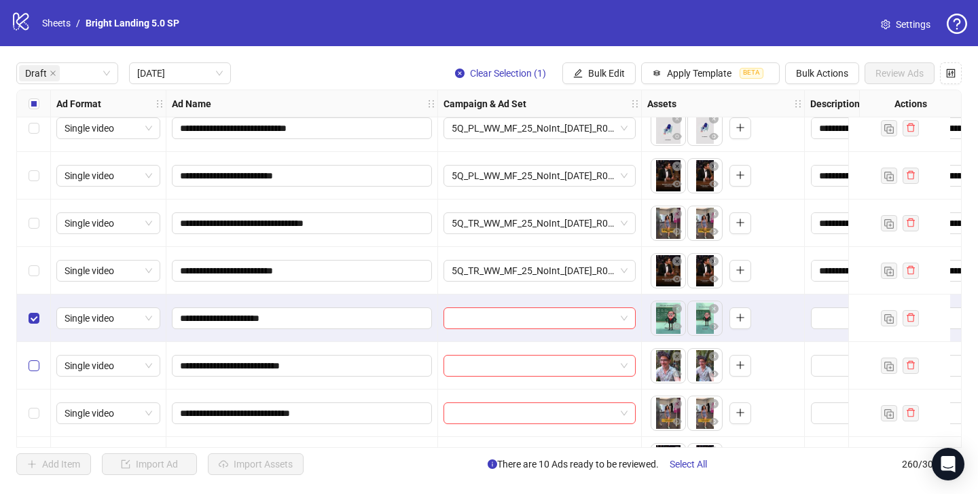
scroll to position [341, 0]
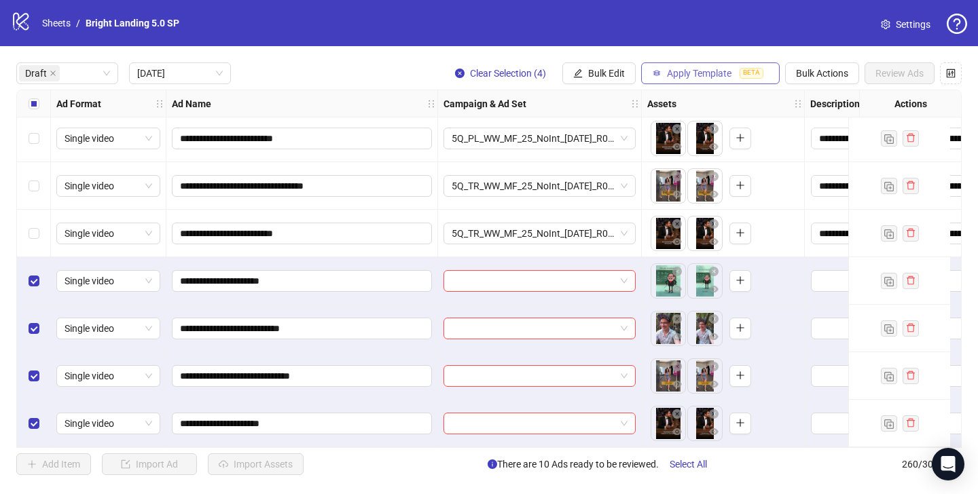
click at [687, 74] on span "Apply Template" at bounding box center [699, 73] width 65 height 11
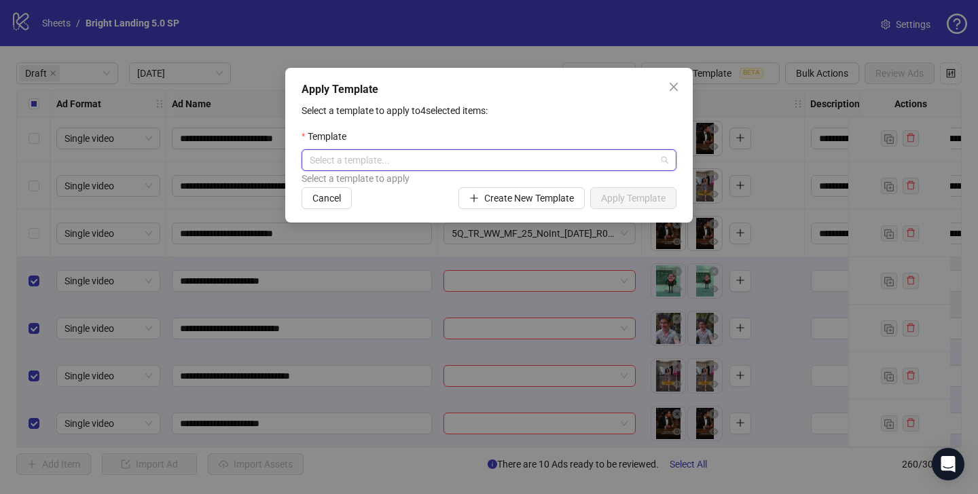
click at [534, 158] on input "search" at bounding box center [483, 160] width 346 height 20
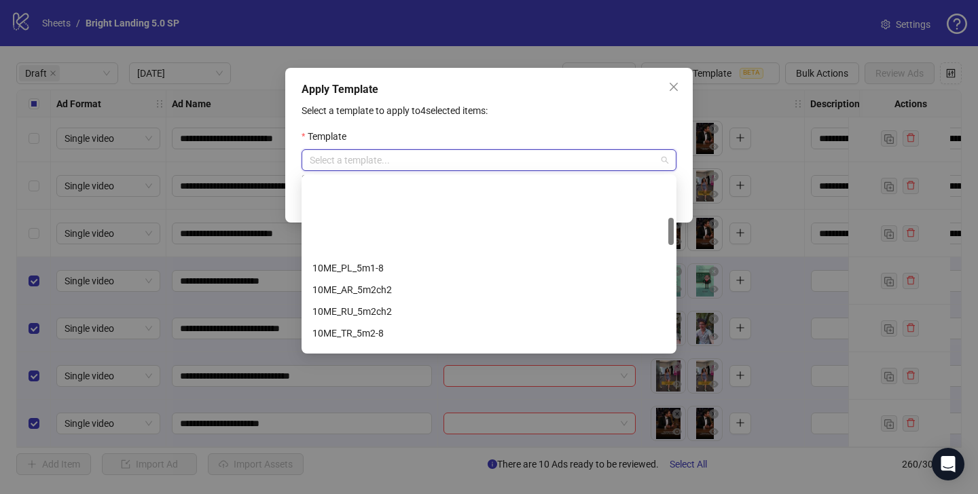
scroll to position [0, 0]
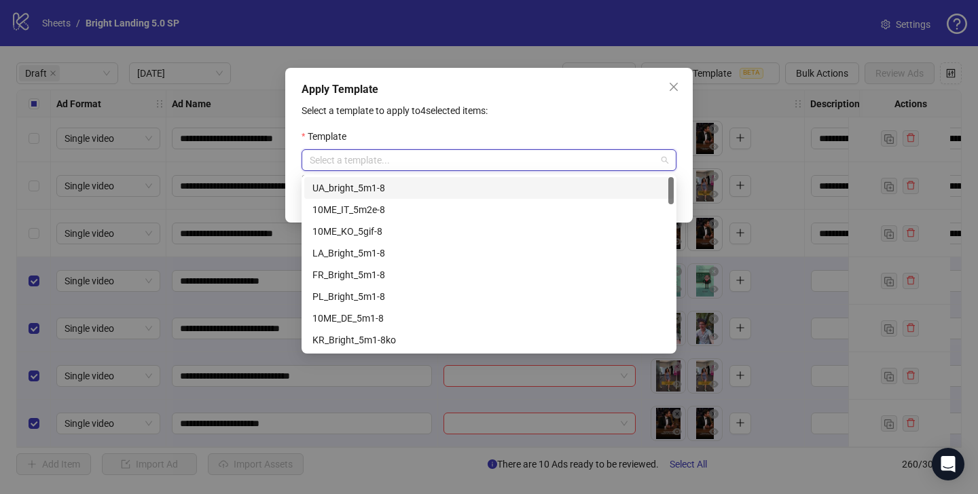
click at [434, 188] on div "UA_bright_5m1-8" at bounding box center [488, 188] width 353 height 15
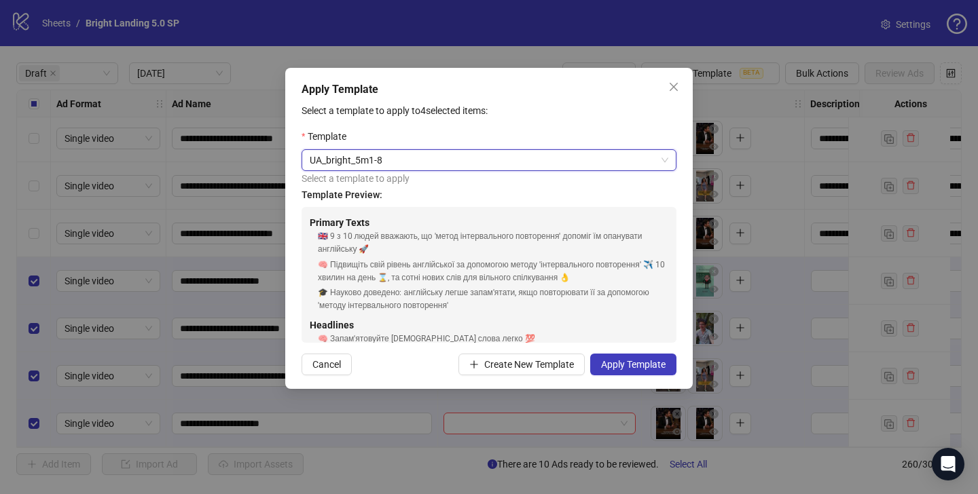
click at [466, 168] on span "UA_bright_5m1-8" at bounding box center [489, 160] width 359 height 20
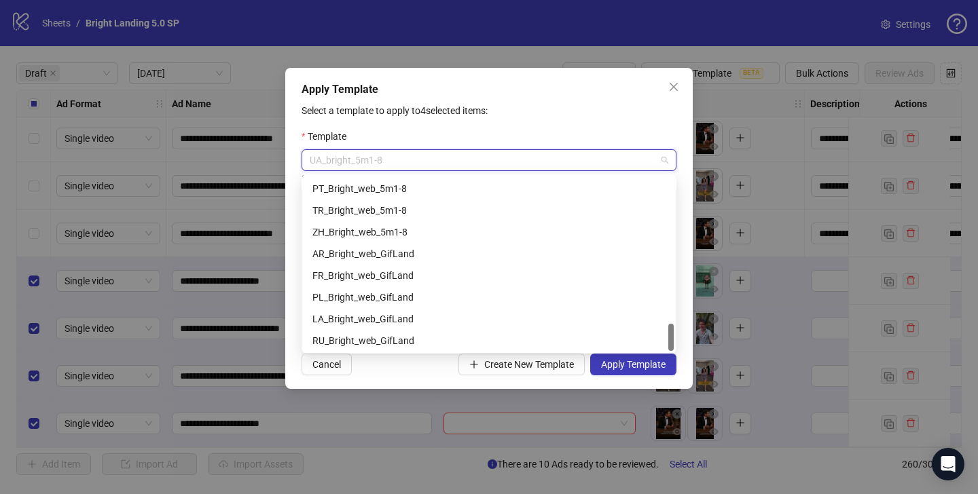
scroll to position [913, 0]
click at [448, 336] on div "RU_Bright_web_GifLand" at bounding box center [488, 340] width 353 height 15
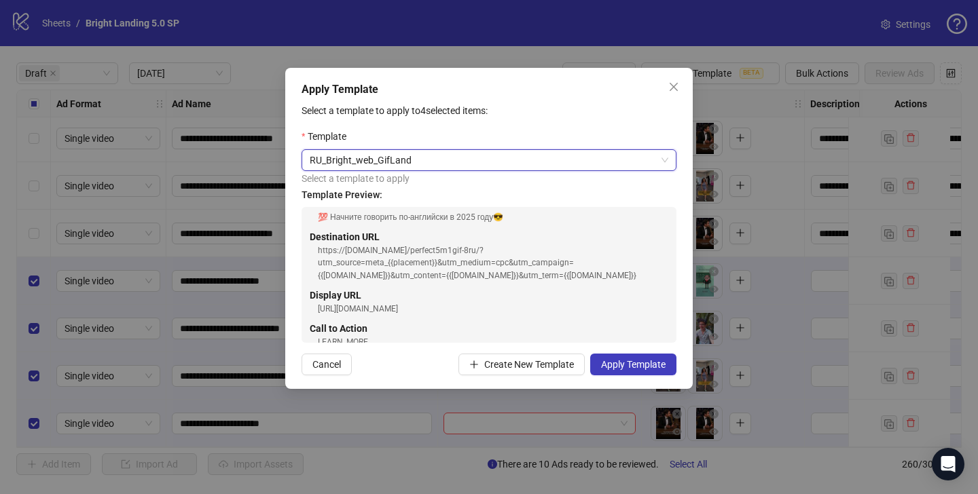
scroll to position [170, 0]
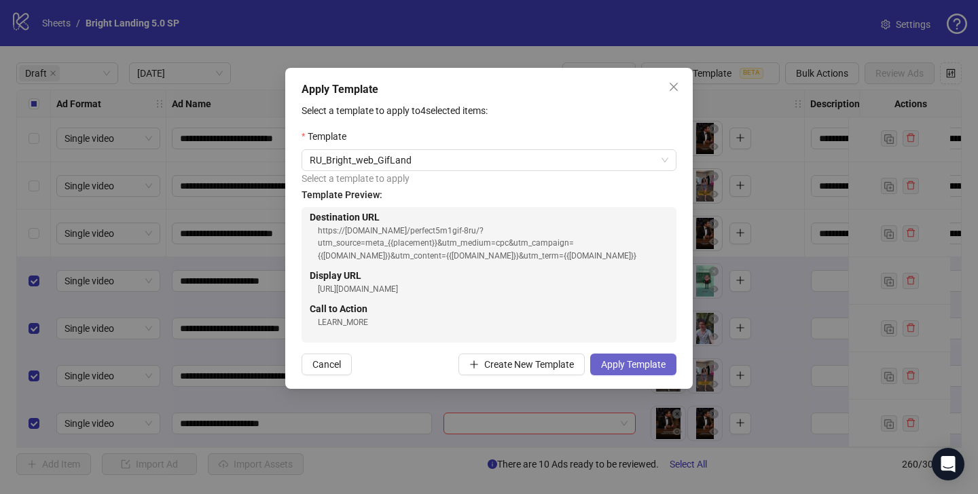
click at [621, 361] on span "Apply Template" at bounding box center [633, 364] width 65 height 11
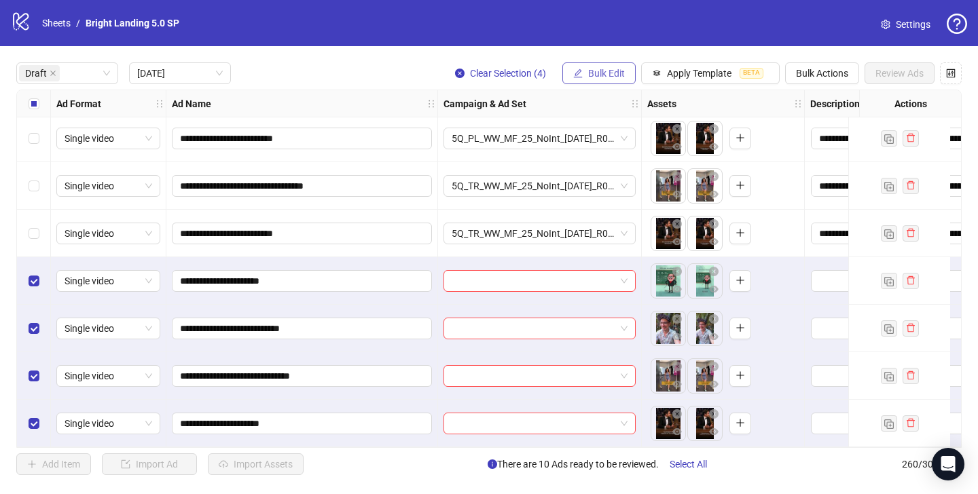
click at [598, 70] on span "Bulk Edit" at bounding box center [606, 73] width 37 height 11
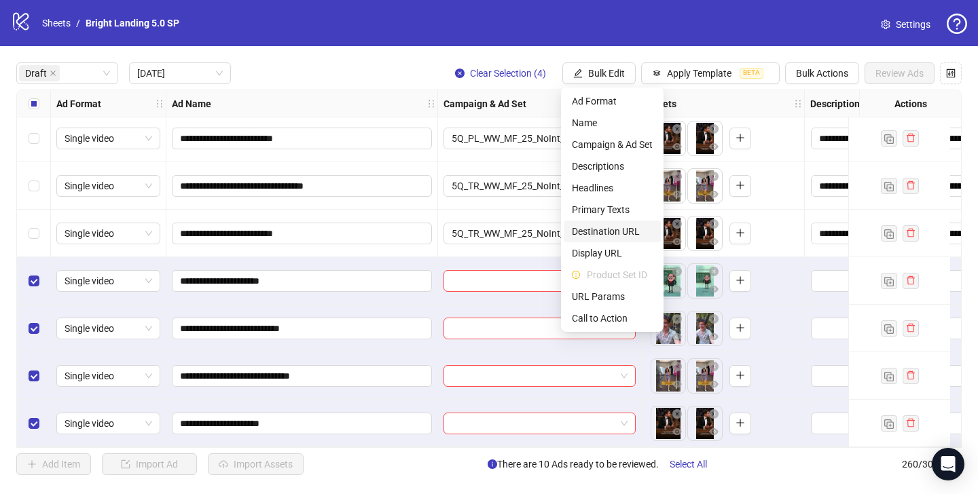
click at [635, 227] on span "Destination URL" at bounding box center [612, 231] width 81 height 15
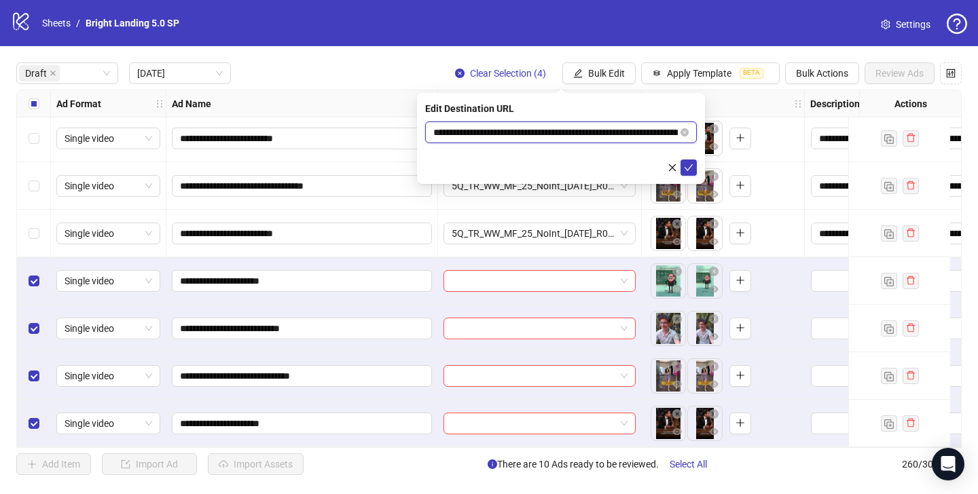
click at [614, 134] on input "**********" at bounding box center [555, 132] width 244 height 15
click at [550, 129] on input "**********" at bounding box center [555, 132] width 244 height 15
drag, startPoint x: 539, startPoint y: 130, endPoint x: 359, endPoint y: 119, distance: 179.6
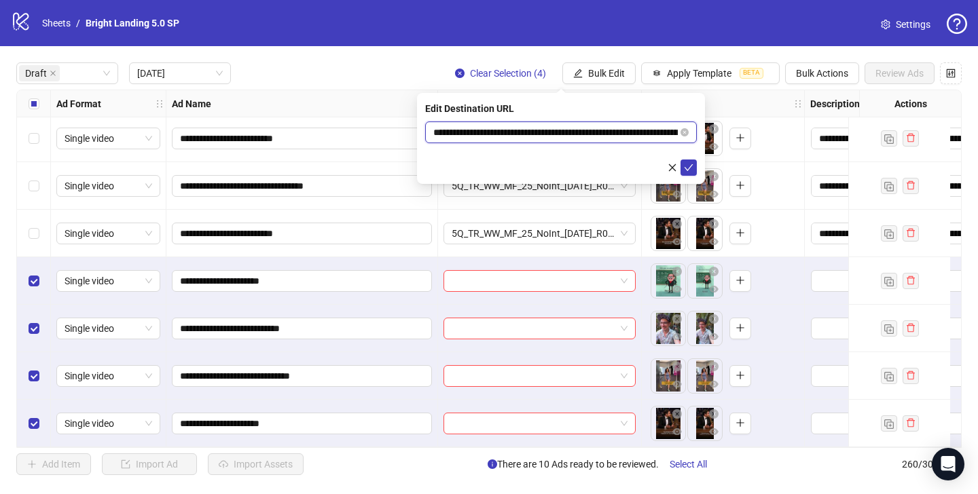
click at [359, 119] on body "**********" at bounding box center [489, 247] width 978 height 494
paste input "text"
type input "**********"
click at [685, 167] on icon "check" at bounding box center [689, 167] width 9 height 7
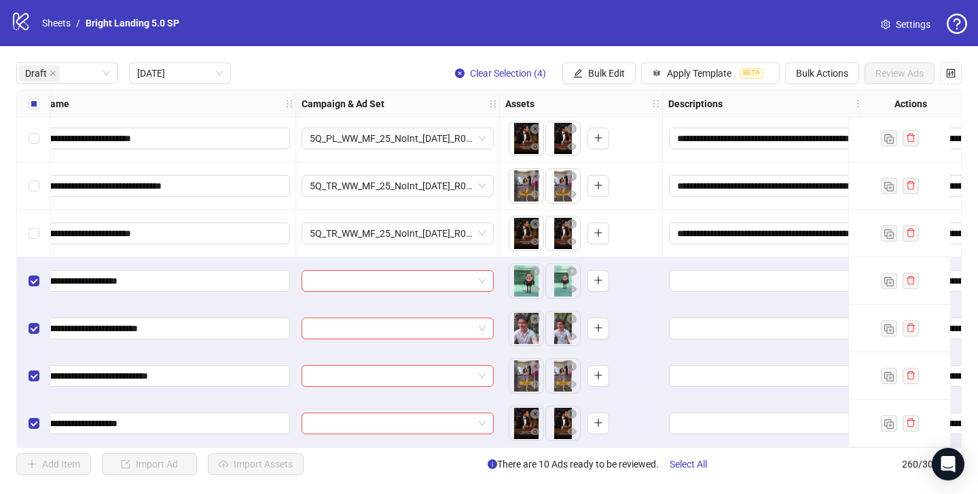
scroll to position [341, 0]
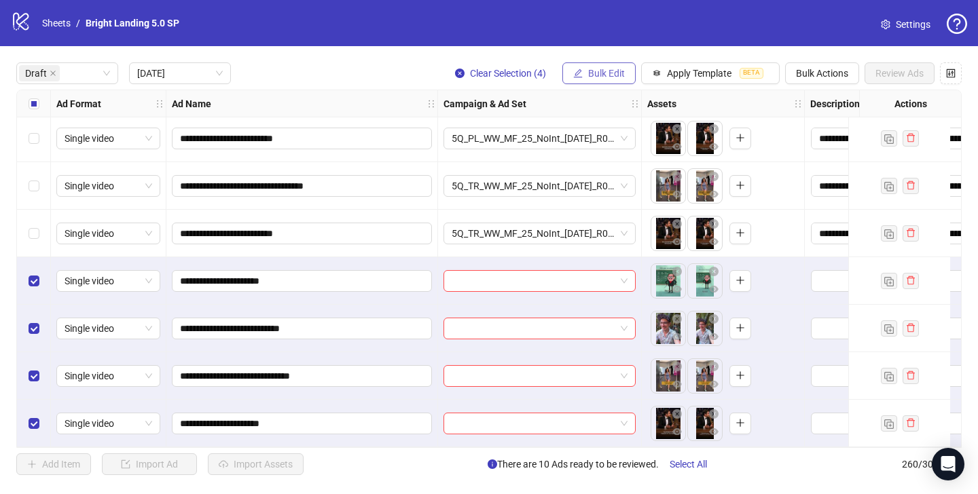
click at [613, 76] on span "Bulk Edit" at bounding box center [606, 73] width 37 height 11
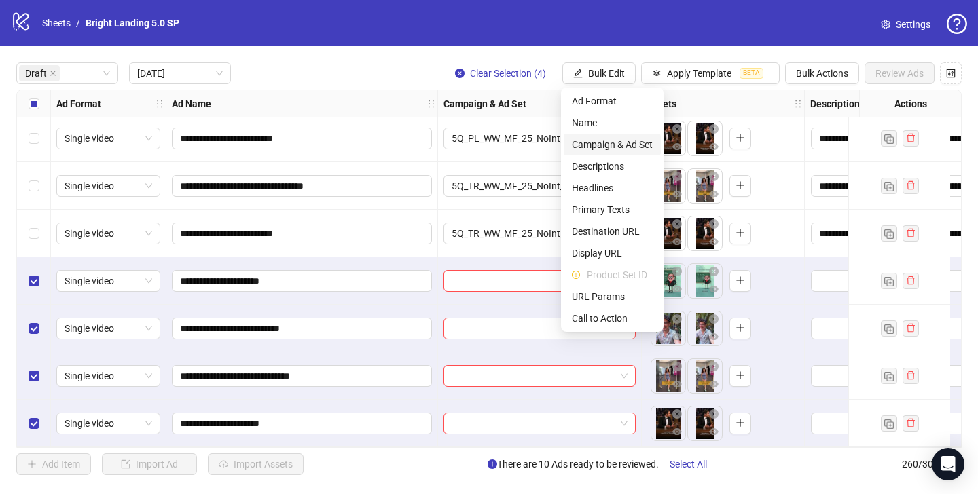
click at [607, 139] on span "Campaign & Ad Set" at bounding box center [612, 144] width 81 height 15
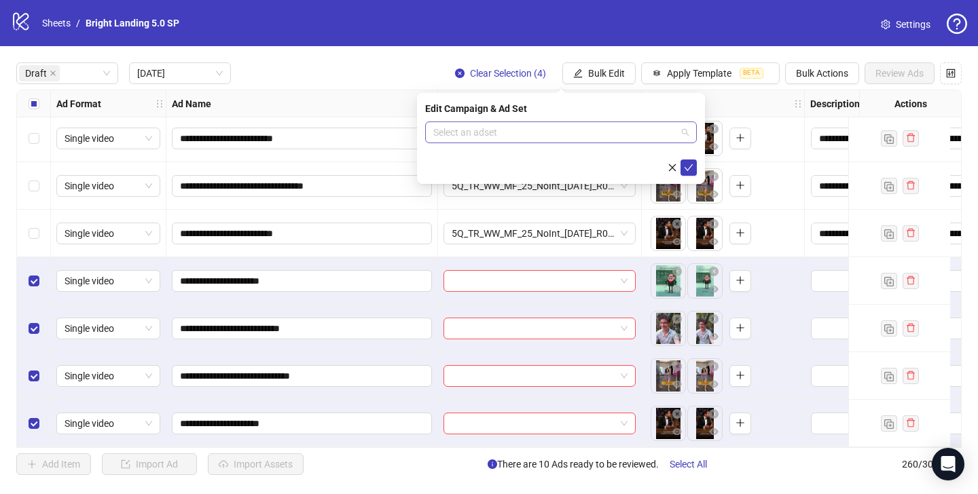
click at [595, 137] on input "search" at bounding box center [554, 132] width 243 height 20
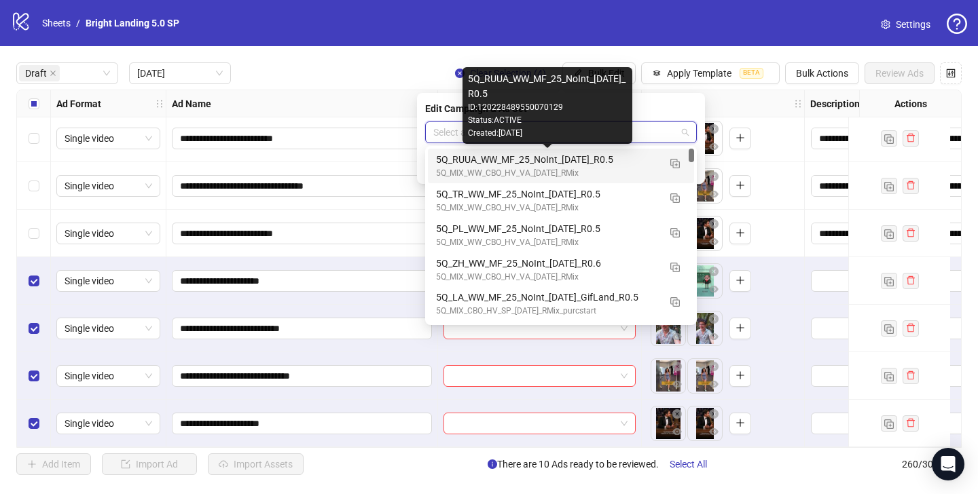
click at [581, 158] on div "5Q_RUUA_WW_MF_25_NoInt_[DATE]_R0.5" at bounding box center [547, 159] width 223 height 15
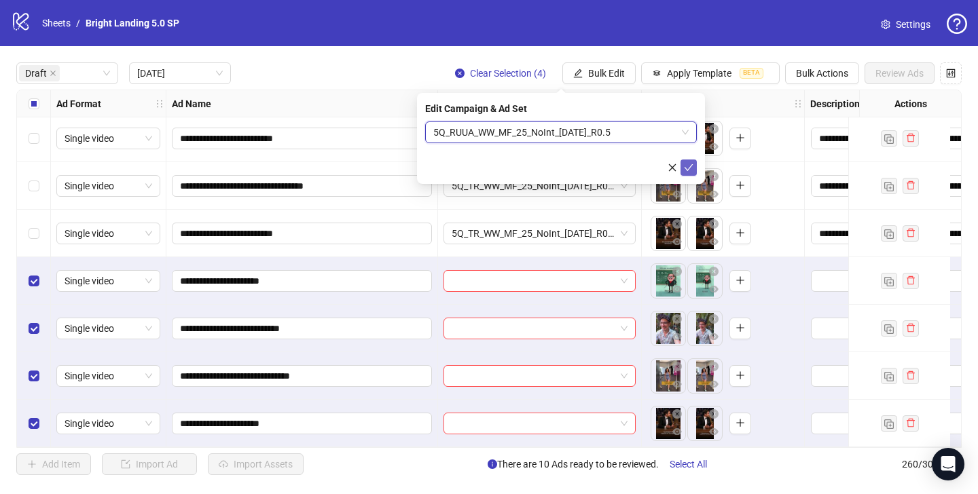
click at [687, 163] on icon "check" at bounding box center [689, 168] width 10 height 10
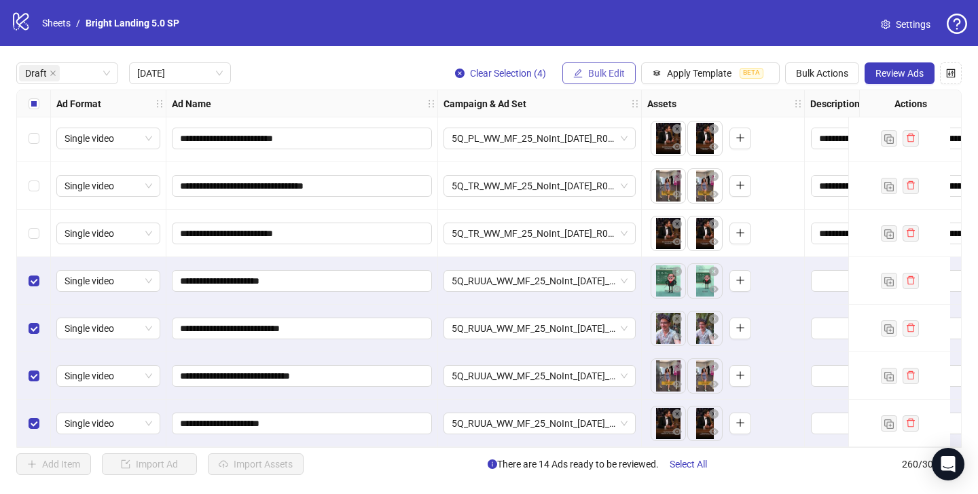
click at [588, 72] on span "Bulk Edit" at bounding box center [606, 73] width 37 height 11
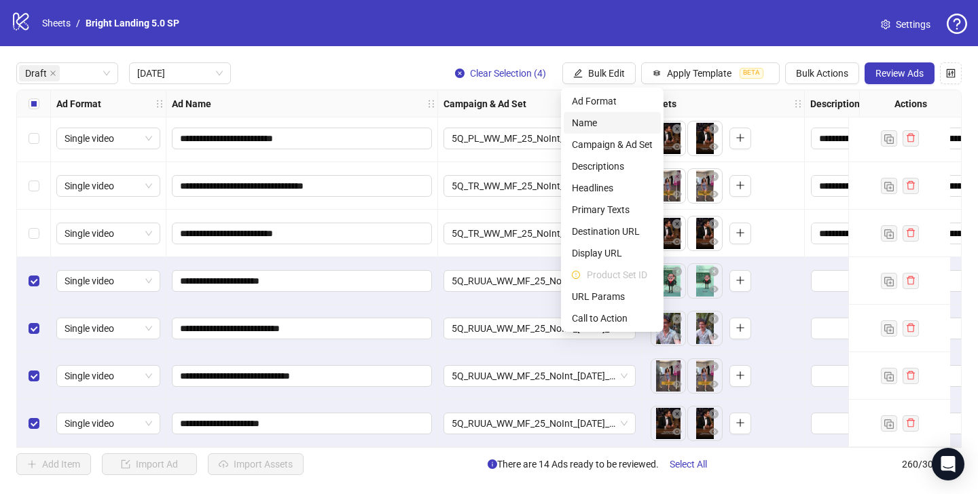
click at [587, 120] on span "Name" at bounding box center [612, 122] width 81 height 15
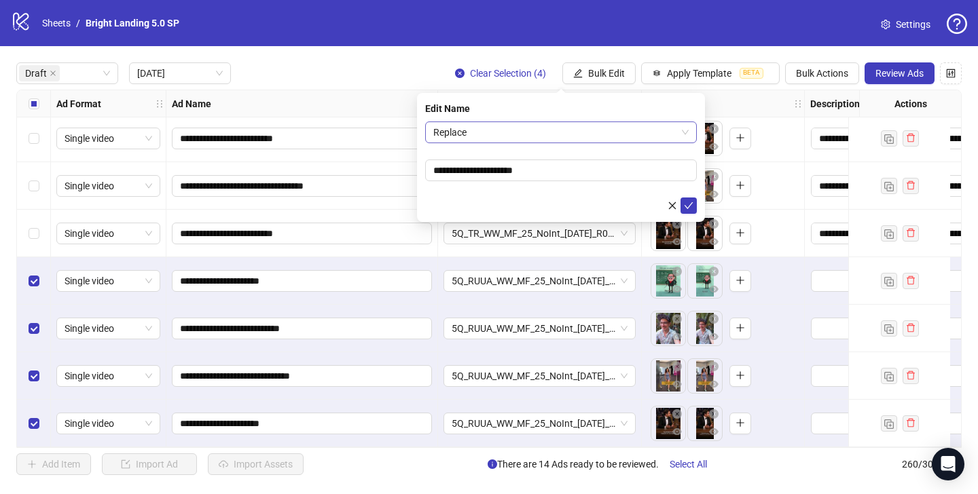
click at [545, 131] on span "Replace" at bounding box center [560, 132] width 255 height 20
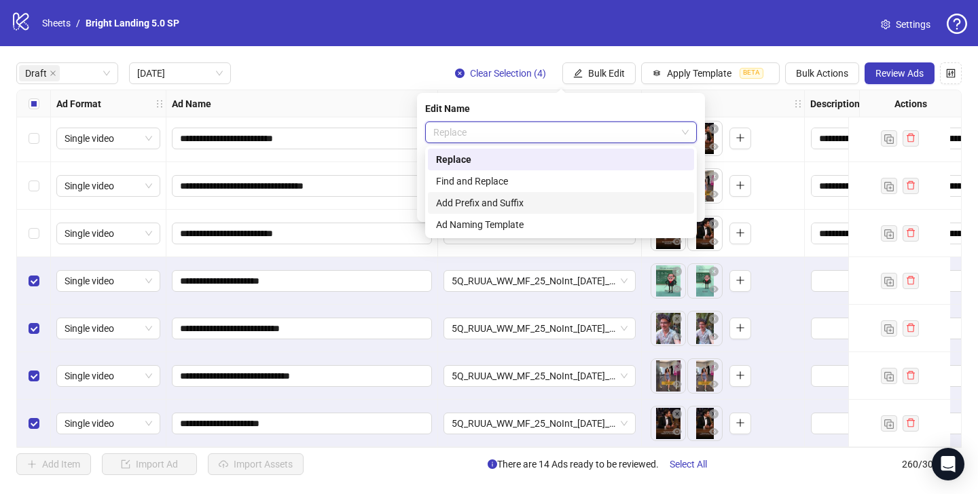
click at [528, 202] on div "Add Prefix and Suffix" at bounding box center [561, 203] width 250 height 15
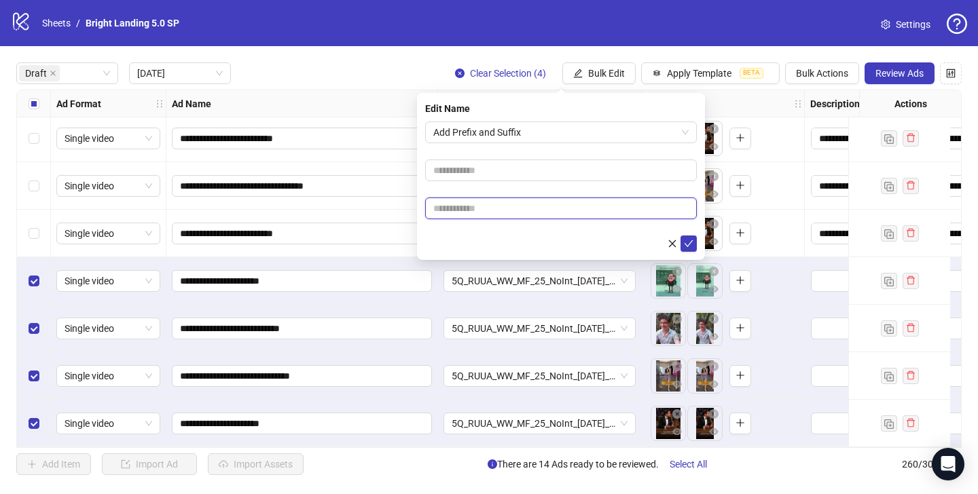
click at [552, 205] on input "text" at bounding box center [561, 209] width 272 height 22
type input "****"
click at [688, 241] on icon "check" at bounding box center [689, 244] width 10 height 10
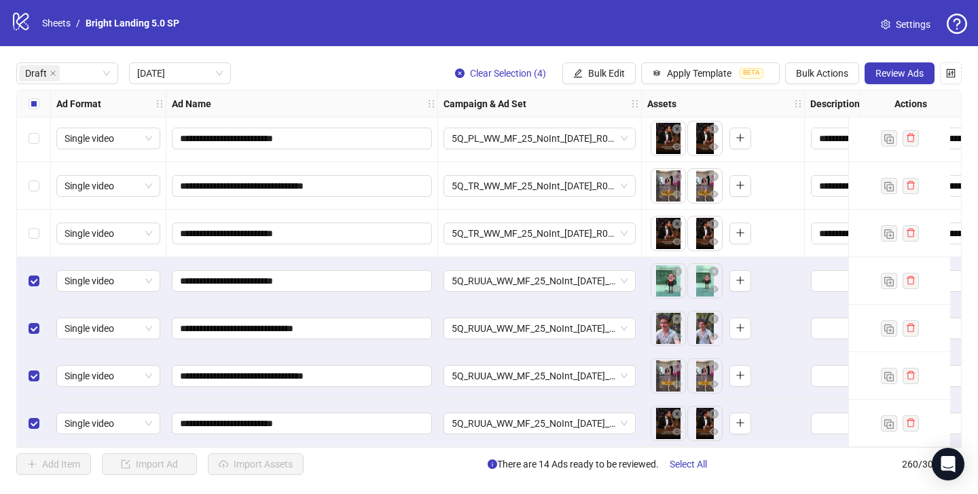
scroll to position [0, 0]
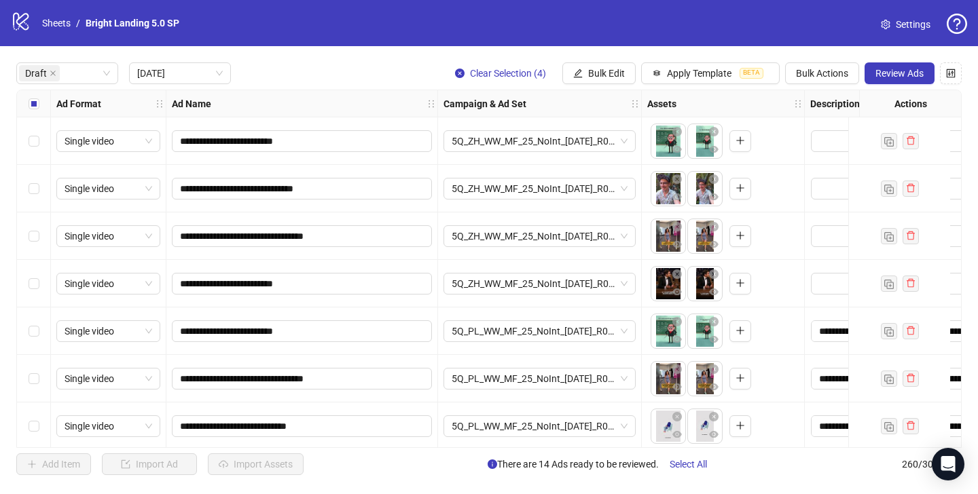
click at [40, 105] on div "Select all rows" at bounding box center [34, 103] width 34 height 27
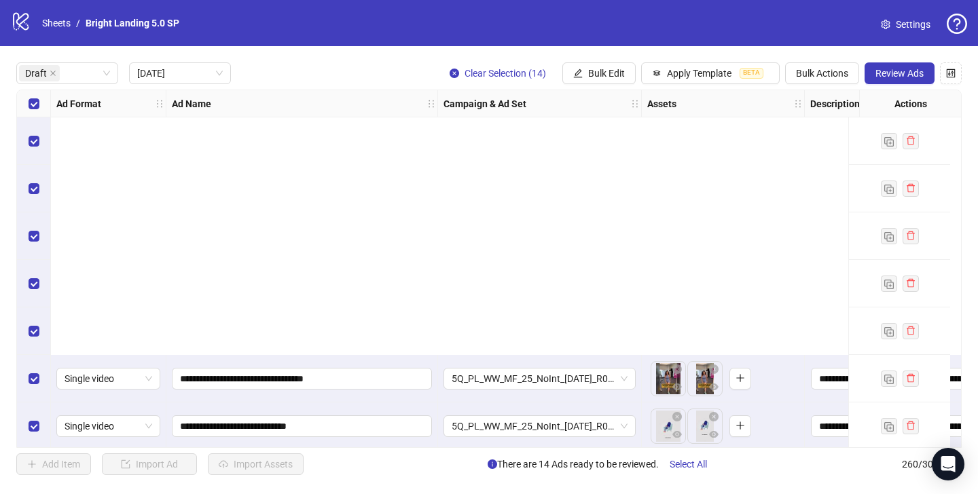
scroll to position [341, 0]
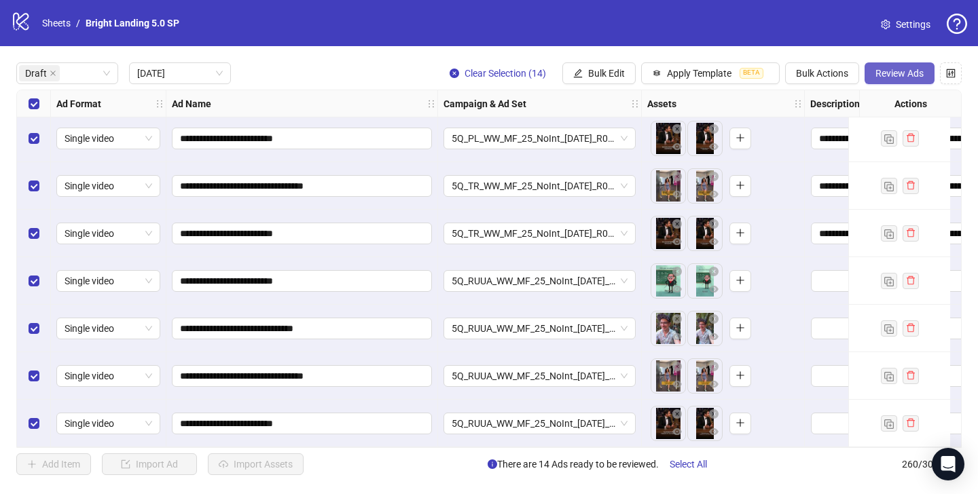
click at [907, 84] on button "Review Ads" at bounding box center [899, 73] width 70 height 22
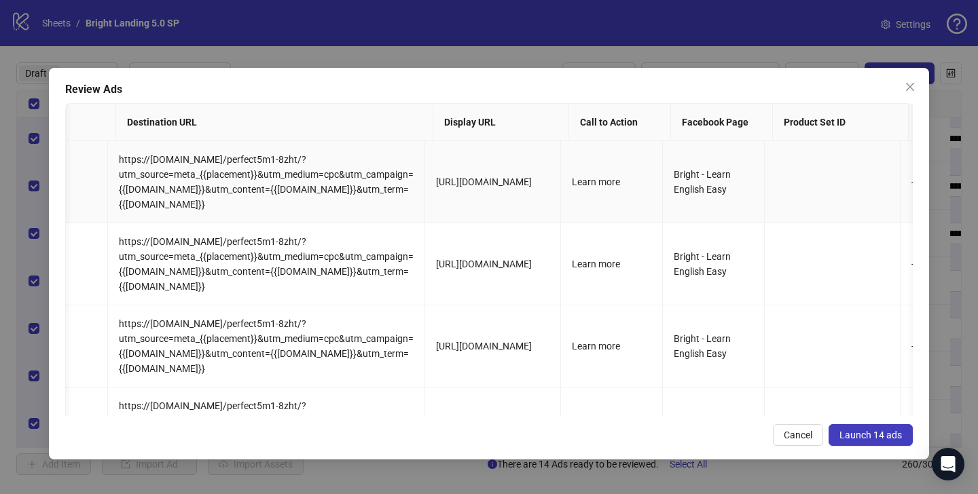
scroll to position [0, 0]
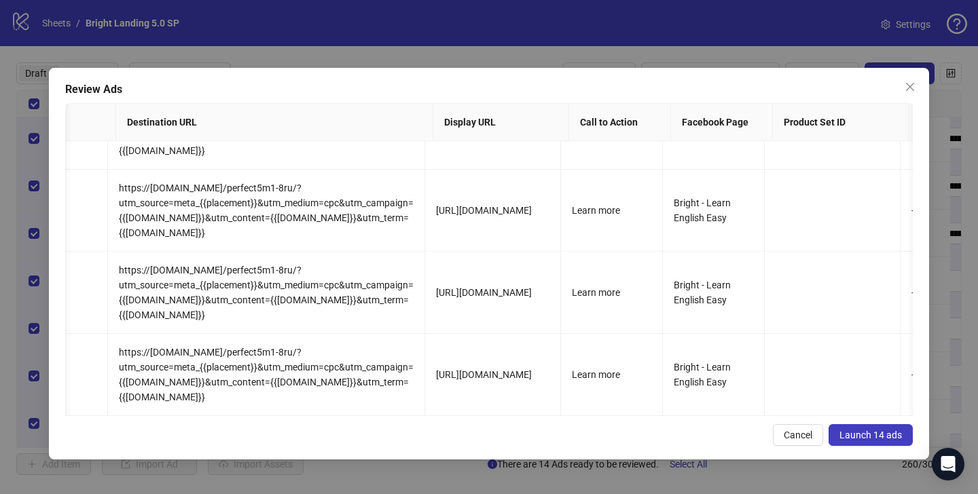
click at [886, 428] on button "Launch 14 ads" at bounding box center [870, 435] width 84 height 22
